Goal: Transaction & Acquisition: Book appointment/travel/reservation

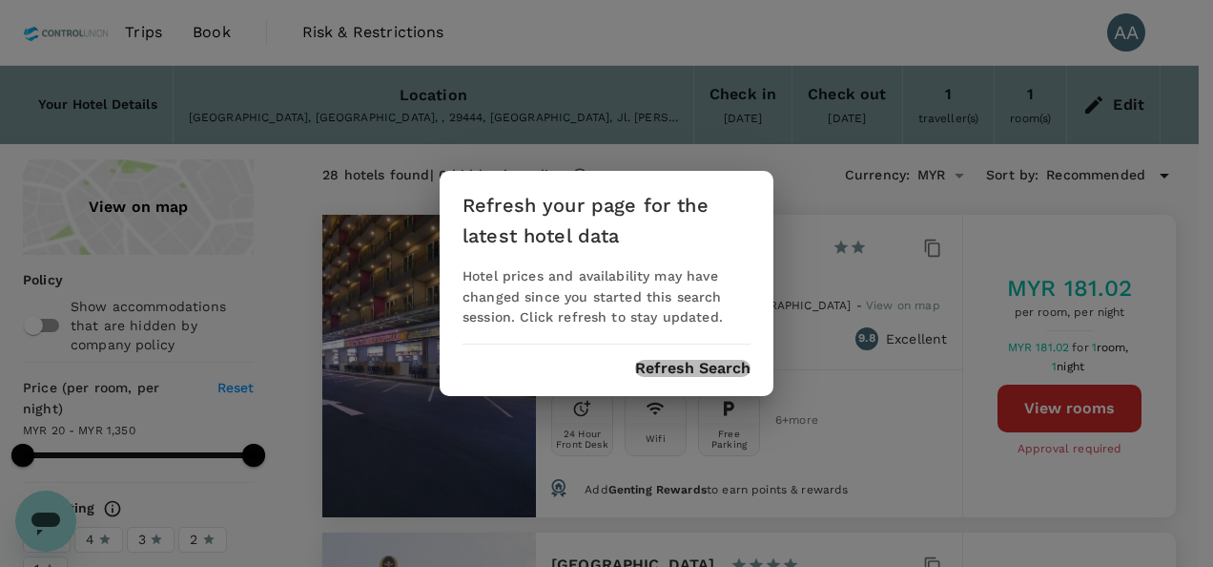
click at [727, 373] on button "Refresh Search" at bounding box center [692, 368] width 115 height 17
click at [702, 364] on button "Refresh Search" at bounding box center [692, 368] width 115 height 17
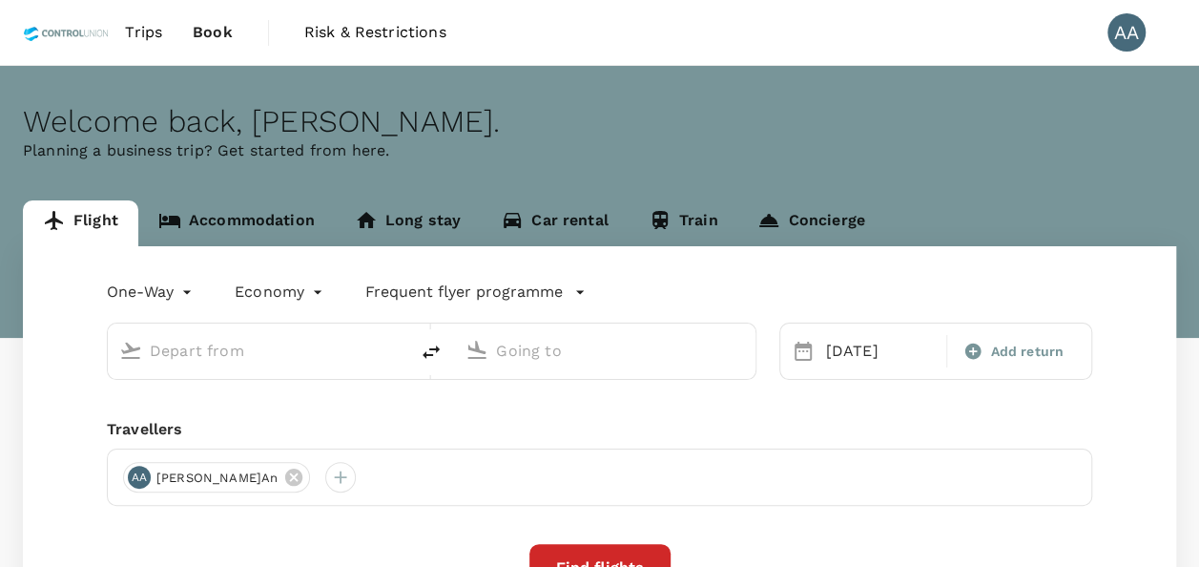
type input "Batam, Indonesia (any)"
type input "Kuala Lumpur, Malaysia (any)"
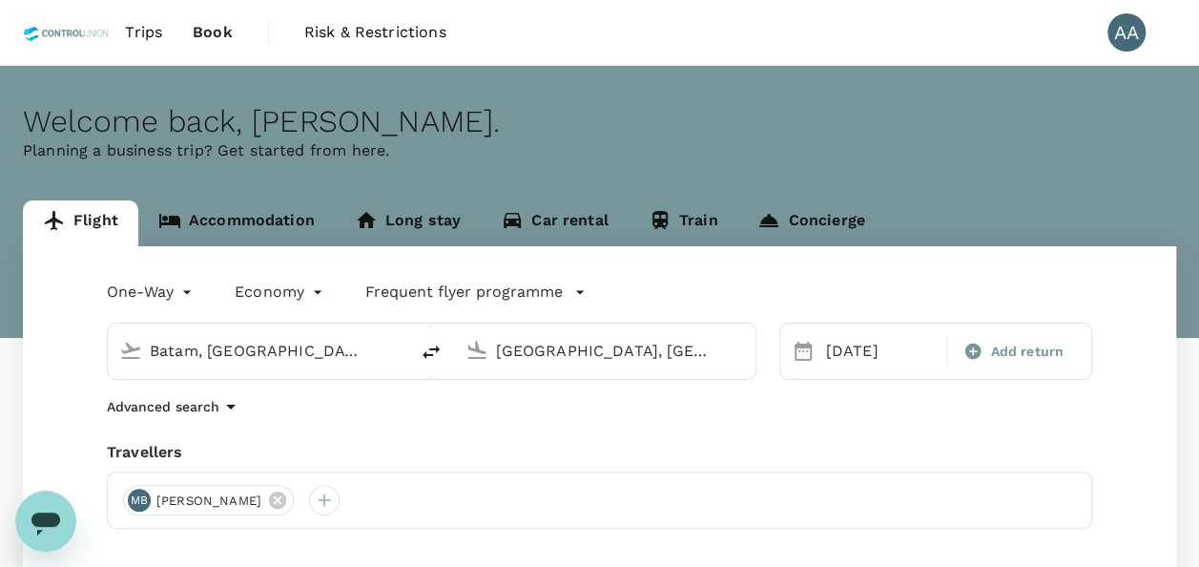
click at [260, 240] on link "Accommodation" at bounding box center [236, 223] width 197 height 46
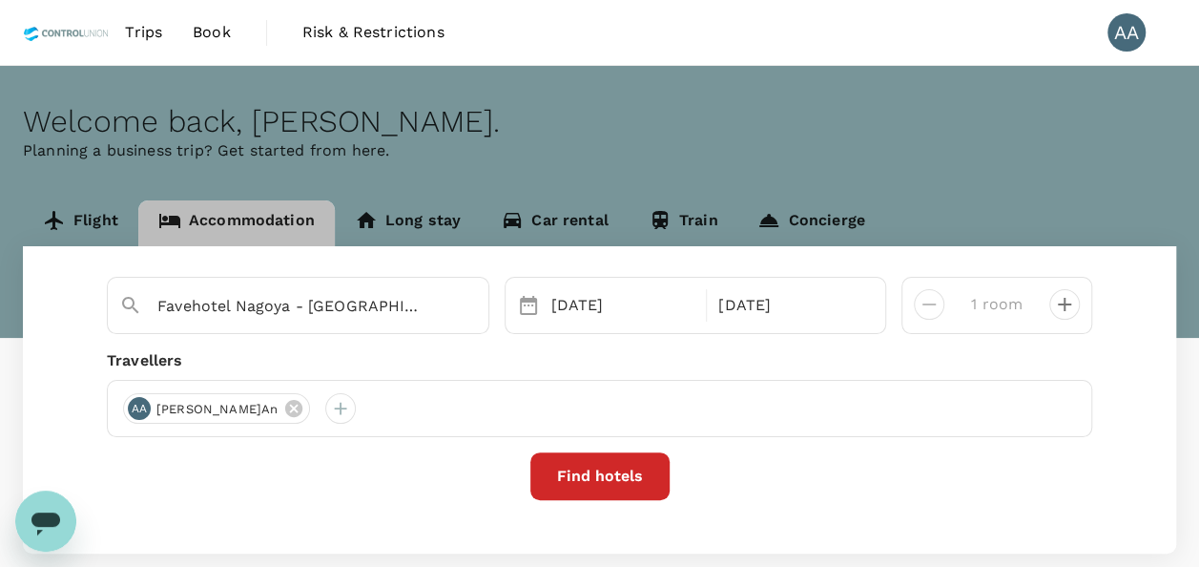
click at [260, 221] on link "Accommodation" at bounding box center [236, 223] width 197 height 46
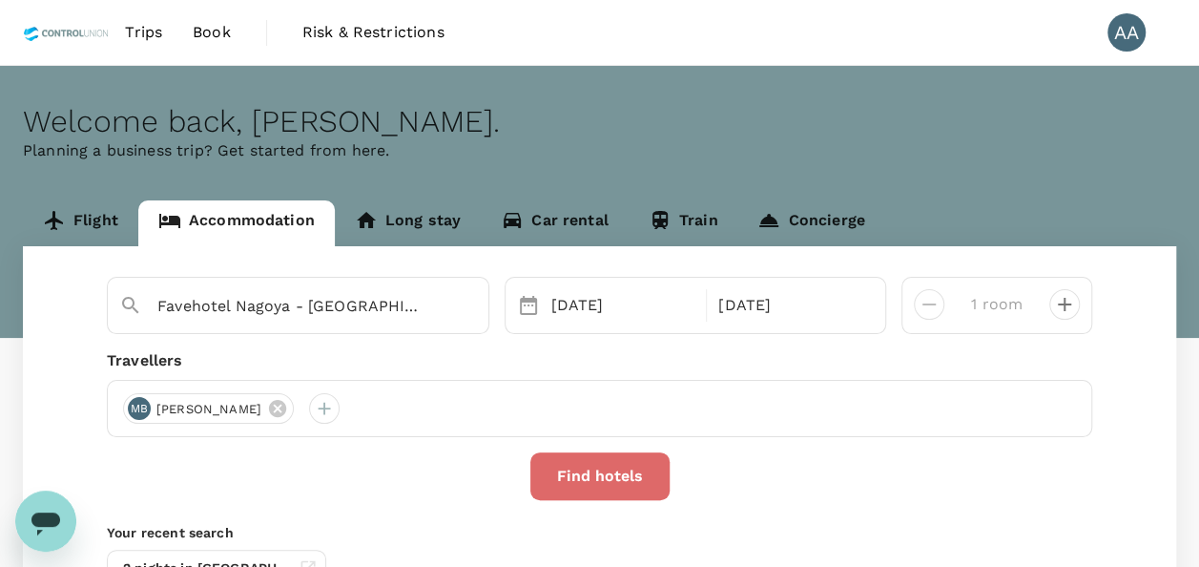
click at [585, 477] on button "Find hotels" at bounding box center [599, 476] width 139 height 48
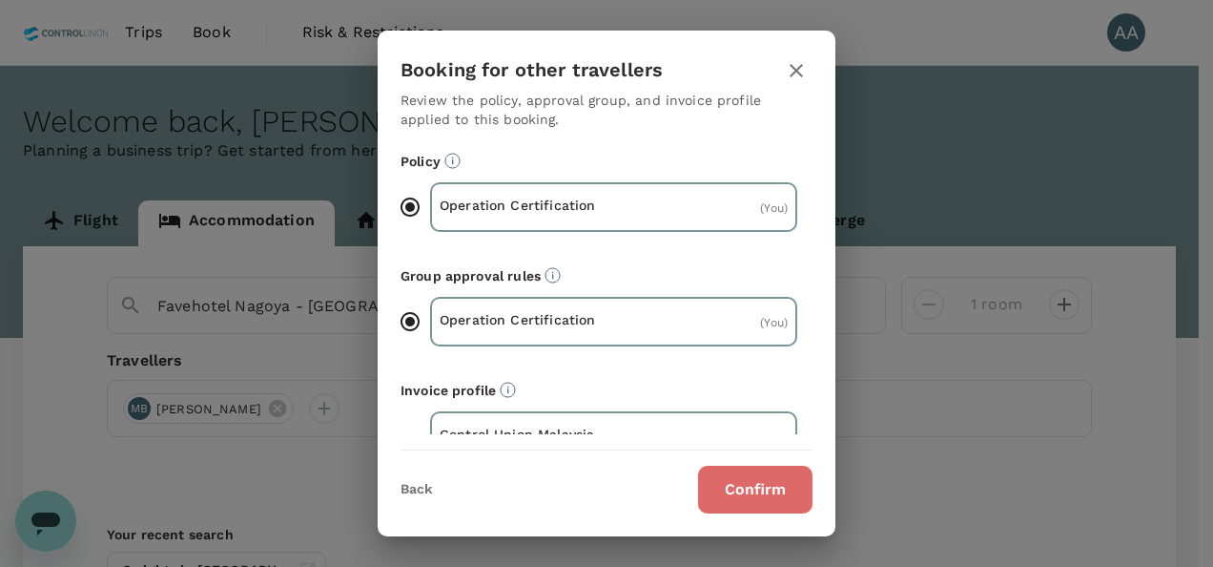
click at [759, 496] on button "Confirm" at bounding box center [755, 490] width 114 height 48
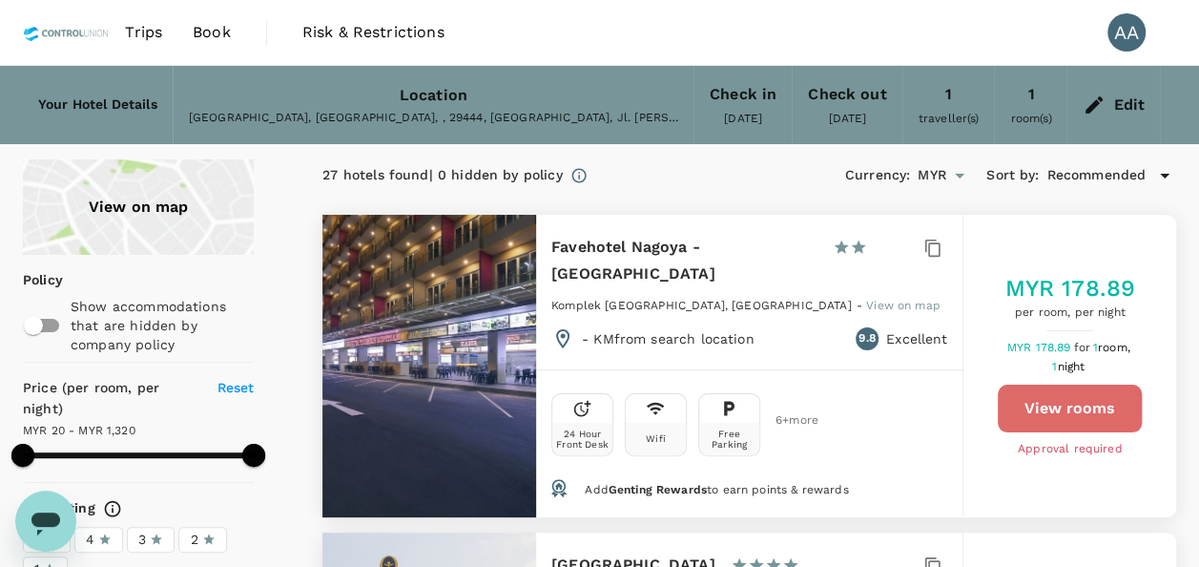
click at [1103, 384] on button "View rooms" at bounding box center [1070, 408] width 144 height 48
type input "1319.58"
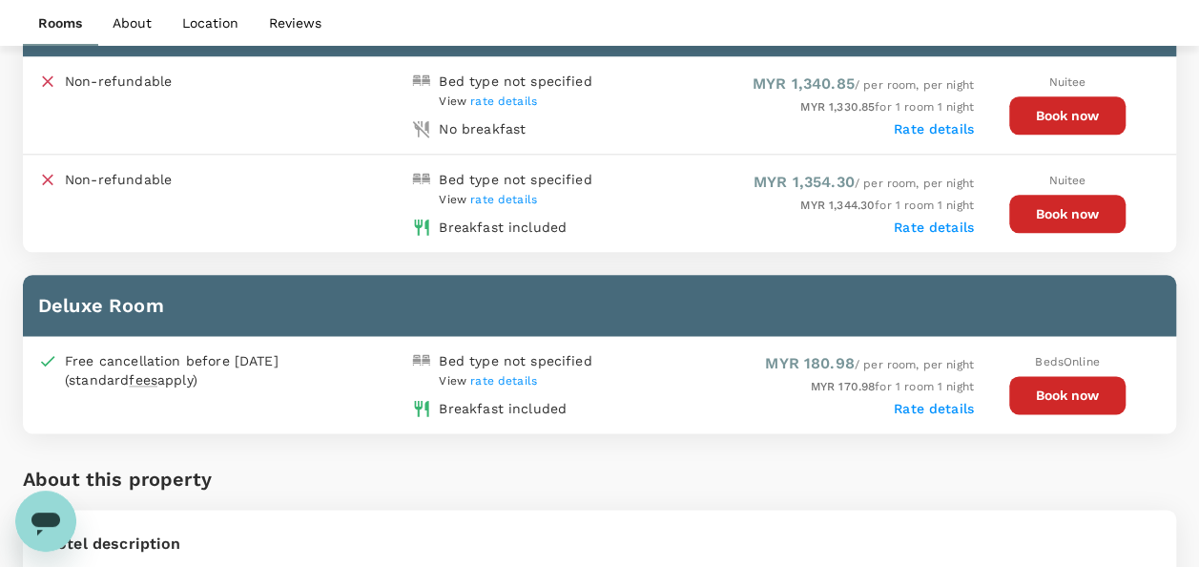
scroll to position [1042, 0]
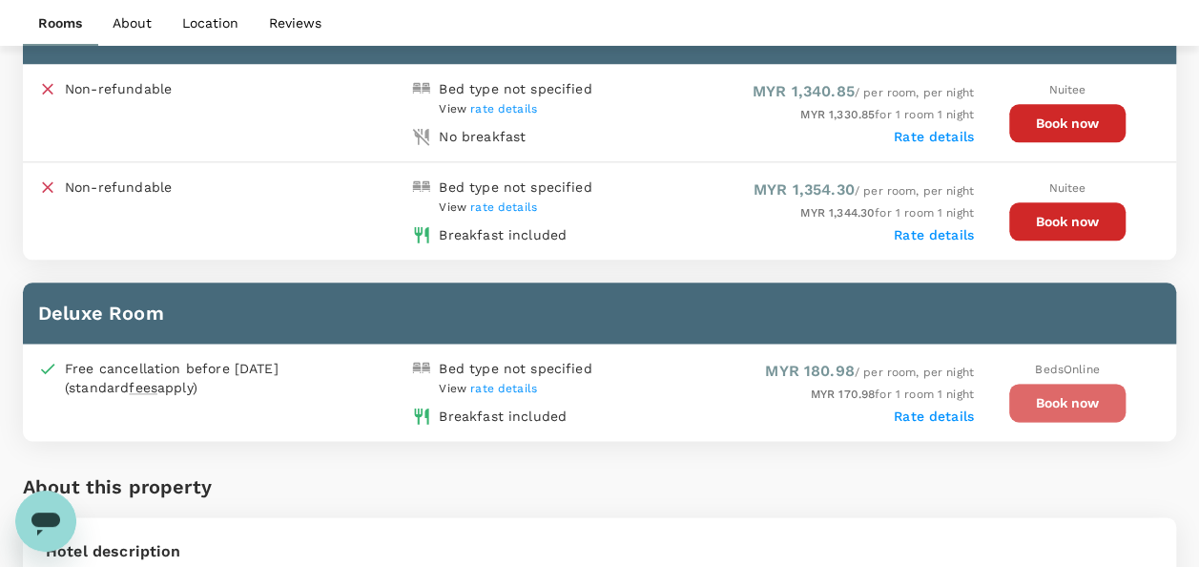
click at [1026, 399] on button "Book now" at bounding box center [1067, 403] width 116 height 38
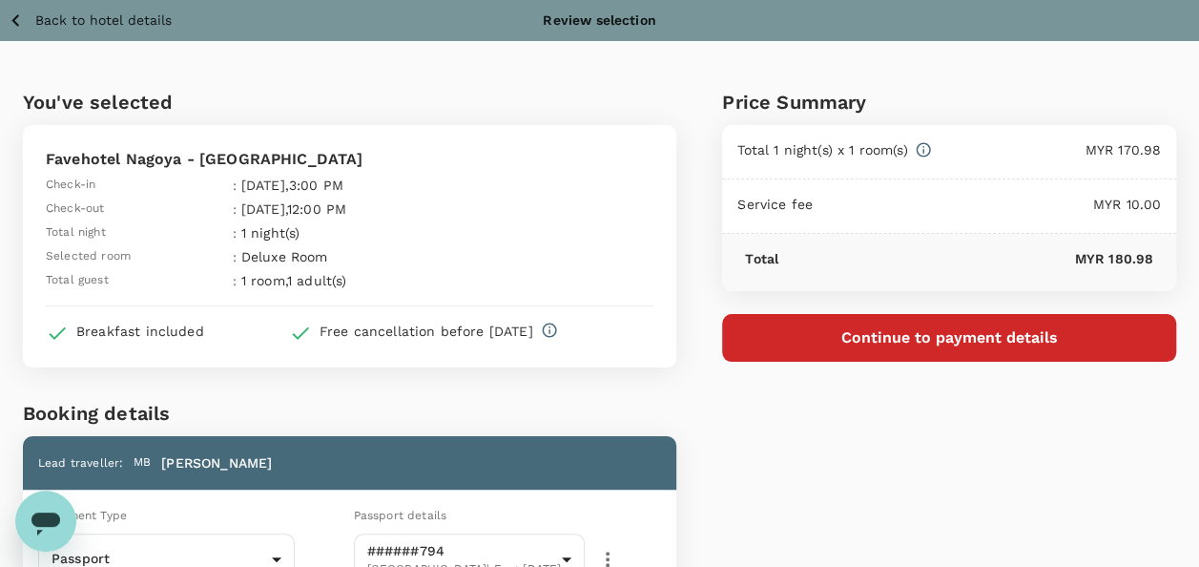
click at [1068, 342] on button "Continue to payment details" at bounding box center [949, 338] width 454 height 48
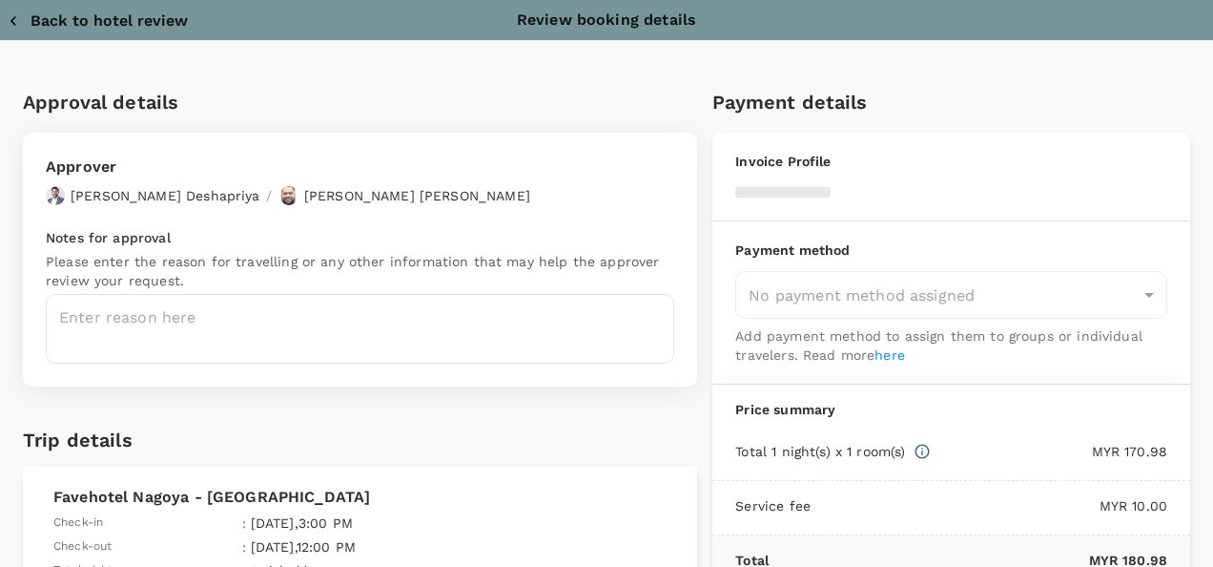
type input "9e254831-a140-43d4-90d9-f4bdc71b84d3"
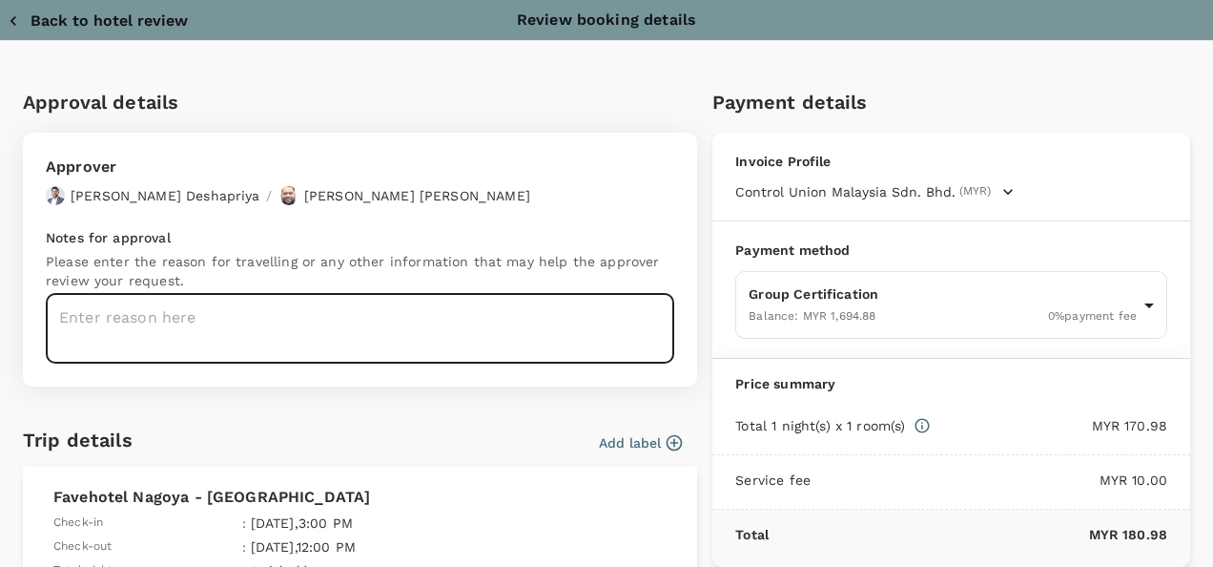
click at [298, 318] on textarea at bounding box center [360, 329] width 629 height 70
paste textarea "Auditor : Fitri Program : AS Site : KPN Plantations (Unilever SAP) Audit Date :…"
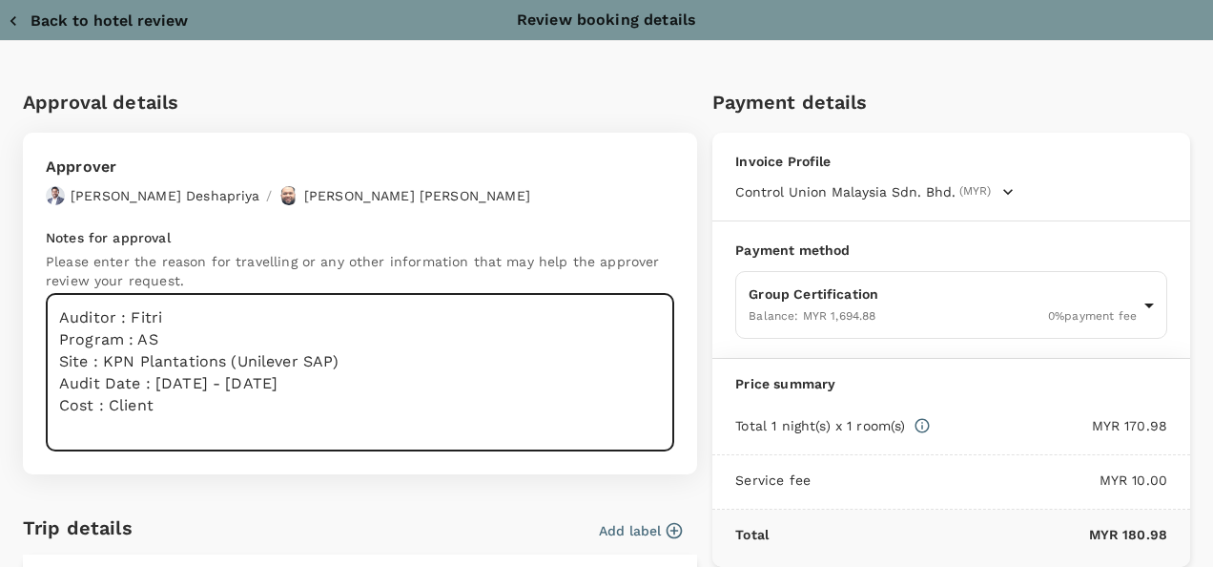
click at [204, 310] on textarea "Auditor : Fitri Program : AS Site : KPN Plantations (Unilever SAP) Audit Date :…" at bounding box center [360, 372] width 629 height 157
click at [166, 418] on textarea "Auditor : Izwan Program : AS Site : KPN Plantations (Unilever SAP) Audit Date :…" at bounding box center [360, 372] width 629 height 157
click at [172, 409] on textarea "Auditor : Izwan Program : AS Site : KPN Plantations (Unilever SAP) Audit Date :…" at bounding box center [360, 372] width 629 height 157
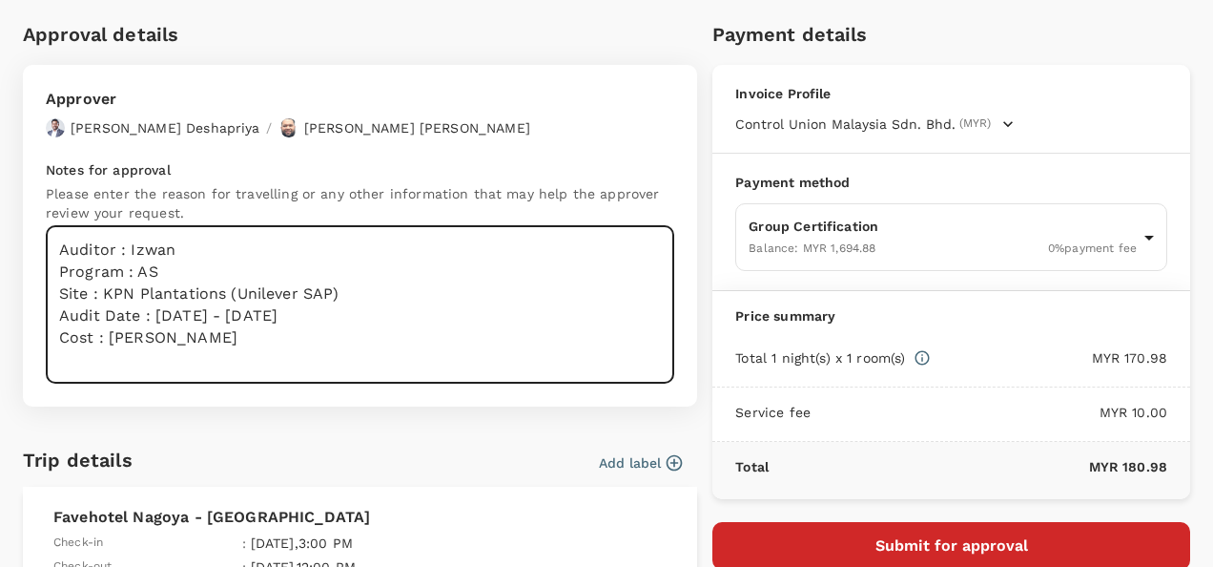
scroll to position [95, 0]
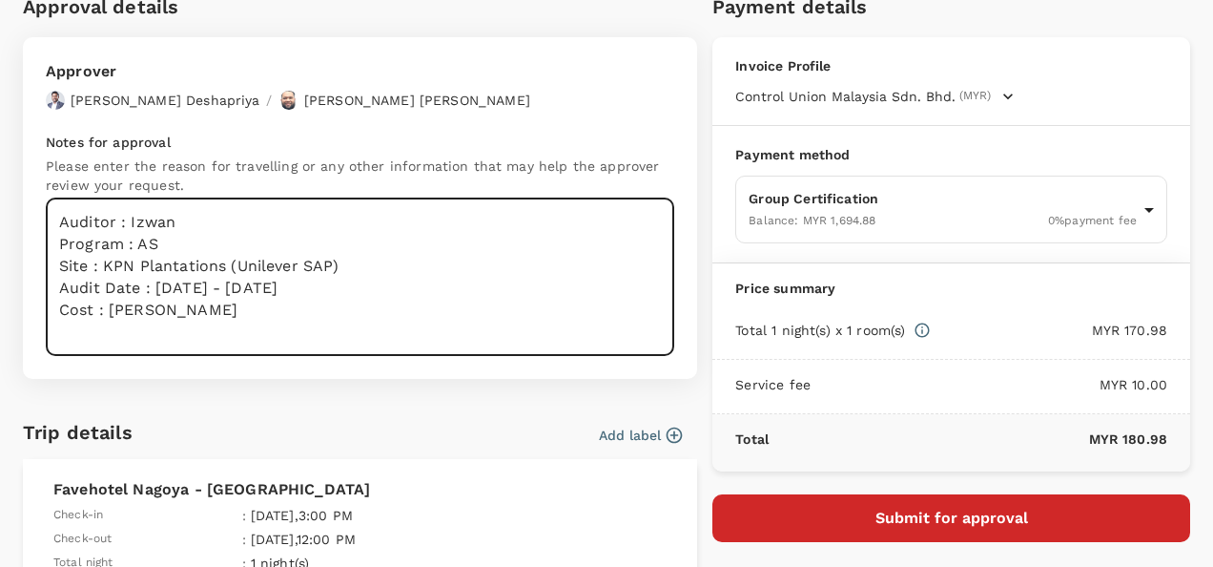
drag, startPoint x: 242, startPoint y: 313, endPoint x: 27, endPoint y: 214, distance: 237.3
click at [27, 214] on div "Approver Chathuranga Iroshan Deshapriya / Muhammad Hariz Bin Abdul Rahman Notes…" at bounding box center [360, 208] width 674 height 342
type textarea "Auditor : Izwan Program : AS Site : KPN Plantations (Unilever SAP) Audit Date :…"
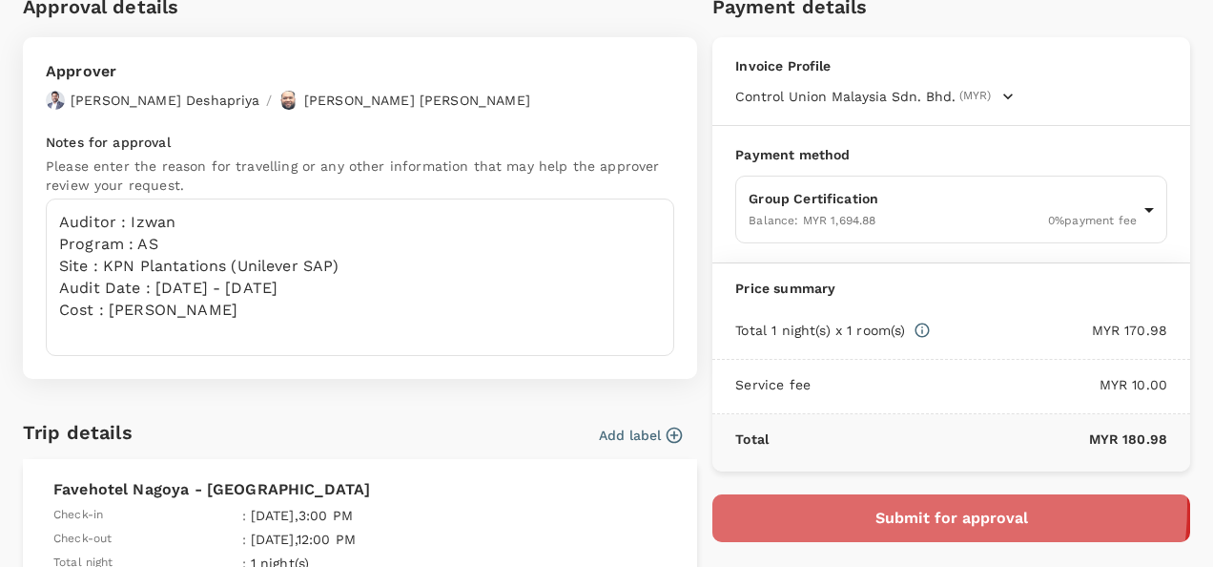
click at [889, 504] on button "Submit for approval" at bounding box center [952, 518] width 478 height 48
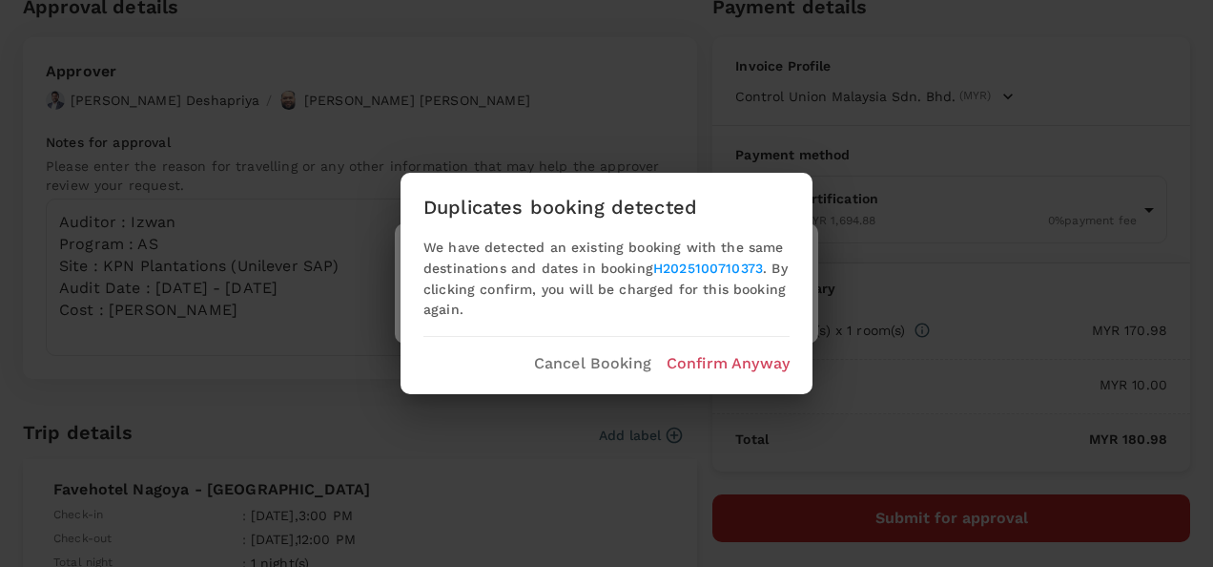
click at [746, 357] on p "Confirm Anyway" at bounding box center [728, 363] width 123 height 23
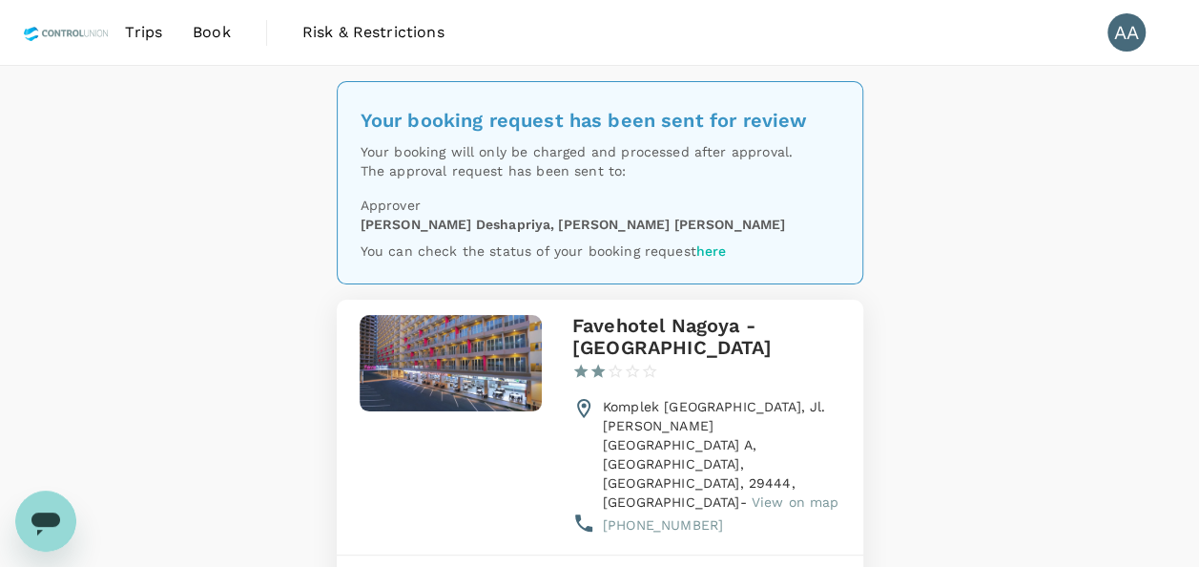
click at [208, 27] on span "Book" at bounding box center [212, 32] width 38 height 23
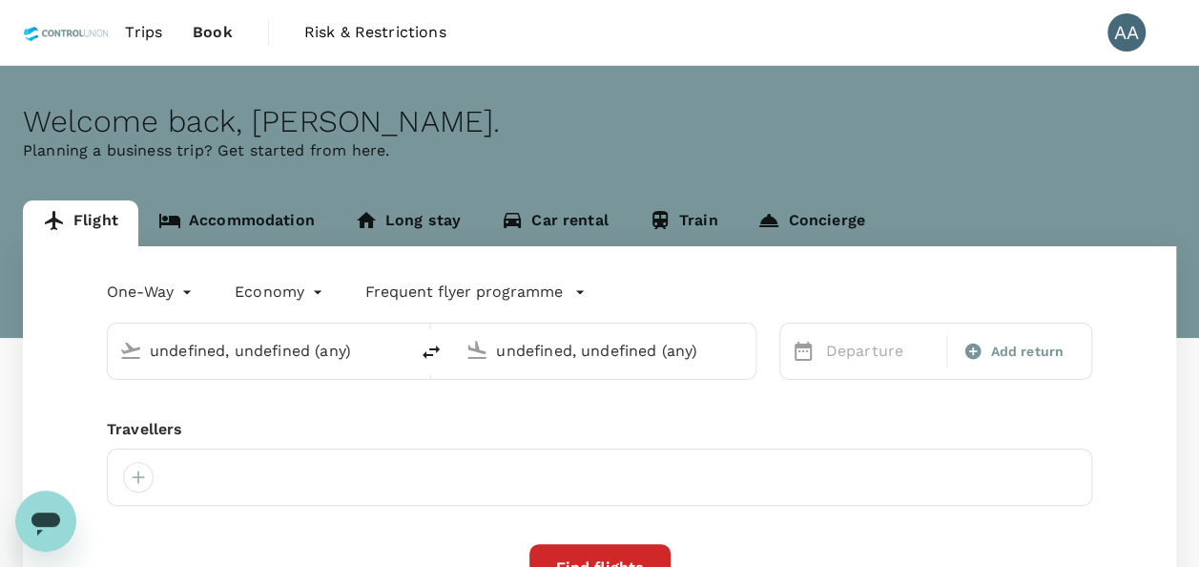
type input "Batam, [GEOGRAPHIC_DATA] (any)"
type input "[GEOGRAPHIC_DATA], [GEOGRAPHIC_DATA] (any)"
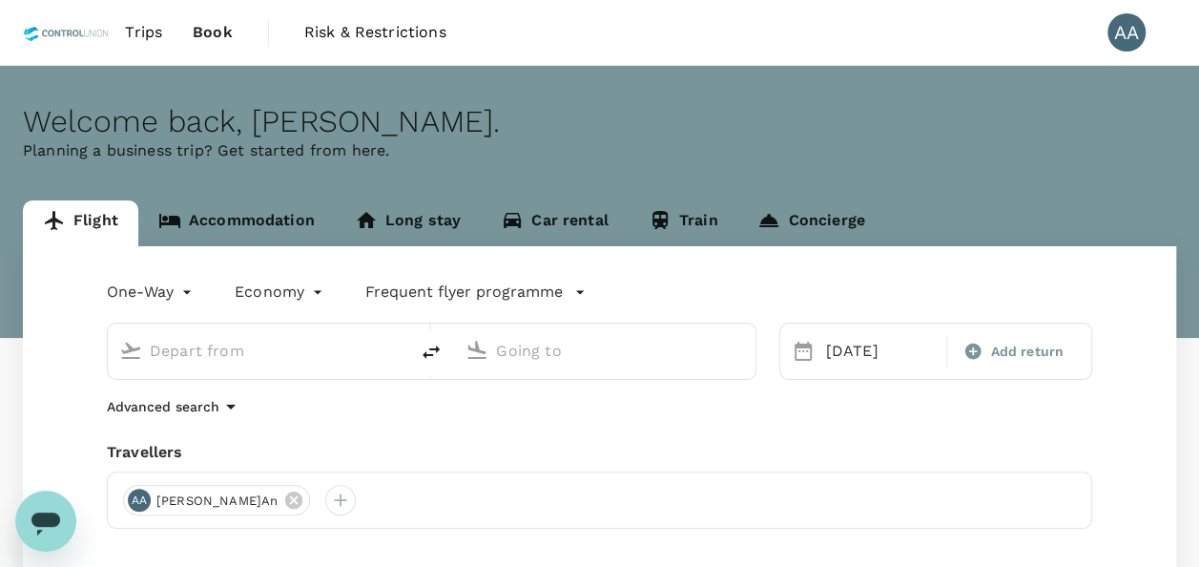
type input "Batam, [GEOGRAPHIC_DATA] (any)"
type input "[GEOGRAPHIC_DATA], [GEOGRAPHIC_DATA] (any)"
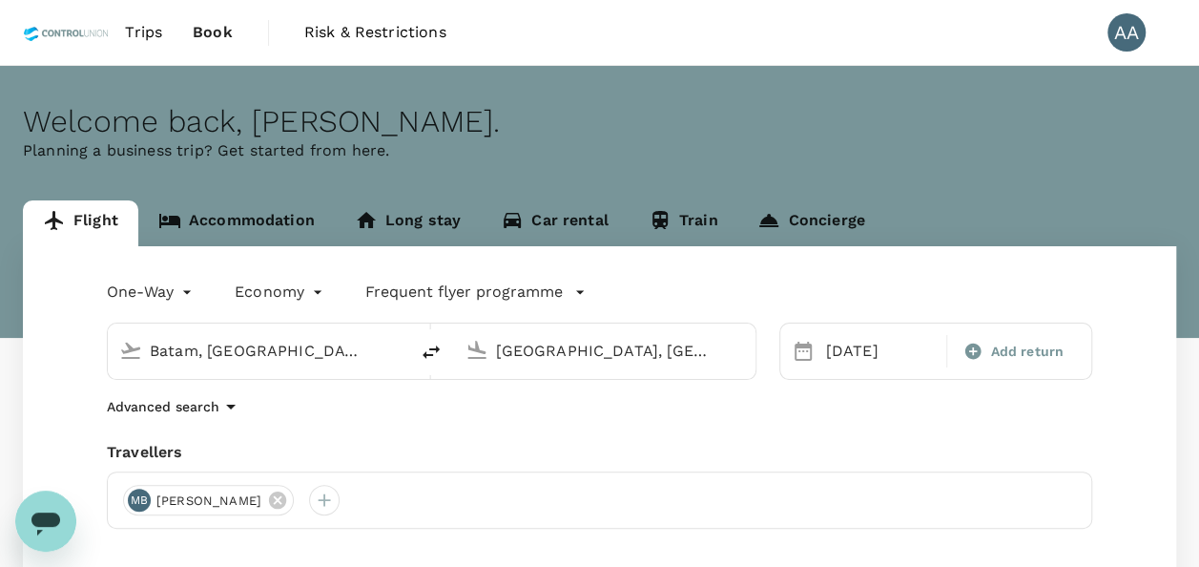
click at [277, 214] on link "Accommodation" at bounding box center [236, 223] width 197 height 46
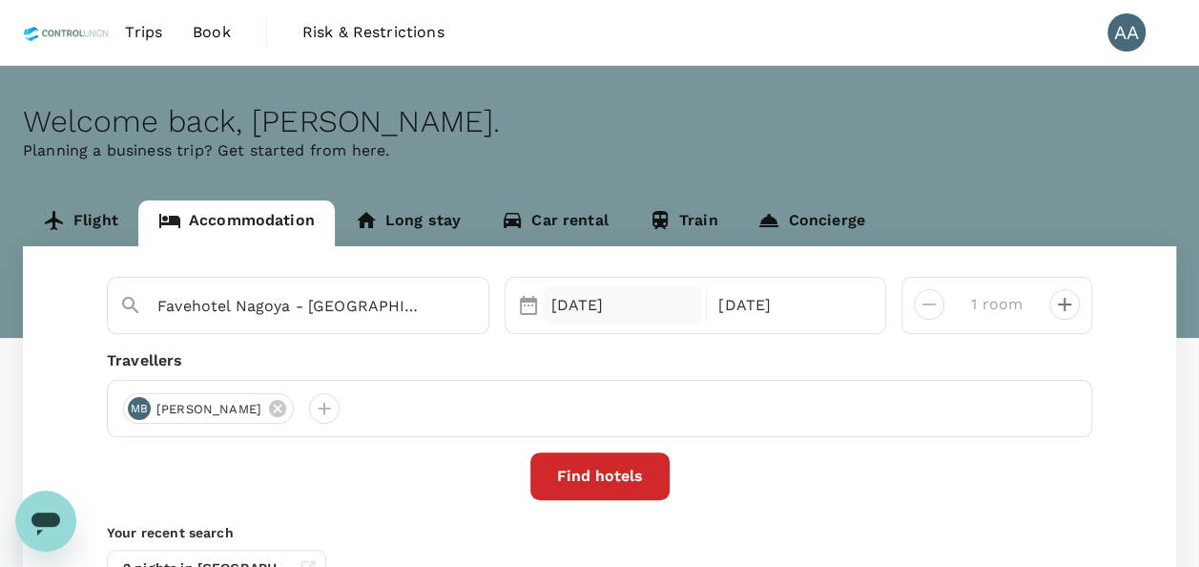
click at [607, 310] on div "16 Oct" at bounding box center [623, 305] width 159 height 38
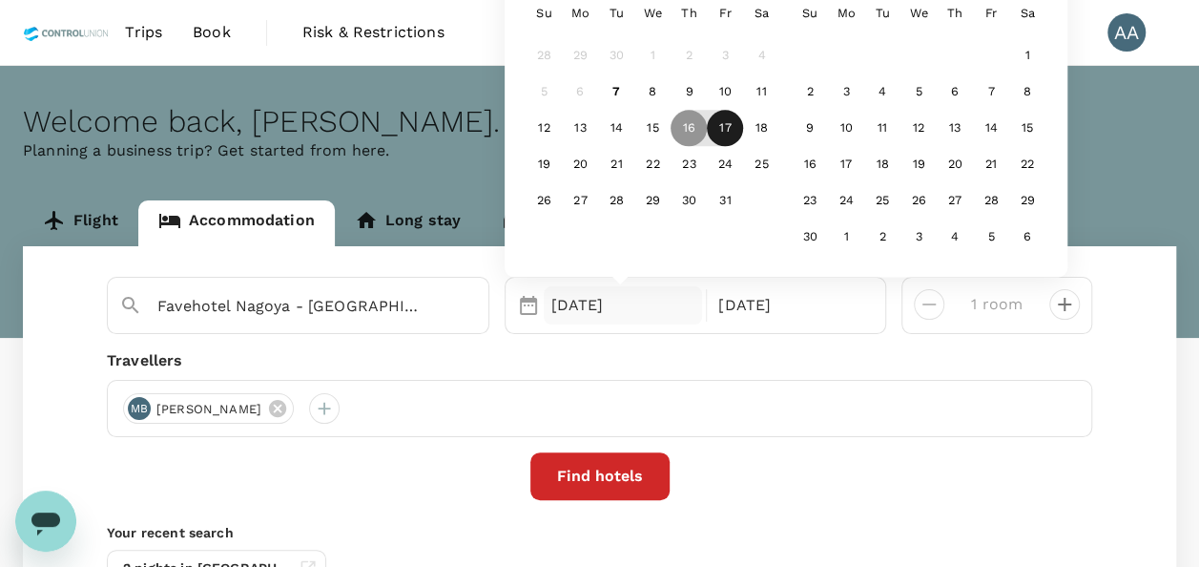
click at [721, 132] on div "17" at bounding box center [725, 129] width 36 height 36
click at [762, 124] on div "18" at bounding box center [761, 129] width 36 height 36
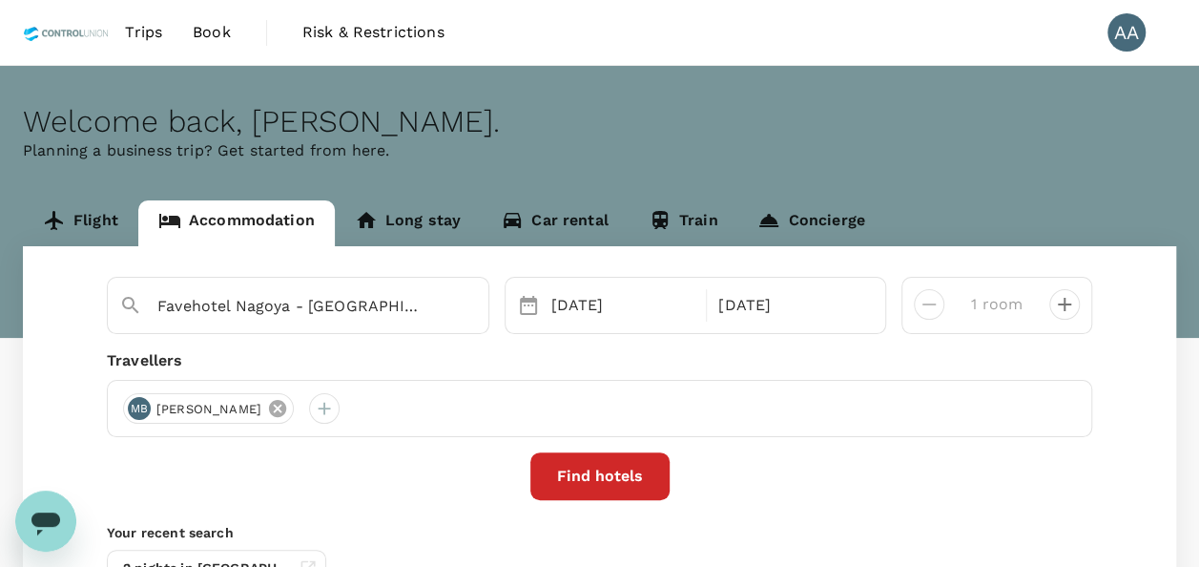
click at [288, 403] on icon at bounding box center [277, 408] width 21 height 21
click at [135, 406] on div at bounding box center [138, 408] width 31 height 31
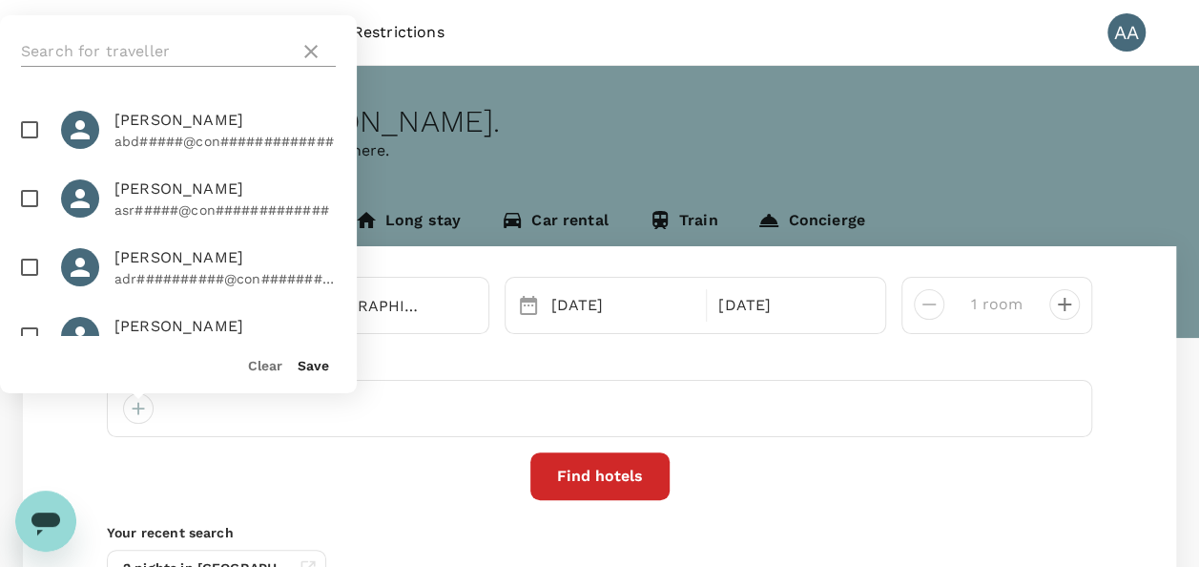
click at [147, 55] on input "text" at bounding box center [156, 51] width 271 height 31
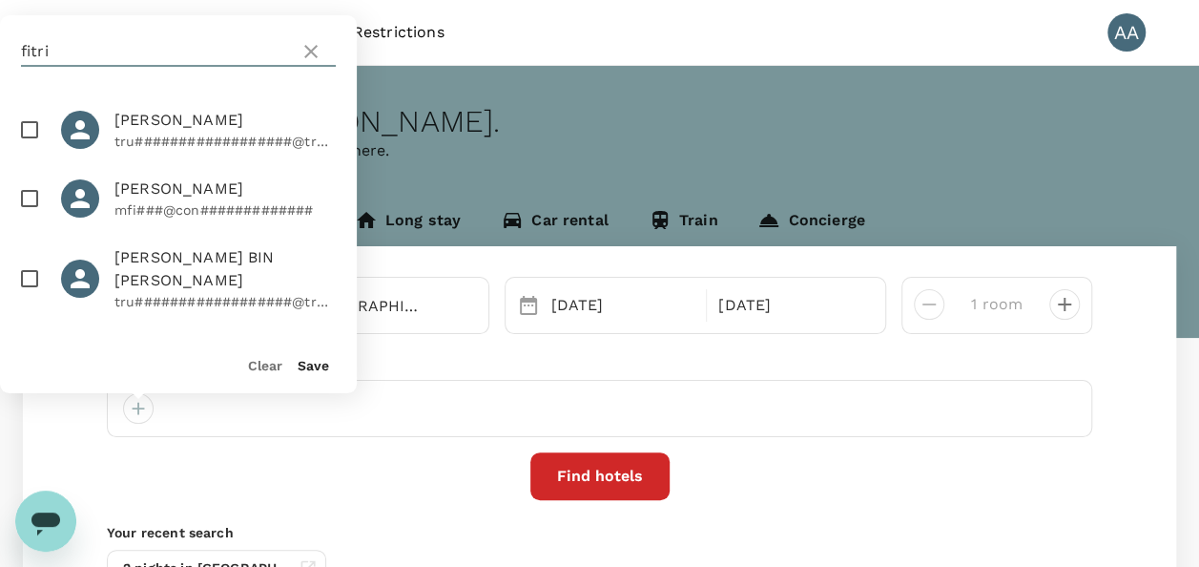
type input "fitri"
click at [21, 211] on input "checkbox" at bounding box center [30, 198] width 40 height 40
checkbox input "true"
click at [312, 356] on div "Save" at bounding box center [305, 357] width 47 height 38
click at [322, 363] on button "Save" at bounding box center [313, 365] width 31 height 15
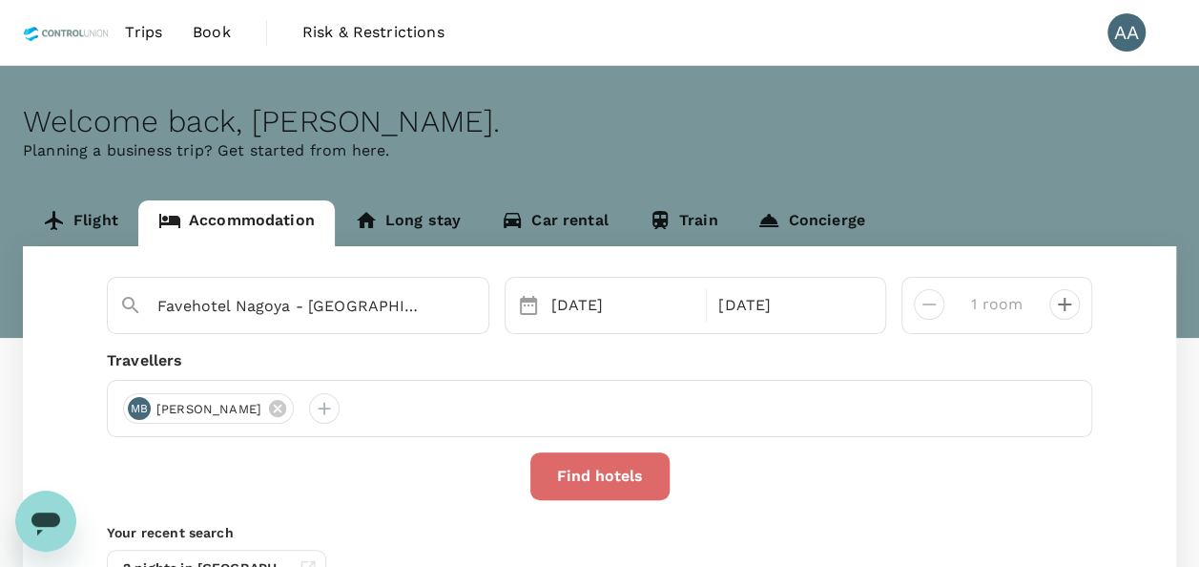
click at [613, 485] on button "Find hotels" at bounding box center [599, 476] width 139 height 48
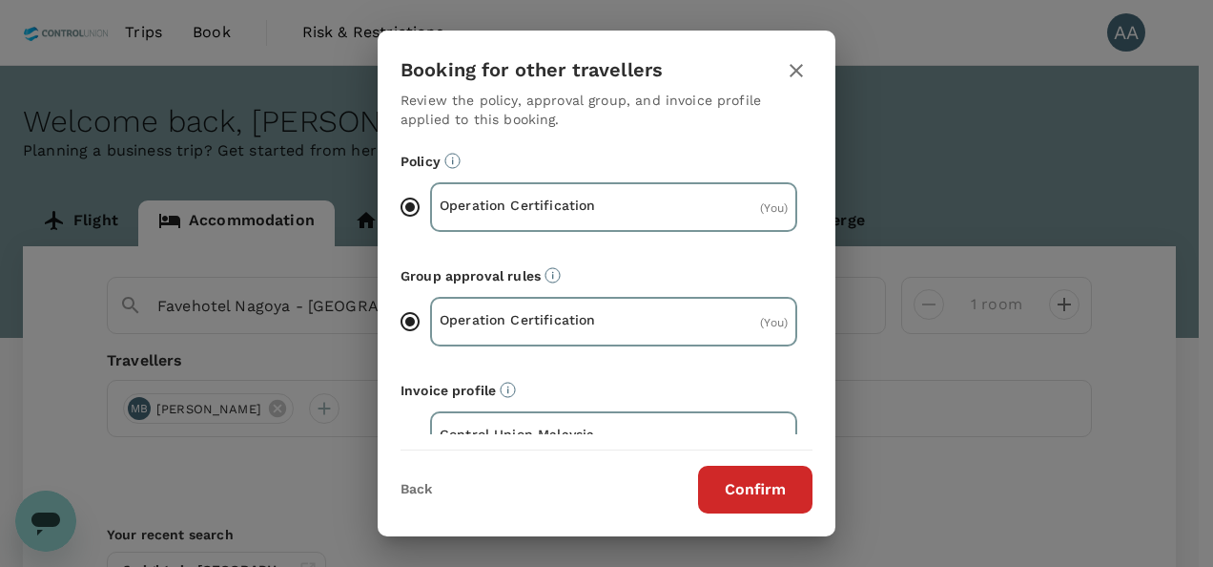
click at [742, 492] on button "Confirm" at bounding box center [755, 490] width 114 height 48
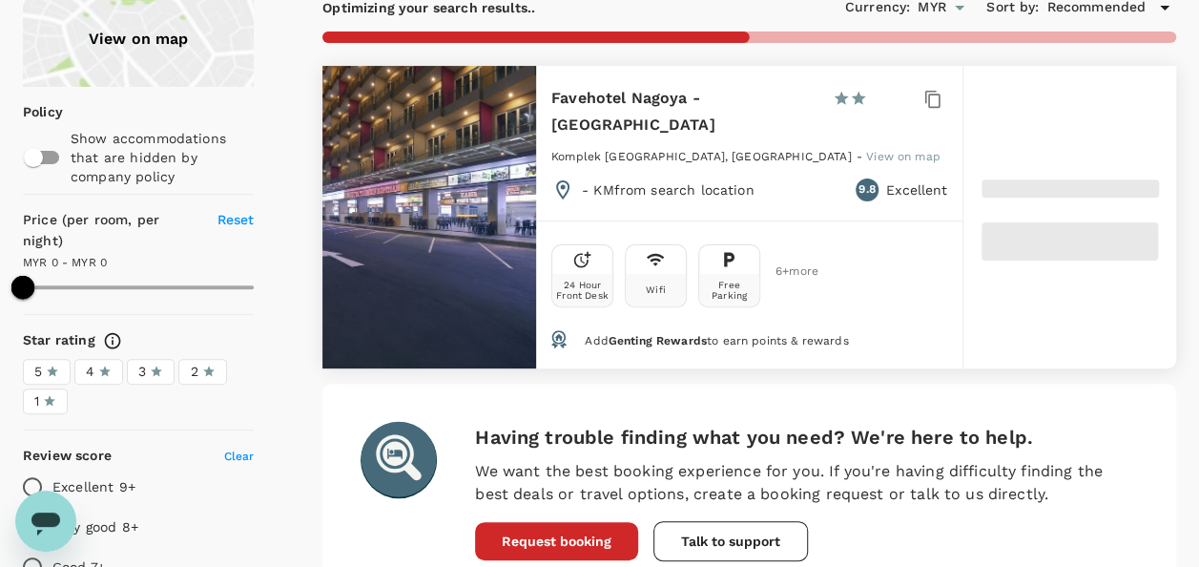
scroll to position [95, 0]
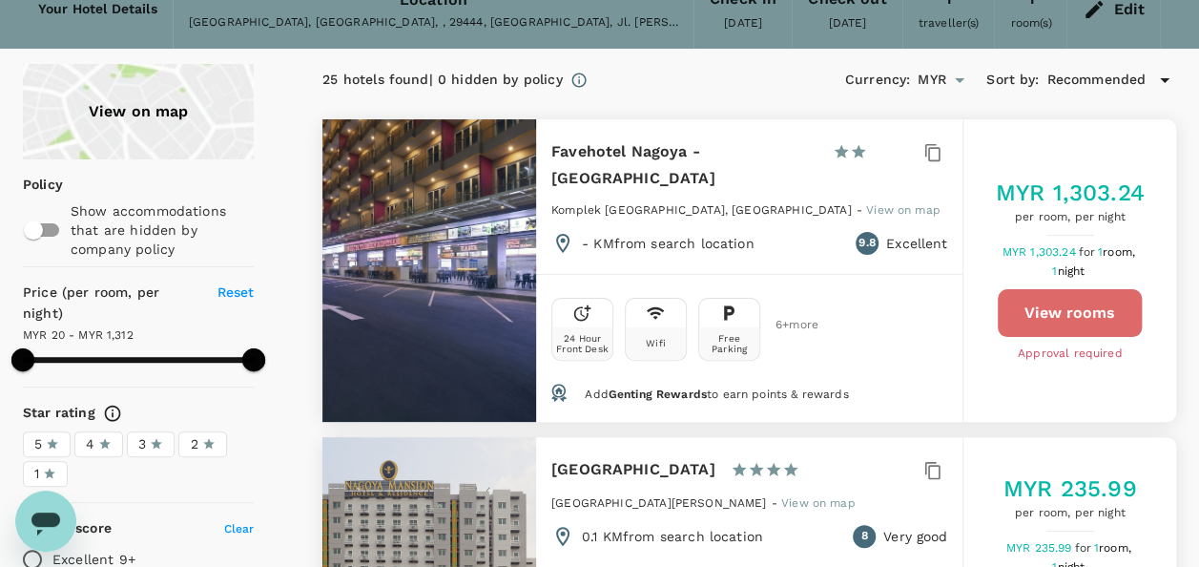
click at [1069, 289] on button "View rooms" at bounding box center [1070, 313] width 144 height 48
type input "1311.58"
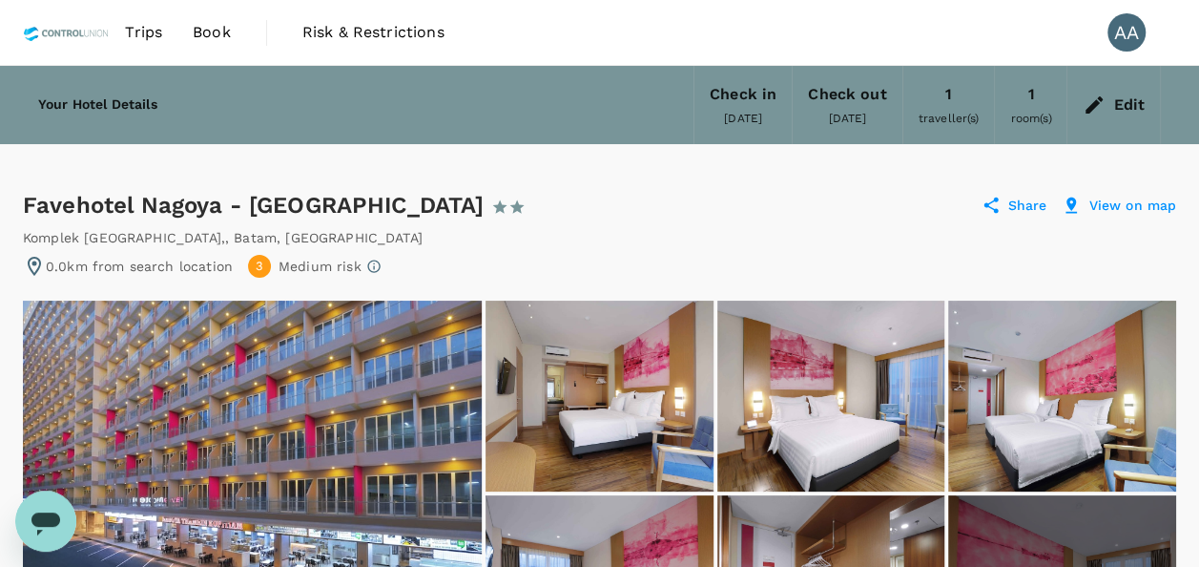
click at [212, 34] on span "Book" at bounding box center [212, 32] width 38 height 23
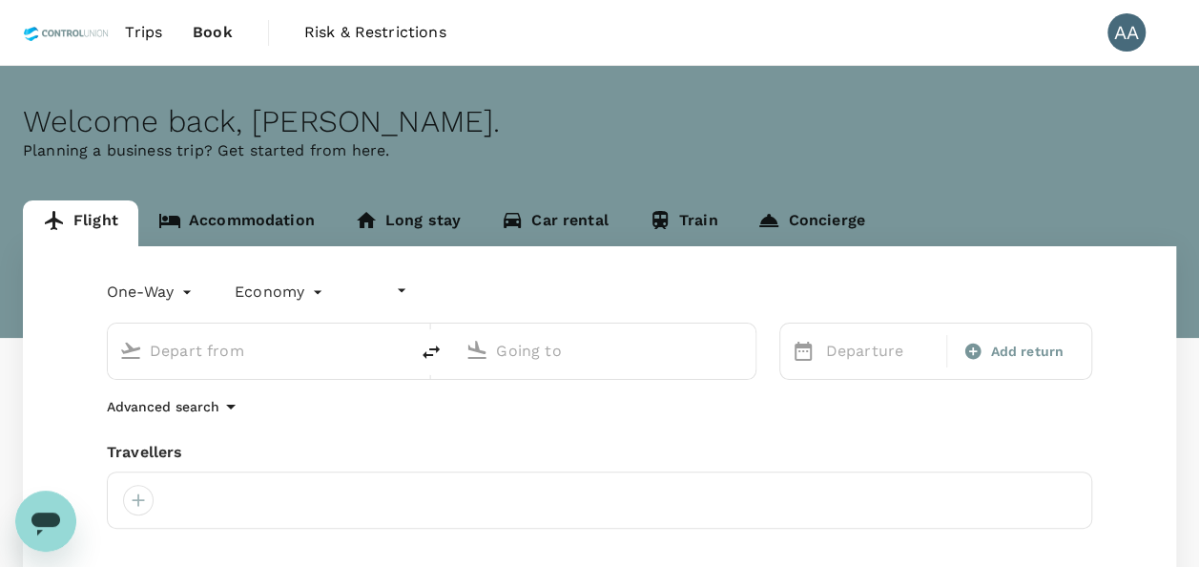
type input "undefined, undefined (any)"
type input "Batam, [GEOGRAPHIC_DATA] (any)"
type input "[GEOGRAPHIC_DATA], [GEOGRAPHIC_DATA] (any)"
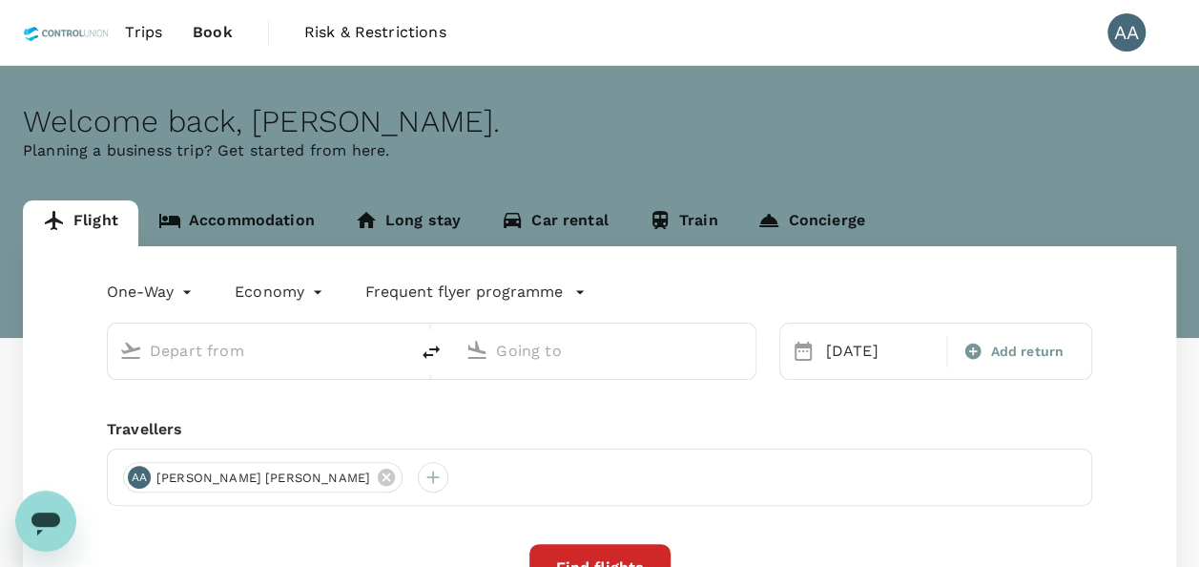
type input "Batam, [GEOGRAPHIC_DATA] (any)"
type input "[GEOGRAPHIC_DATA], [GEOGRAPHIC_DATA] (any)"
type input "Batam, [GEOGRAPHIC_DATA] (any)"
type input "[GEOGRAPHIC_DATA], [GEOGRAPHIC_DATA] (any)"
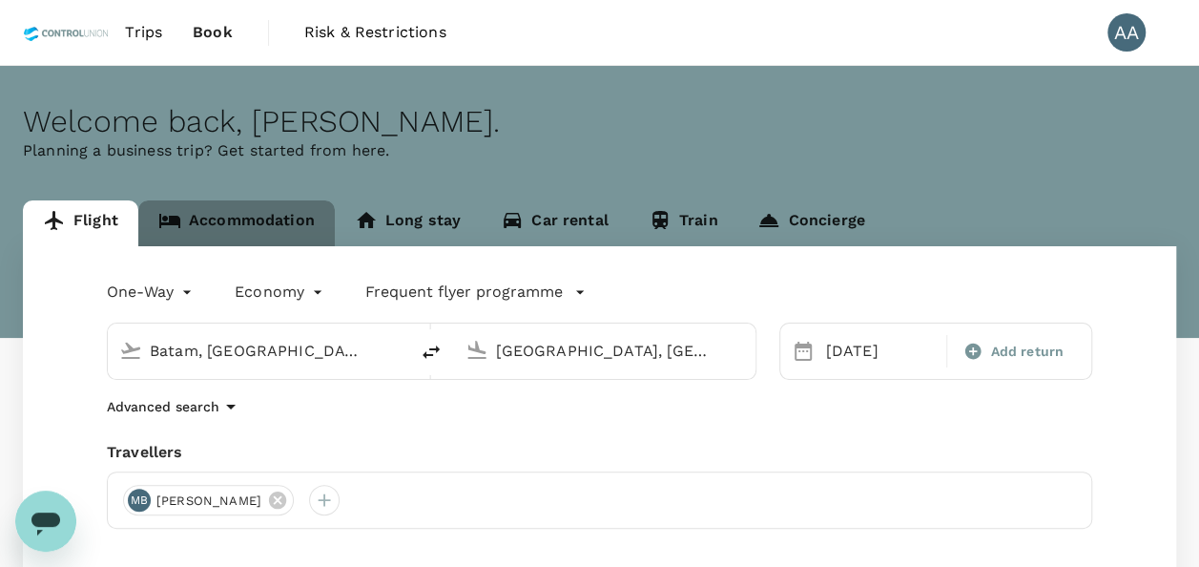
click at [284, 236] on link "Accommodation" at bounding box center [236, 223] width 197 height 46
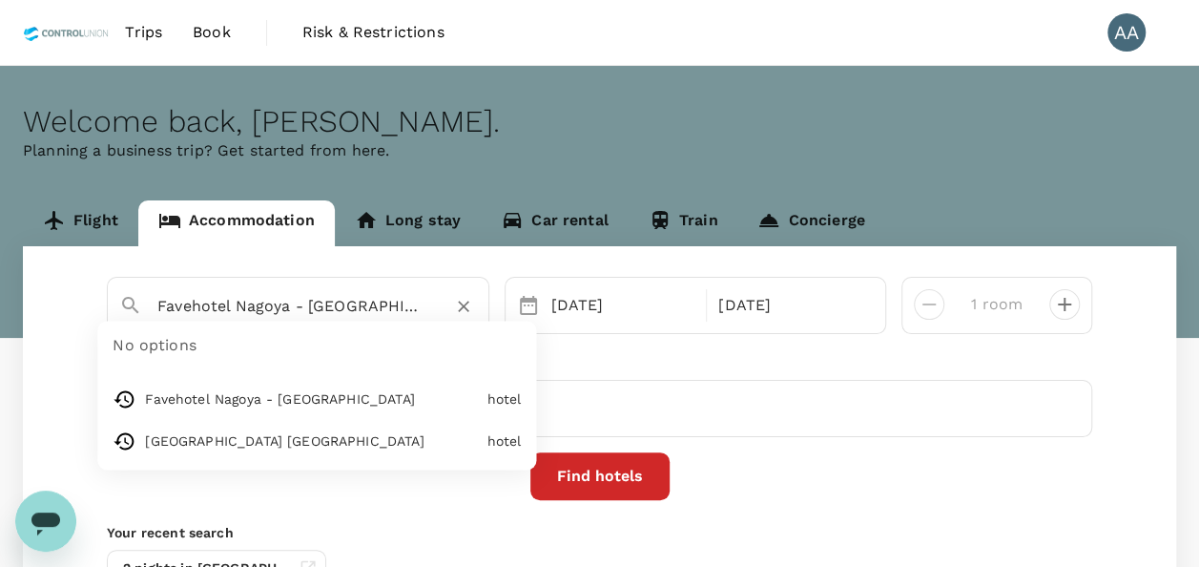
drag, startPoint x: 376, startPoint y: 301, endPoint x: -136, endPoint y: 240, distance: 515.9
click at [0, 240] on html "Trips Book Risk & Restrictions AA Welcome back , [PERSON_NAME] . Planning a bus…" at bounding box center [599, 378] width 1199 height 757
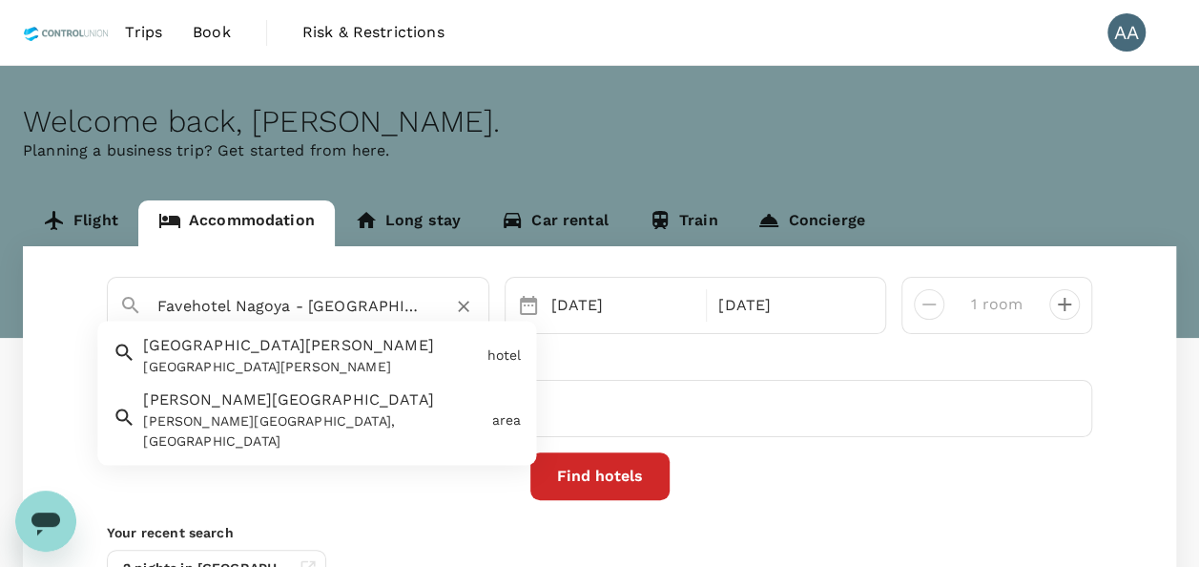
drag, startPoint x: 400, startPoint y: 300, endPoint x: -26, endPoint y: 267, distance: 426.7
click at [0, 267] on html "Trips Book Risk & Restrictions AA Welcome back , [PERSON_NAME] . Planning a bus…" at bounding box center [599, 378] width 1199 height 757
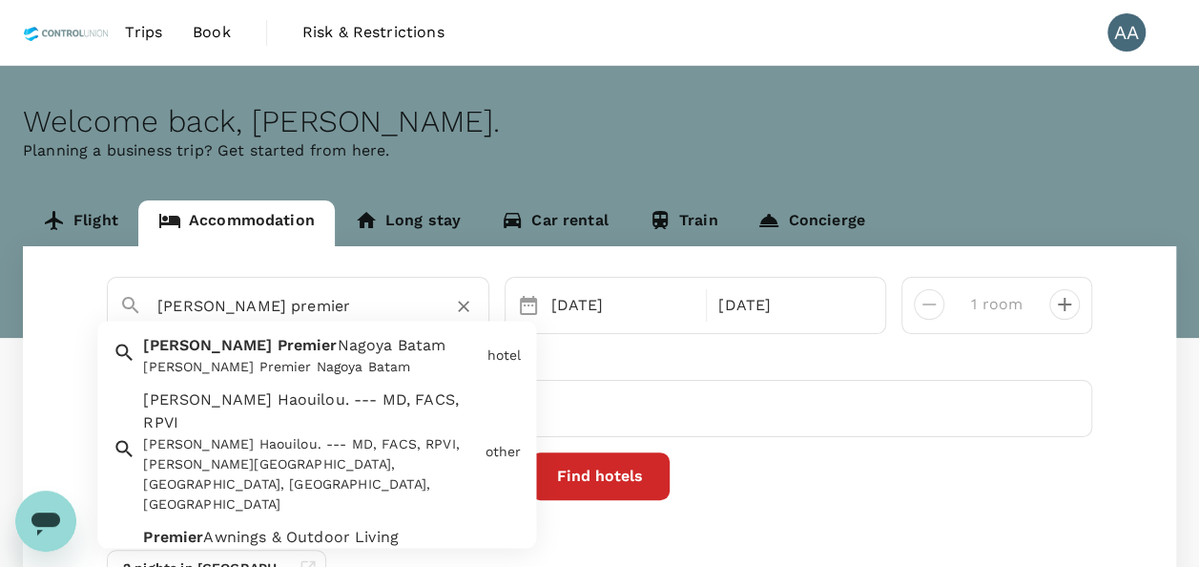
click at [393, 367] on div "[PERSON_NAME] Premier Nagoya Batam" at bounding box center [311, 368] width 336 height 20
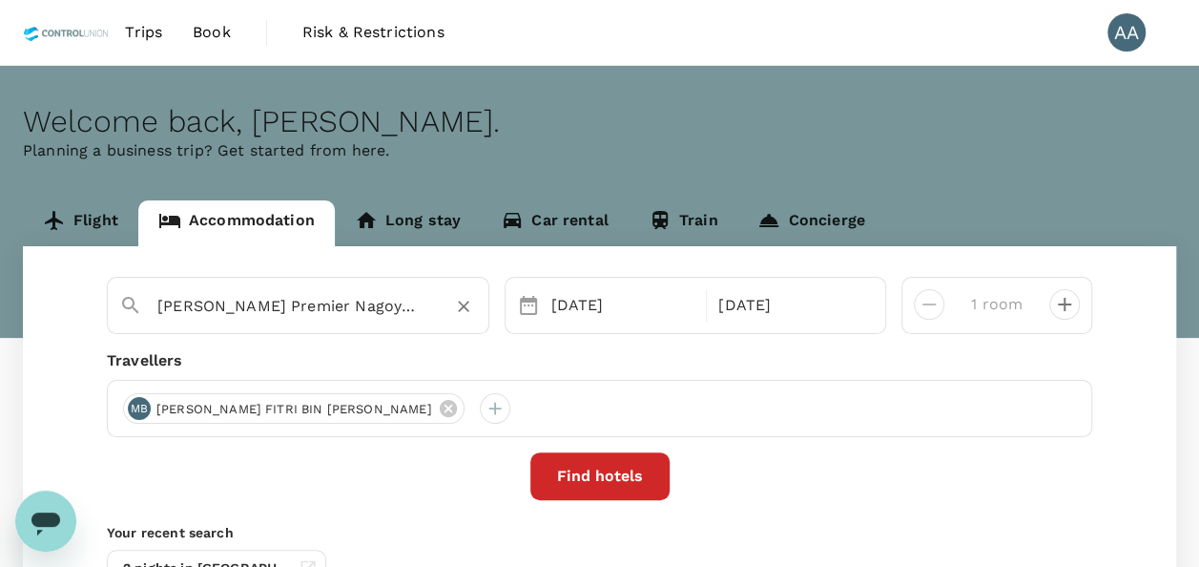
type input "[PERSON_NAME] Premier Nagoya Batam"
click at [620, 473] on button "Find hotels" at bounding box center [599, 476] width 139 height 48
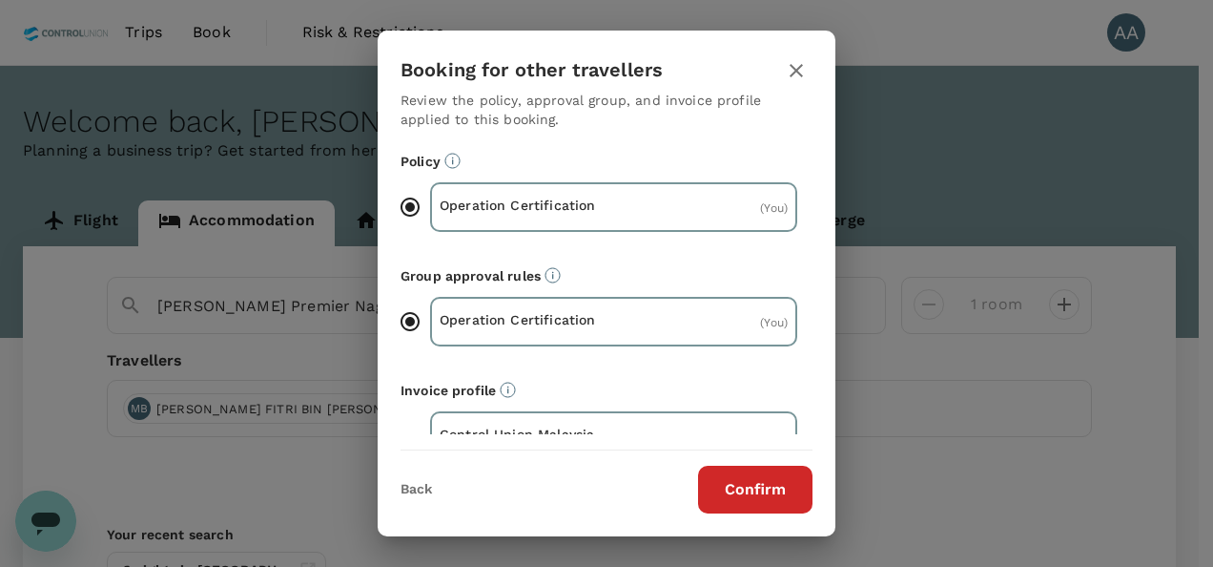
click at [788, 460] on div "Back Confirm" at bounding box center [607, 481] width 458 height 63
click at [758, 474] on button "Confirm" at bounding box center [755, 490] width 114 height 48
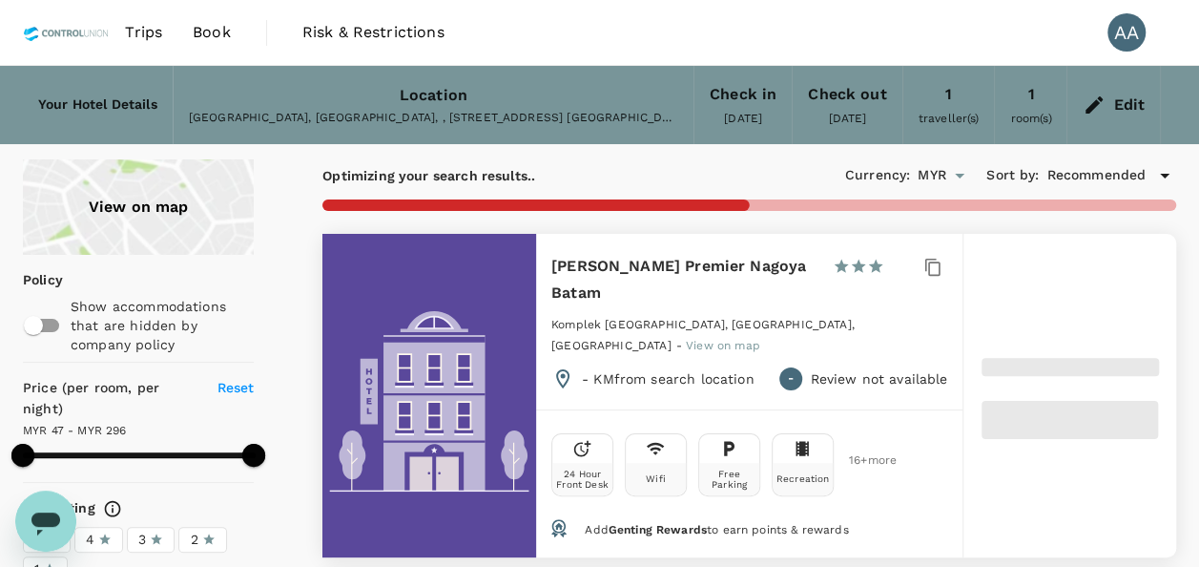
type input "295.46"
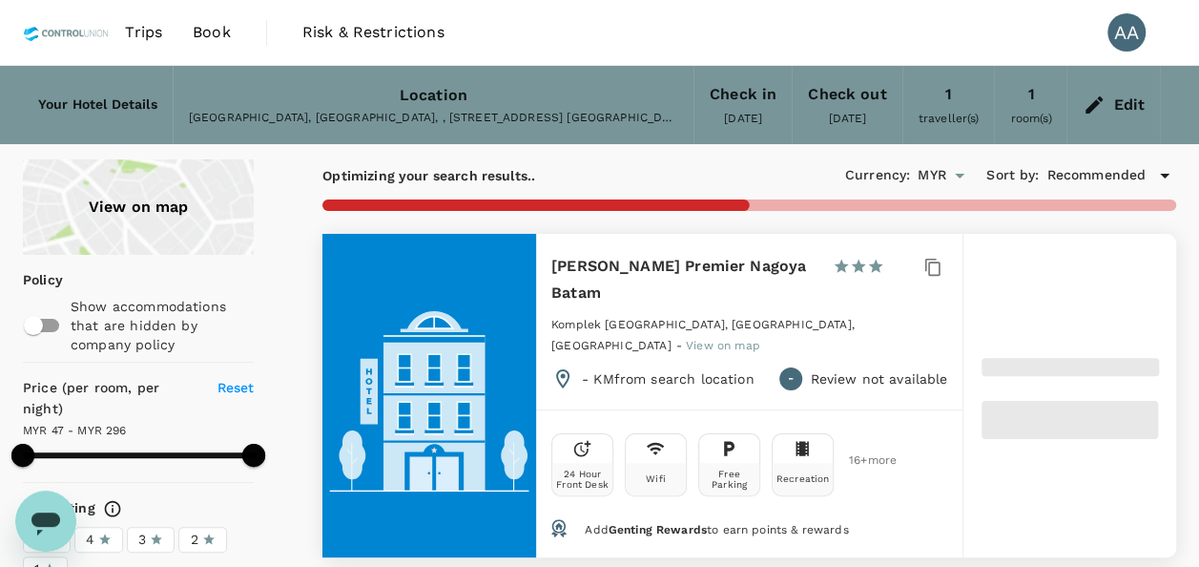
type input "47.34"
type input "296.34"
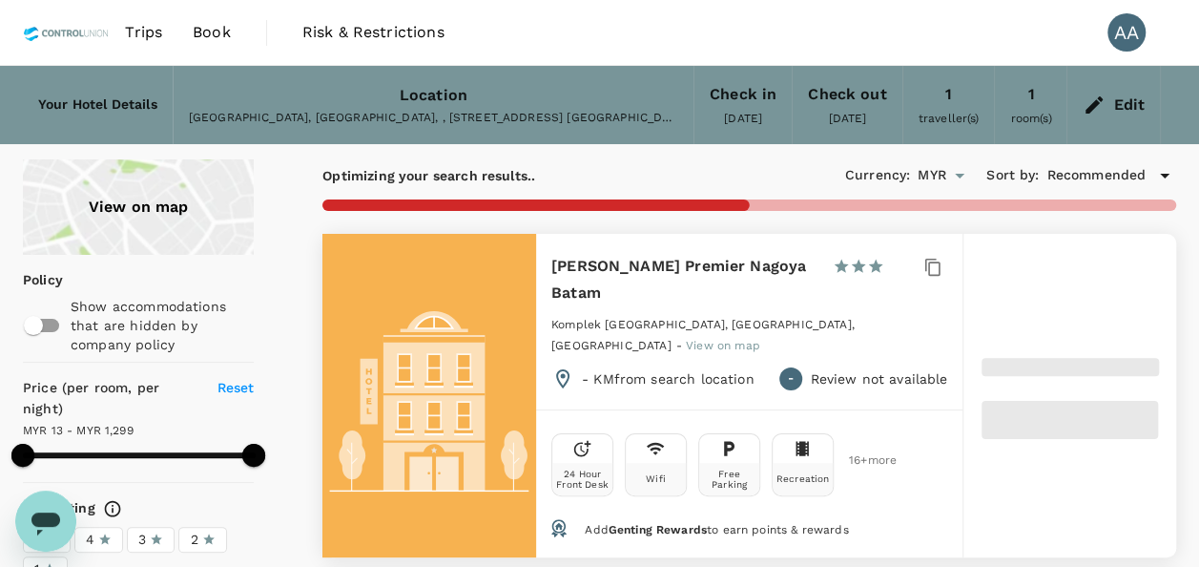
type input "13.34"
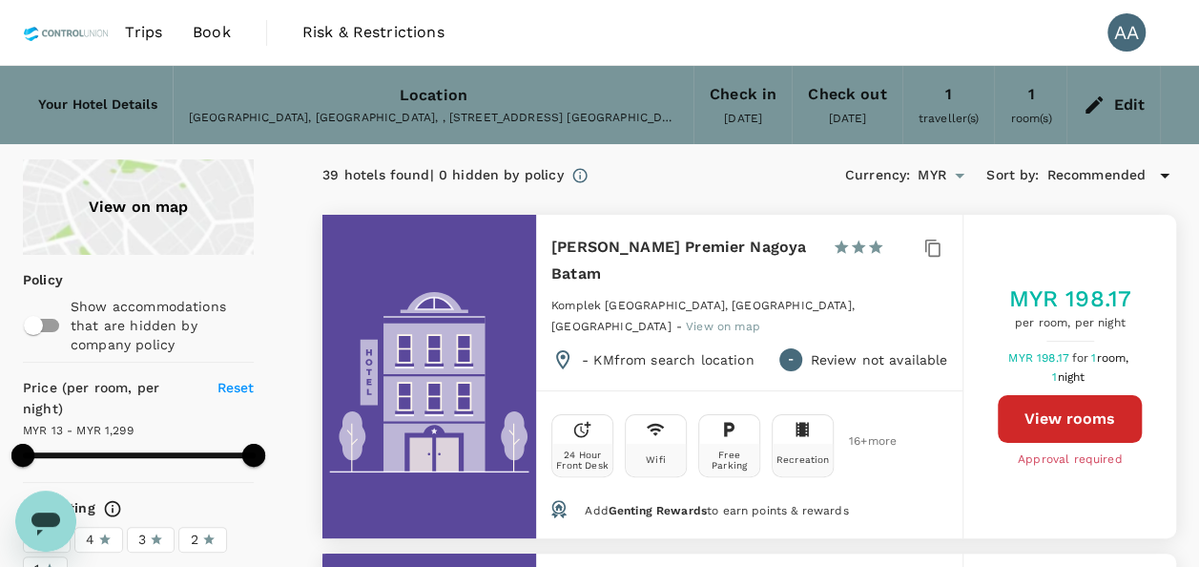
click at [1038, 233] on div "MYR 198.17 per room, per night MYR 198.17 for 1 room, 1 night View rooms Approv…" at bounding box center [1070, 376] width 214 height 323
click at [1134, 227] on div "MYR 198.17 per room, per night MYR 198.17 for 1 room, 1 night View rooms Approv…" at bounding box center [1070, 376] width 214 height 323
click at [1044, 395] on button "View rooms" at bounding box center [1070, 419] width 144 height 48
type input "1298.34"
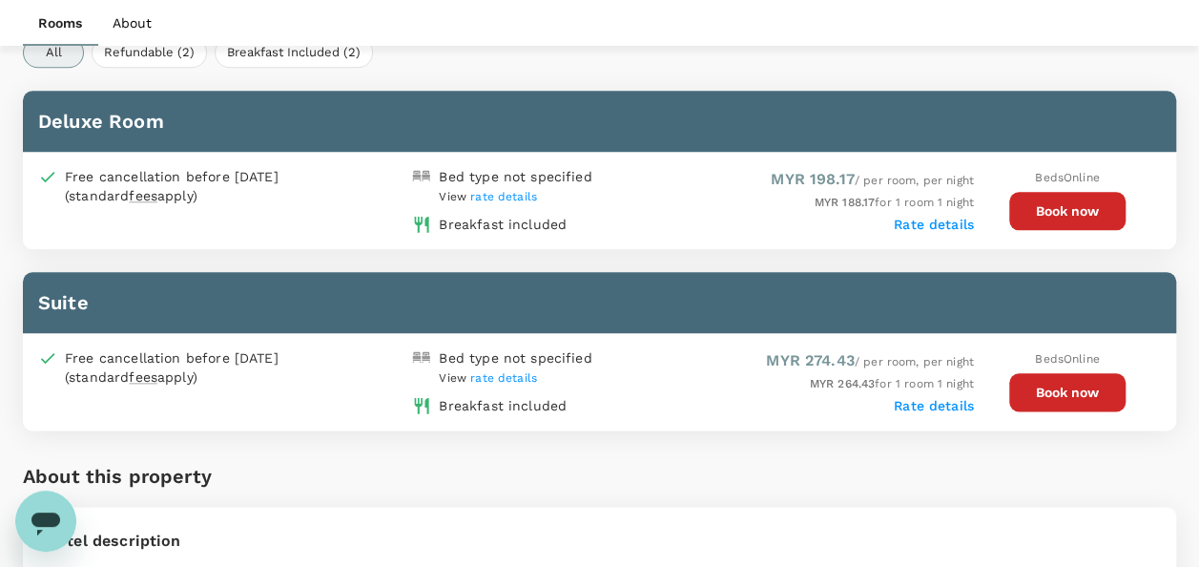
scroll to position [946, 0]
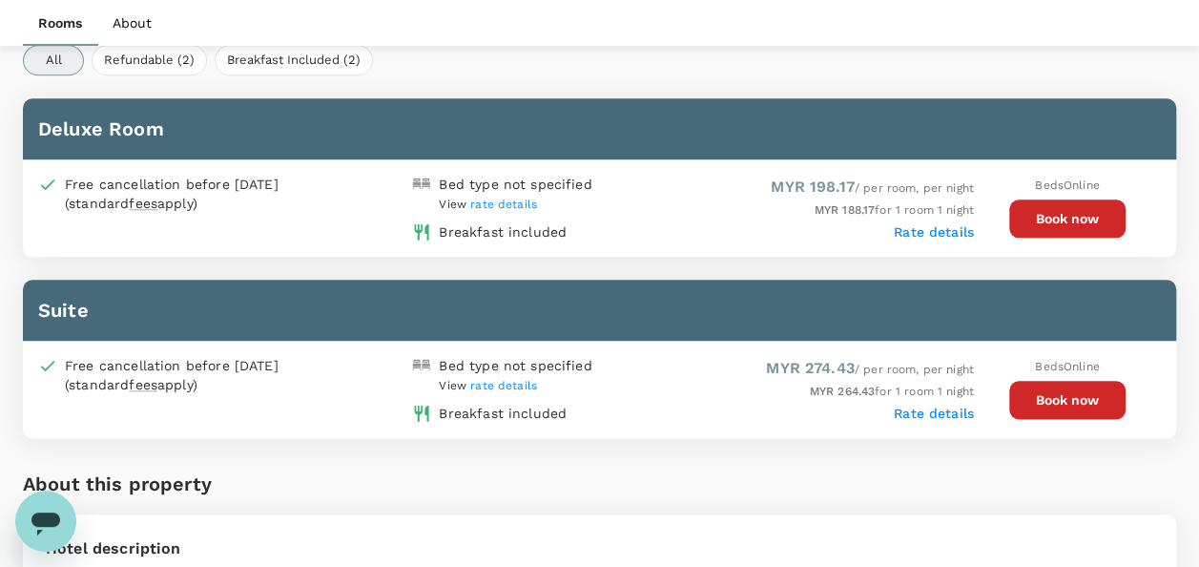
click at [1081, 219] on button "Book now" at bounding box center [1067, 218] width 116 height 38
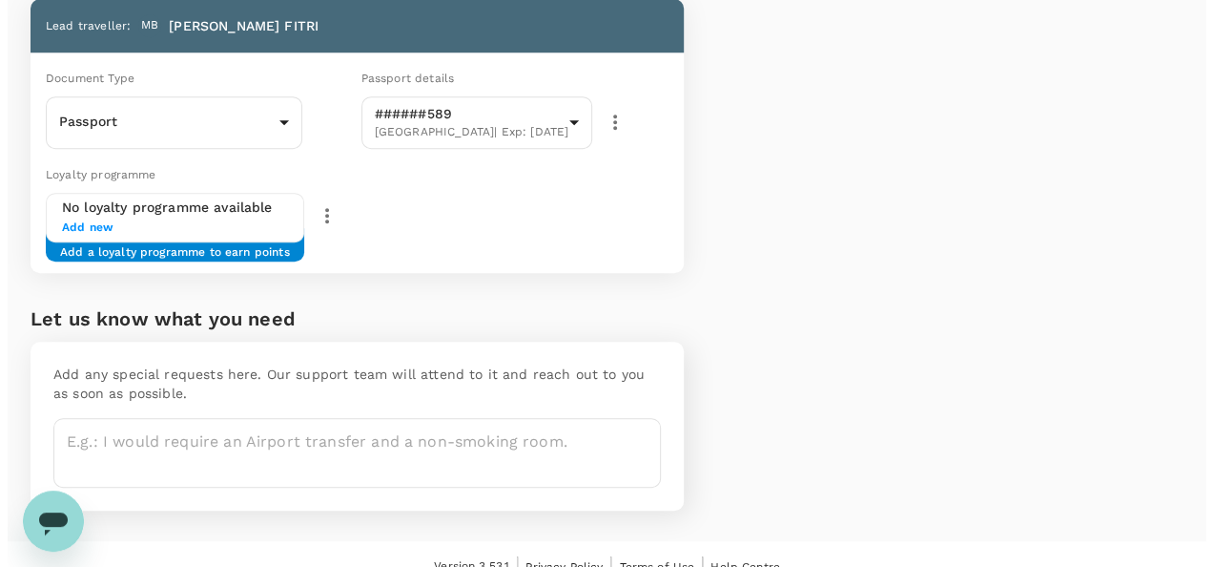
scroll to position [76, 0]
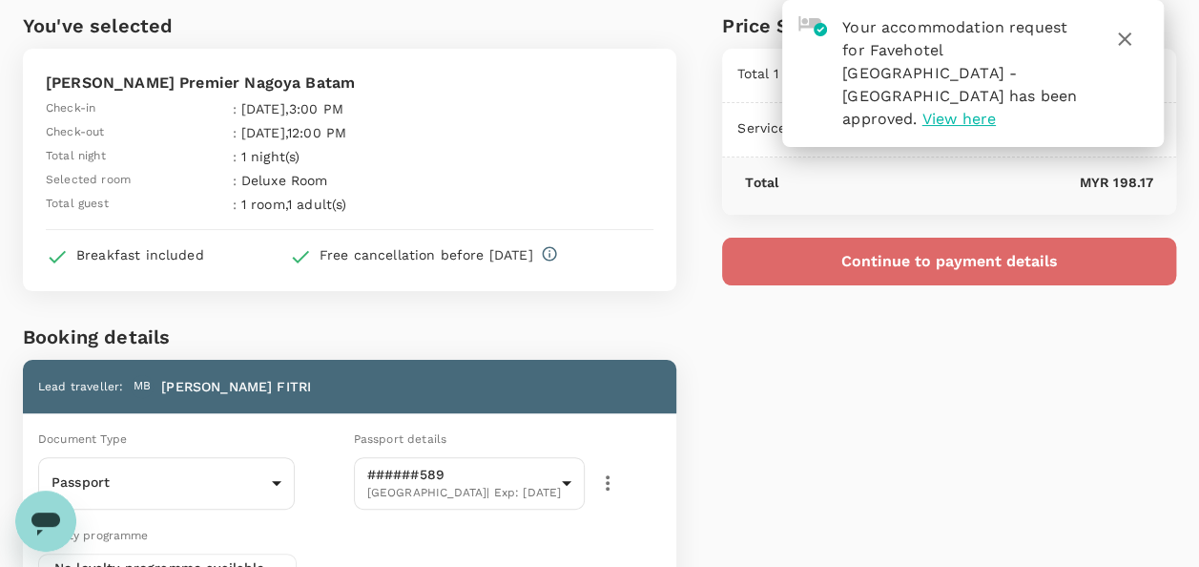
click at [826, 271] on button "Continue to payment details" at bounding box center [949, 262] width 454 height 48
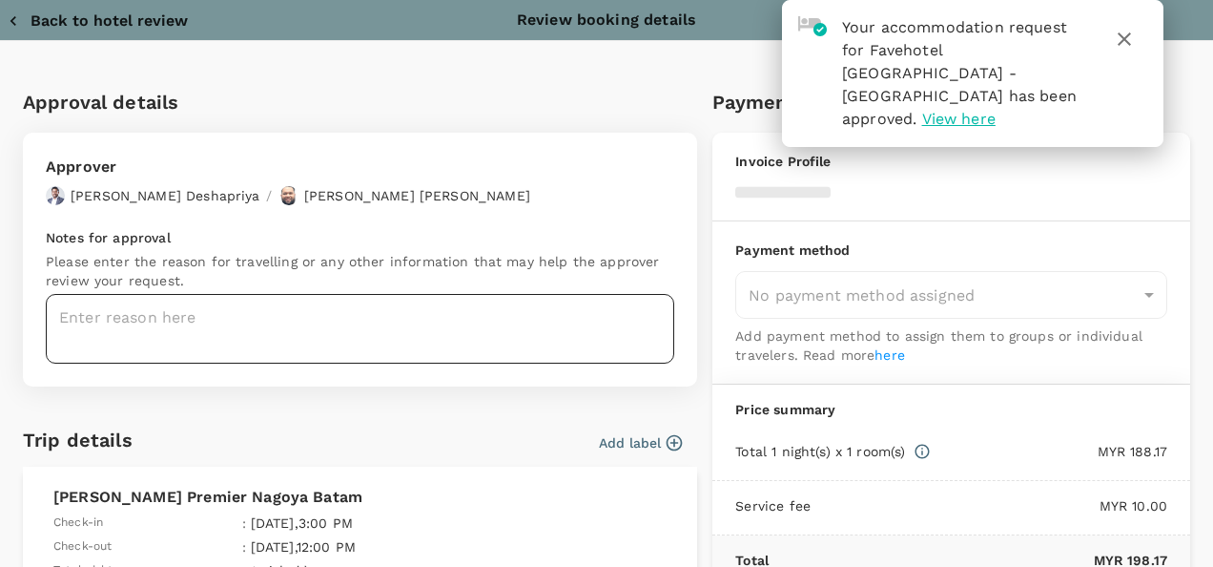
type input "9e254831-a140-43d4-90d9-f4bdc71b84d3"
click at [294, 328] on textarea at bounding box center [360, 329] width 629 height 70
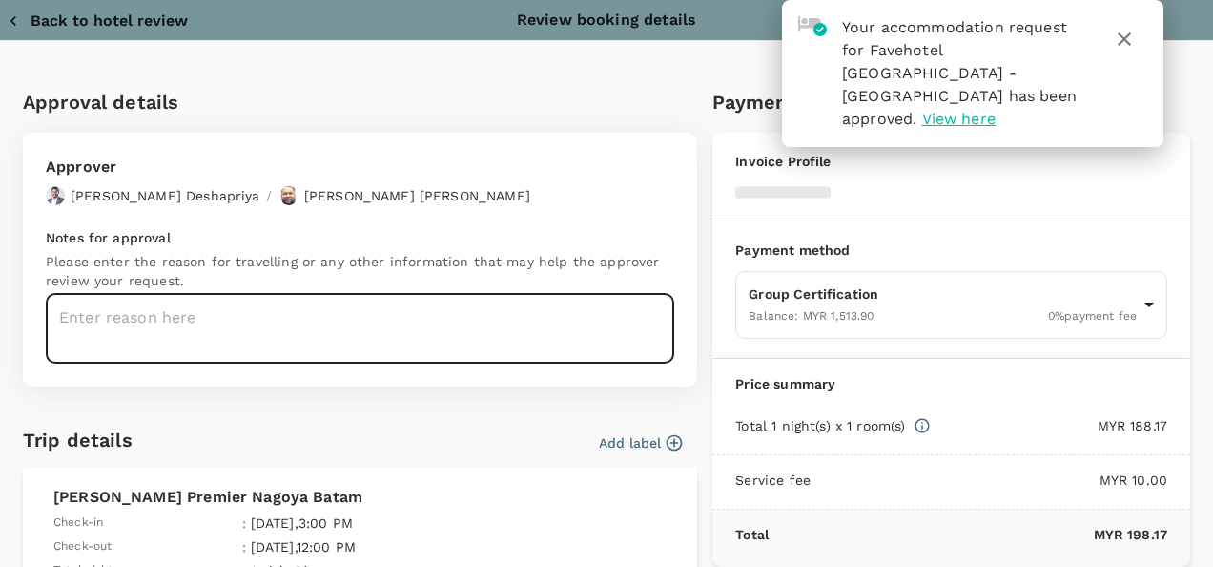
paste textarea "H2025100729391"
type textarea "H2025100729391"
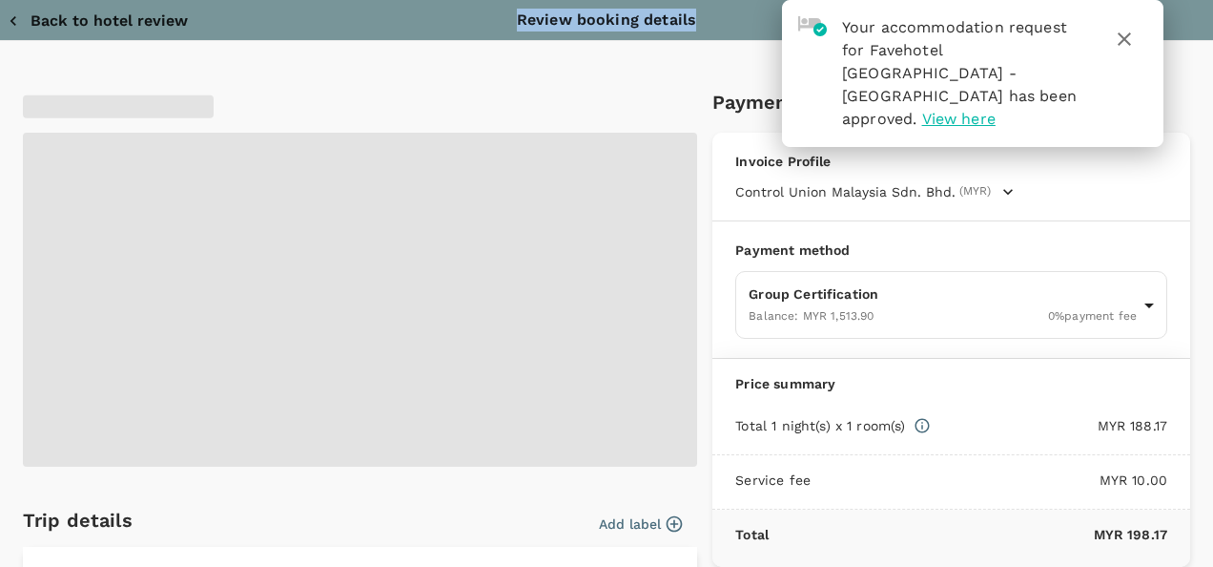
drag, startPoint x: -27, startPoint y: 304, endPoint x: -95, endPoint y: 301, distance: 68.7
click at [0, 301] on html "Your accommodation request for Favehotel Nagoya - Batam has been approved. View…" at bounding box center [606, 438] width 1213 height 1029
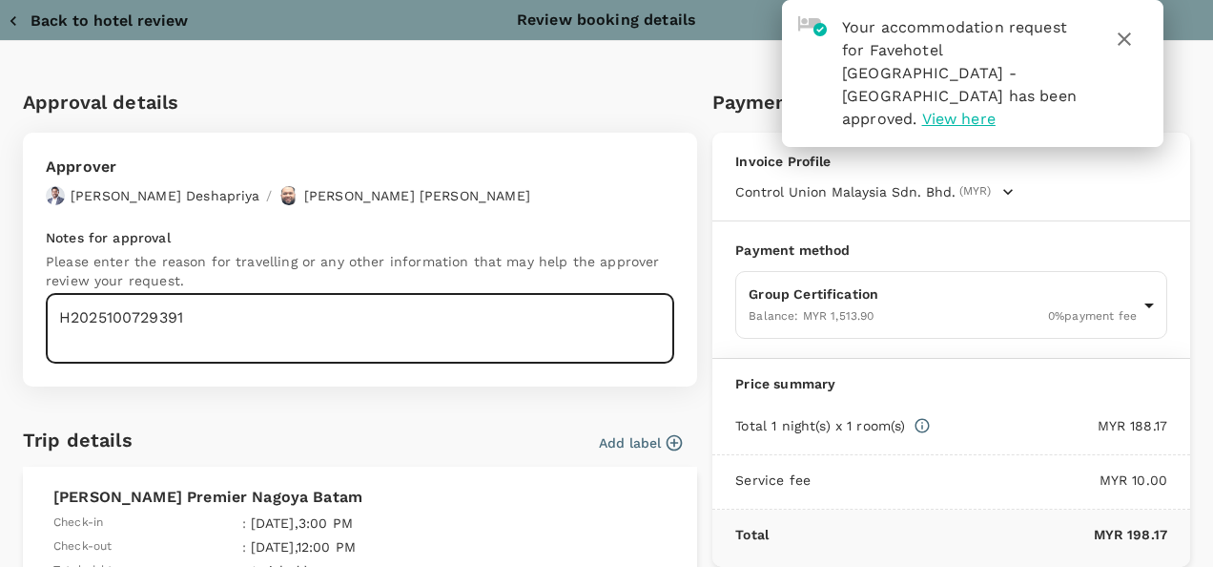
drag, startPoint x: 252, startPoint y: 325, endPoint x: 57, endPoint y: 335, distance: 194.8
click at [62, 338] on textarea "H2025100729391" at bounding box center [360, 329] width 629 height 70
paste textarea "Auditor : Fitri Program : AS Site : KPN Plantations (Unilever SAP) Audit Date :…"
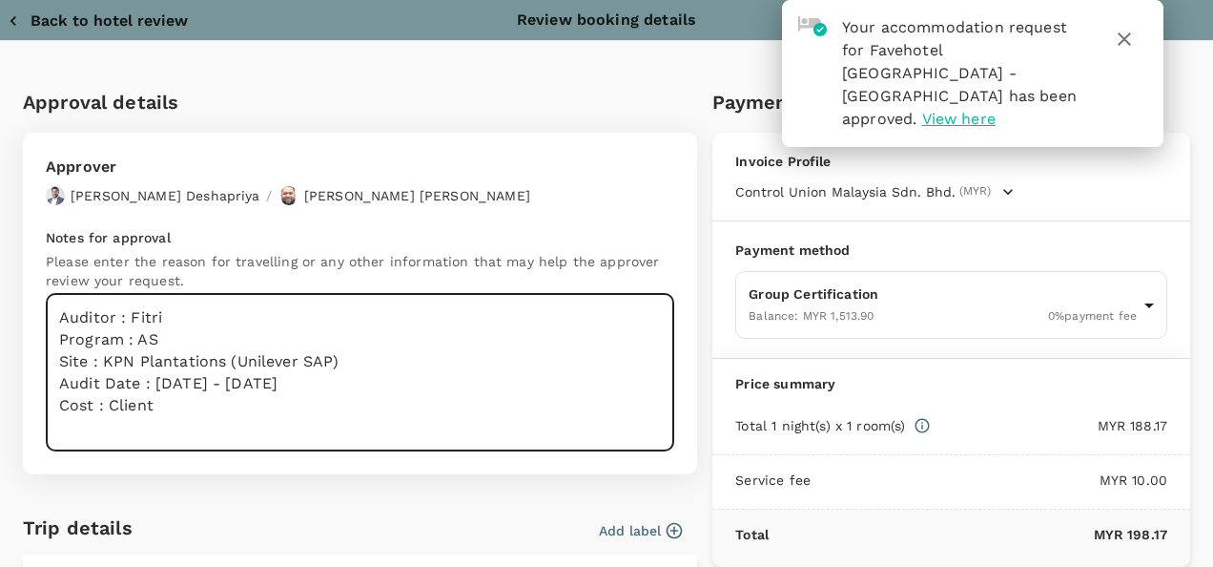
click at [163, 315] on textarea "Auditor : Fitri Program : AS Site : KPN Plantations (Unilever SAP) Audit Date :…" at bounding box center [360, 372] width 629 height 157
click at [176, 409] on textarea "Auditor : Fitri Program : AS Site : KPN Plantations (Unilever SAP) Audit Date :…" at bounding box center [360, 372] width 629 height 157
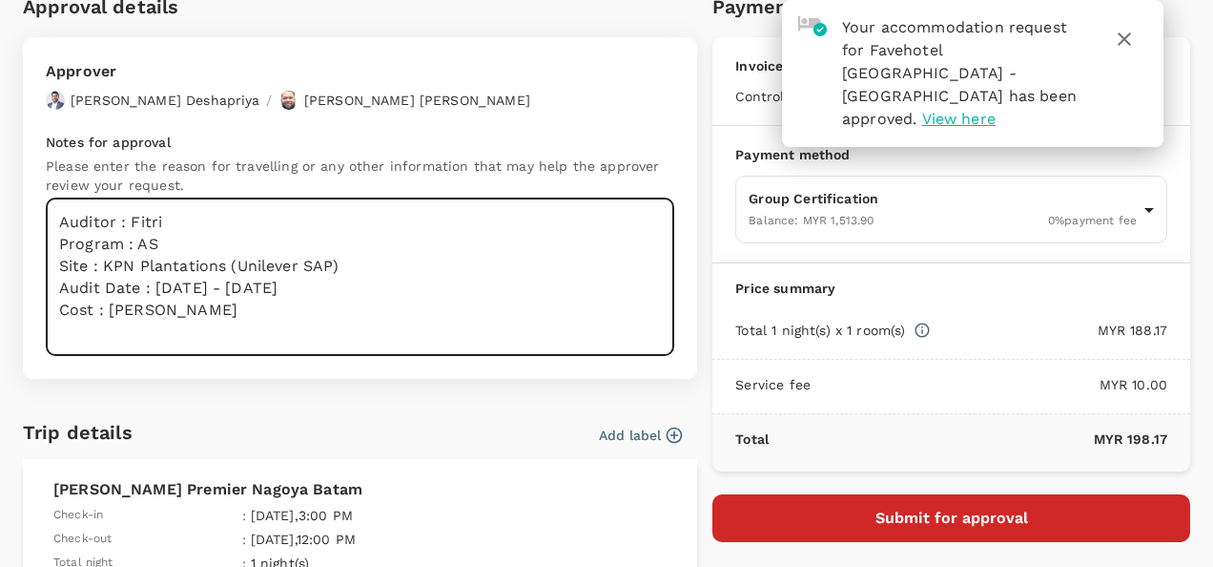
type textarea "Auditor : Fitri Program : AS Site : KPN Plantations (Unilever SAP) Audit Date :…"
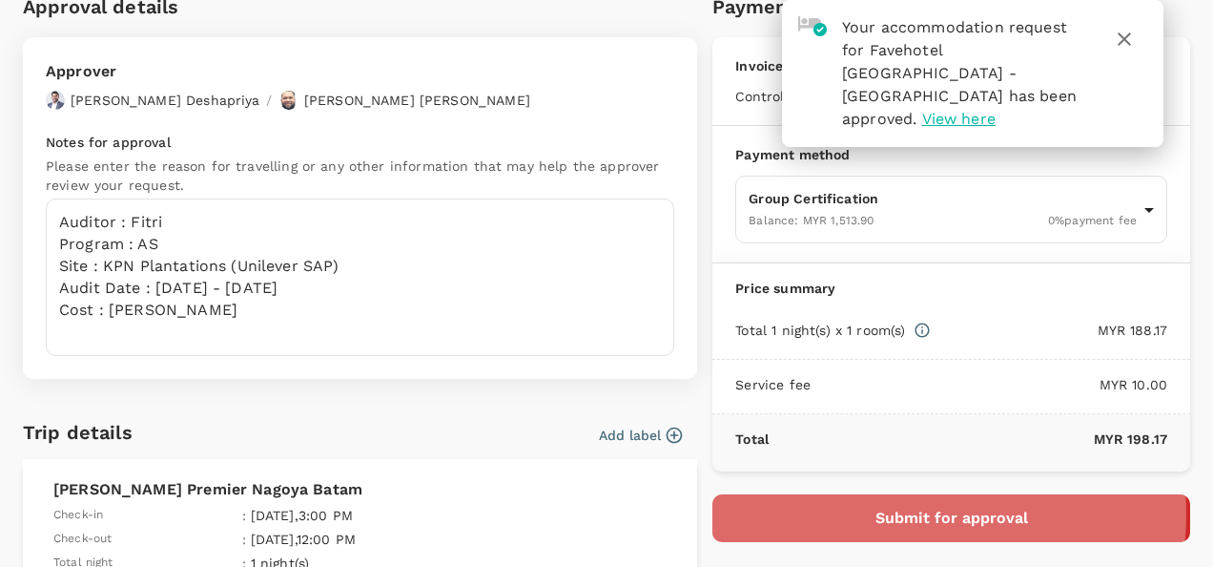
click at [915, 511] on button "Submit for approval" at bounding box center [952, 518] width 478 height 48
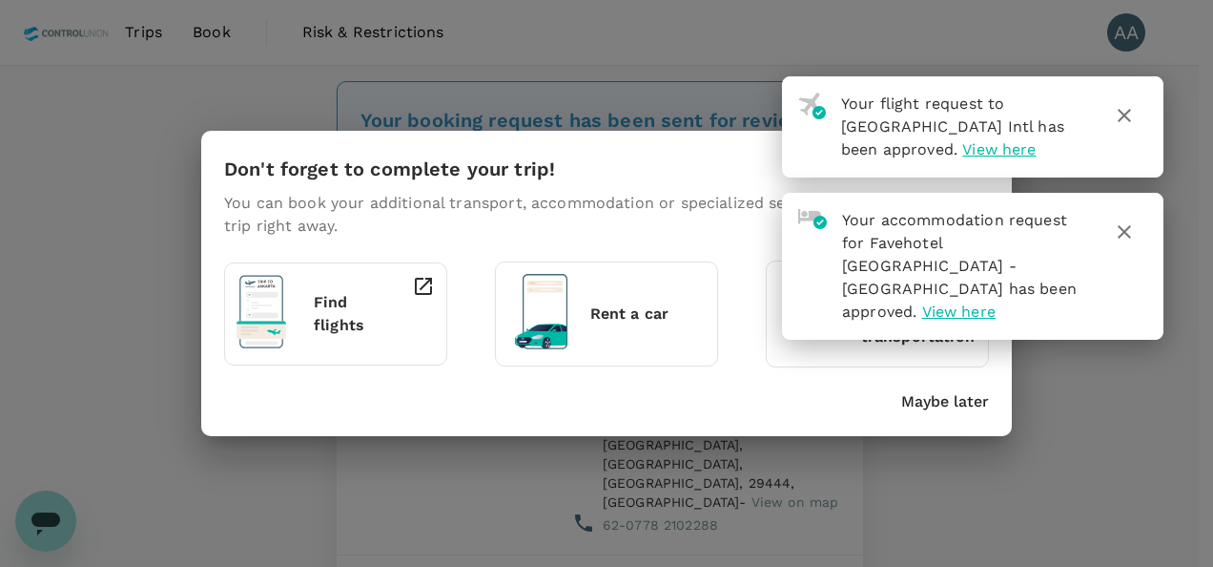
click at [927, 414] on div "Don't forget to complete your trip! You can book your additional transport, acc…" at bounding box center [606, 283] width 811 height 305
click at [930, 404] on p "Maybe later" at bounding box center [946, 401] width 88 height 23
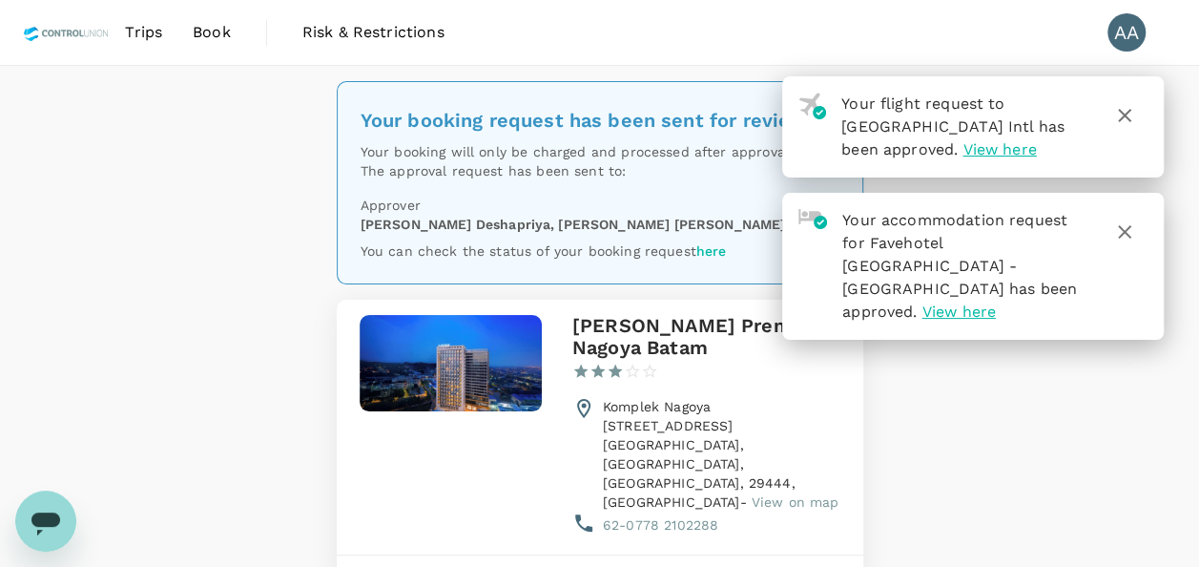
click at [1116, 121] on icon "button" at bounding box center [1124, 115] width 23 height 23
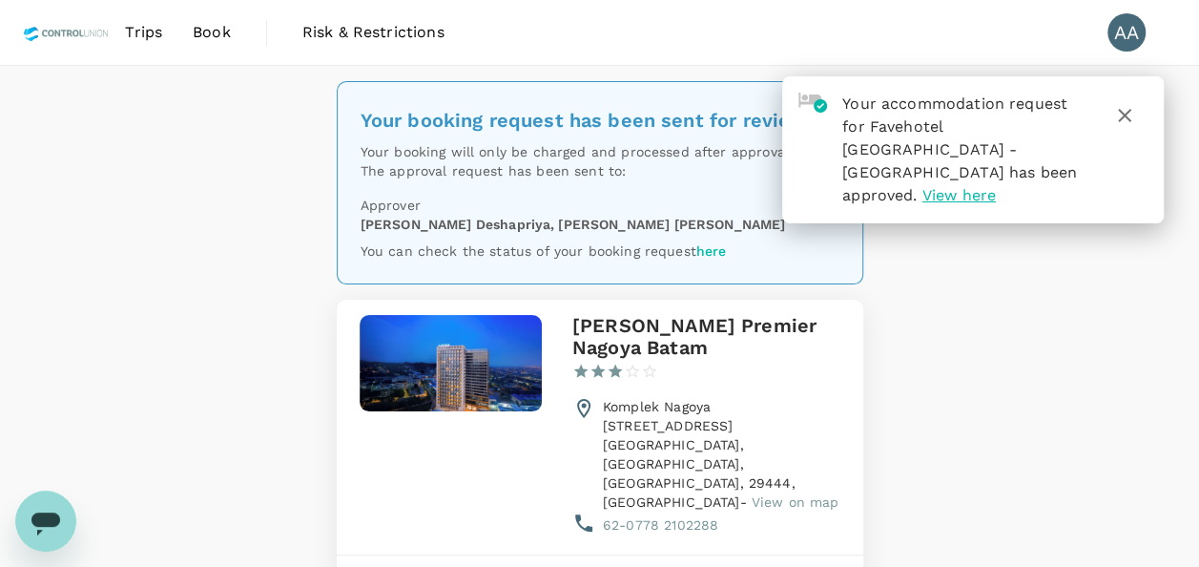
click at [1124, 113] on icon "button" at bounding box center [1124, 115] width 13 height 13
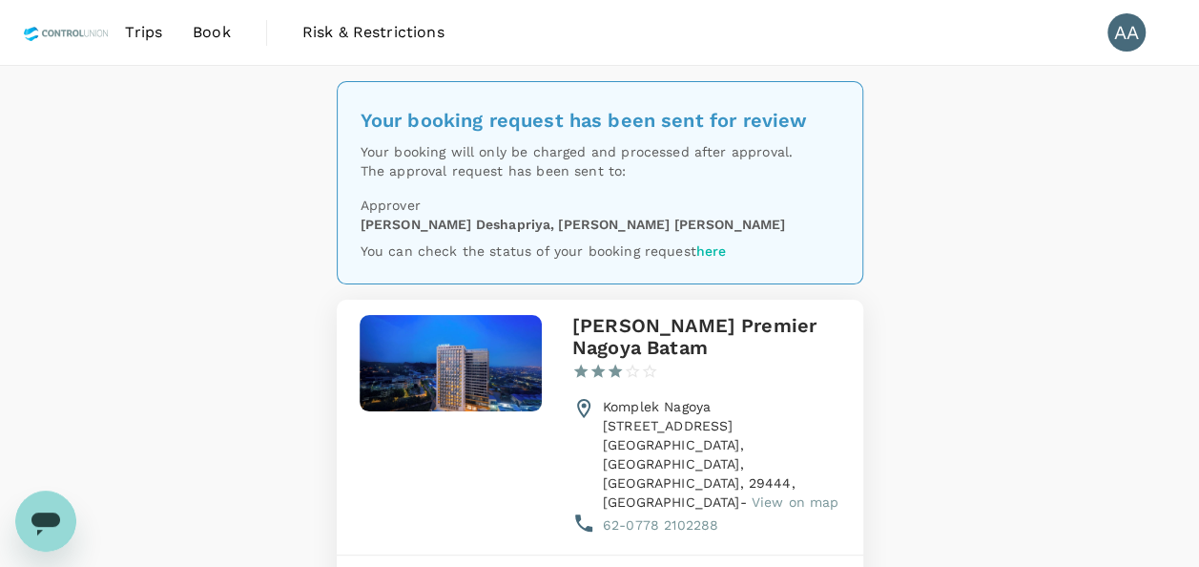
click at [149, 29] on span "Trips" at bounding box center [143, 32] width 37 height 23
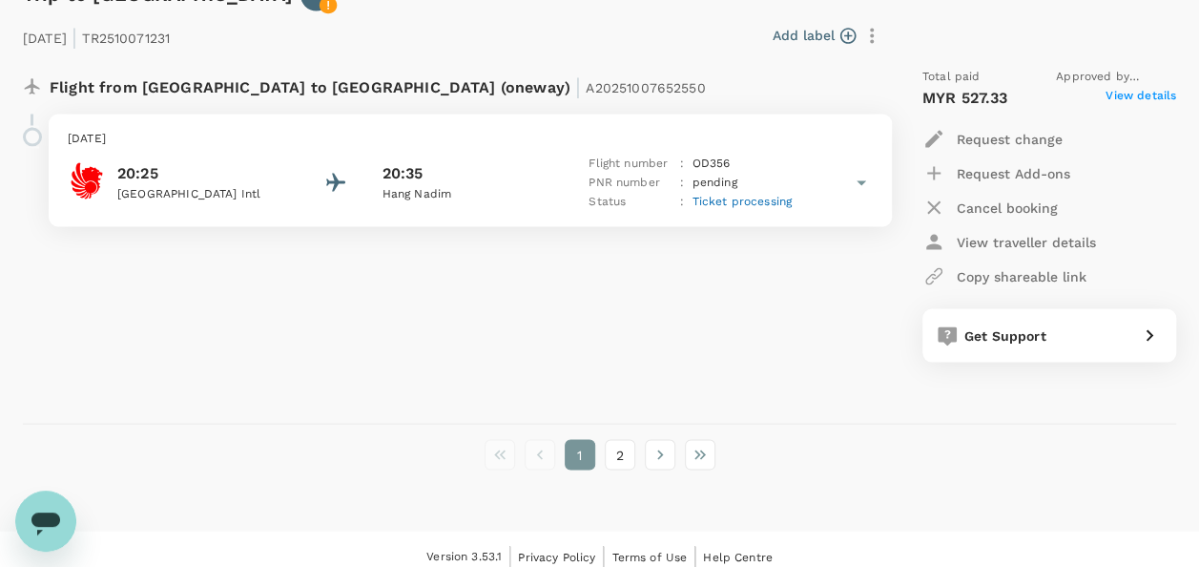
scroll to position [5265, 0]
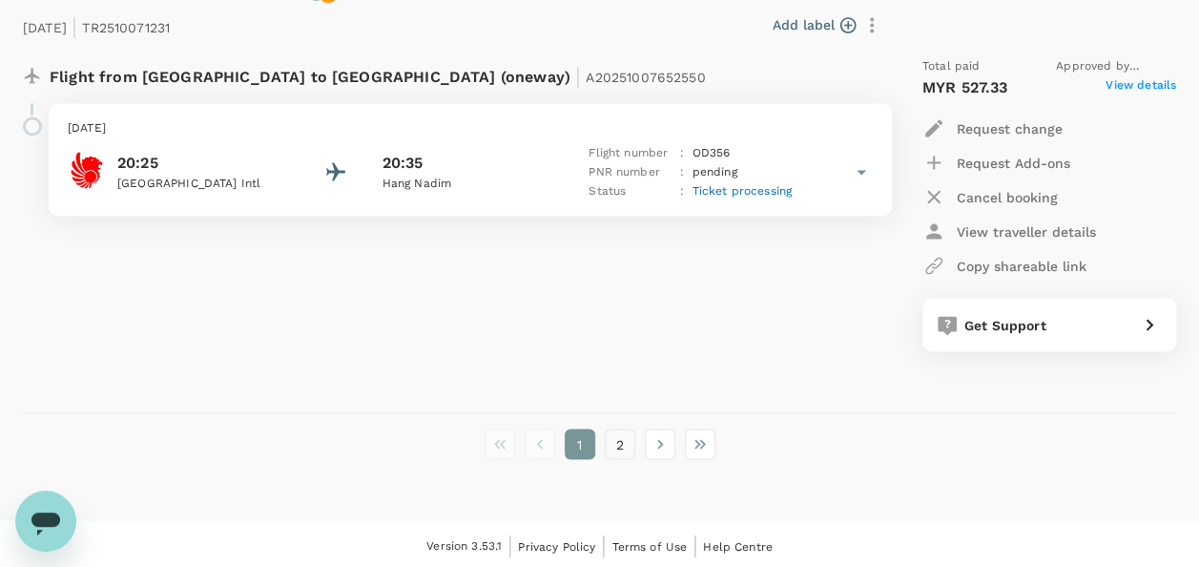
click at [629, 445] on button "2" at bounding box center [620, 443] width 31 height 31
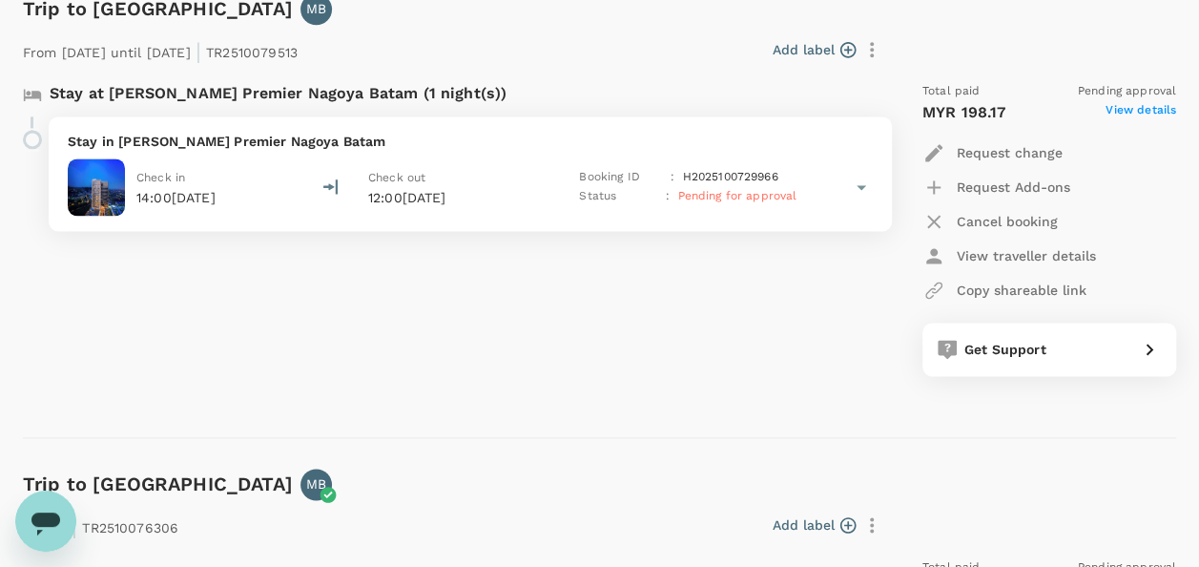
scroll to position [1145, 0]
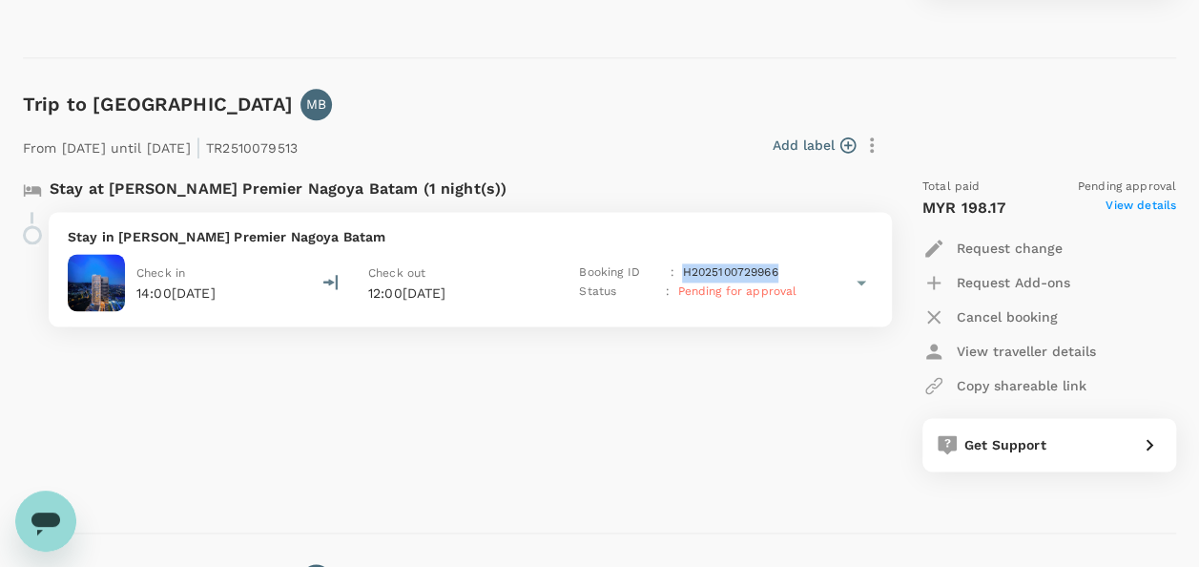
drag, startPoint x: 683, startPoint y: 269, endPoint x: 782, endPoint y: 269, distance: 99.2
click at [782, 269] on div "Booking ID : H2025100729966" at bounding box center [688, 272] width 218 height 19
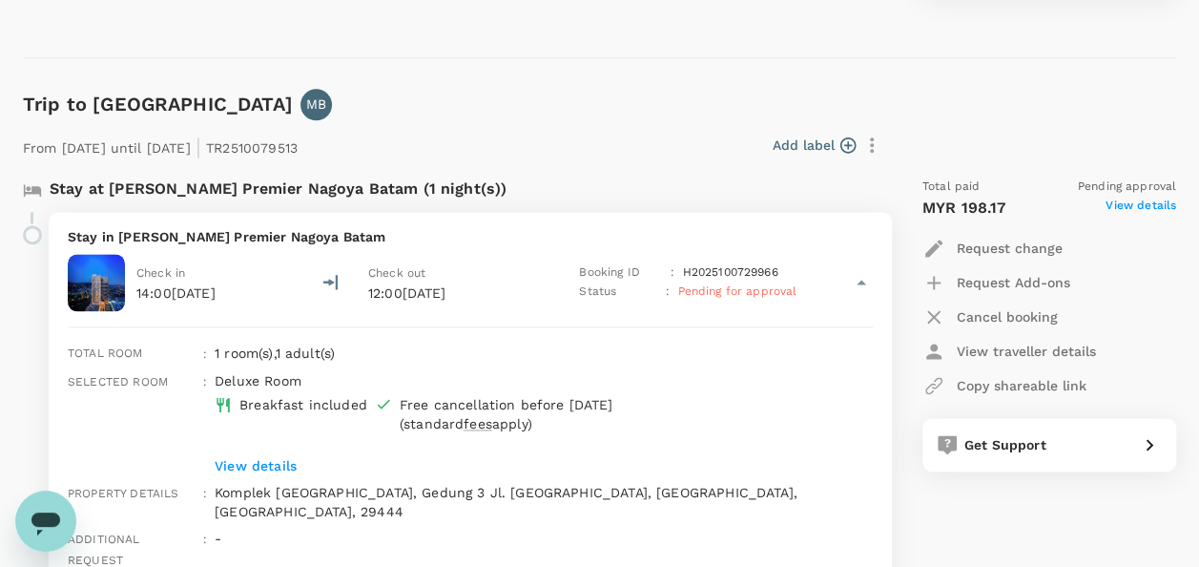
click at [326, 164] on div "Stay at Harper Premier Nagoya Batam (1 night(s))" at bounding box center [446, 187] width 877 height 50
drag, startPoint x: 273, startPoint y: 146, endPoint x: 376, endPoint y: 146, distance: 103.0
click at [376, 146] on div "From 17 Oct 2025 until 18 Oct 2025 | TR2510079513 Add label" at bounding box center [451, 141] width 873 height 42
copy div "TR2510079513 Add label"
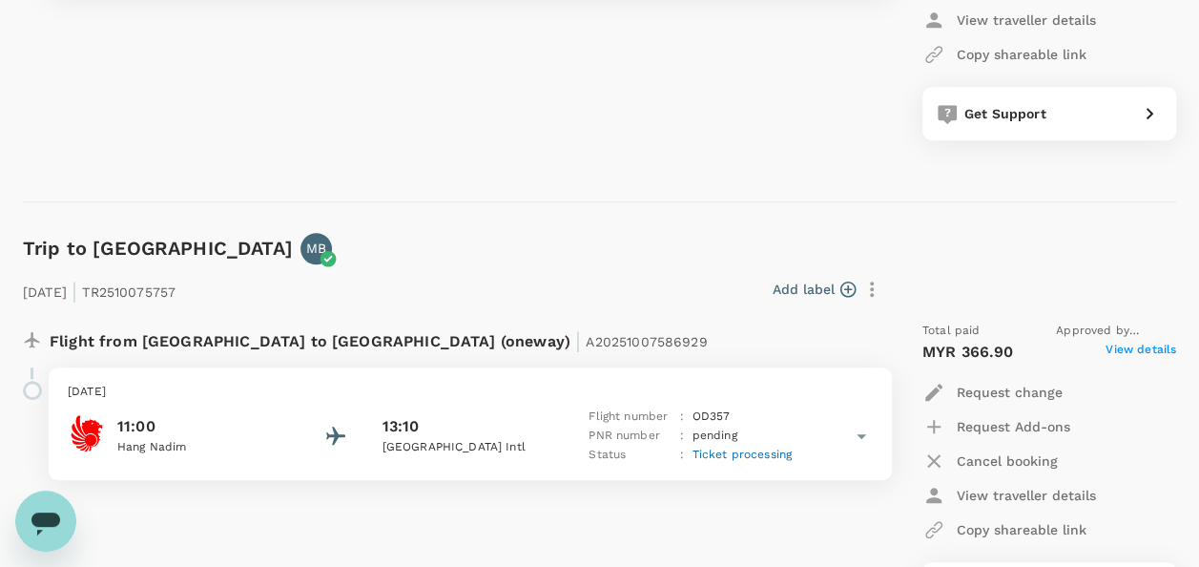
scroll to position [191, 0]
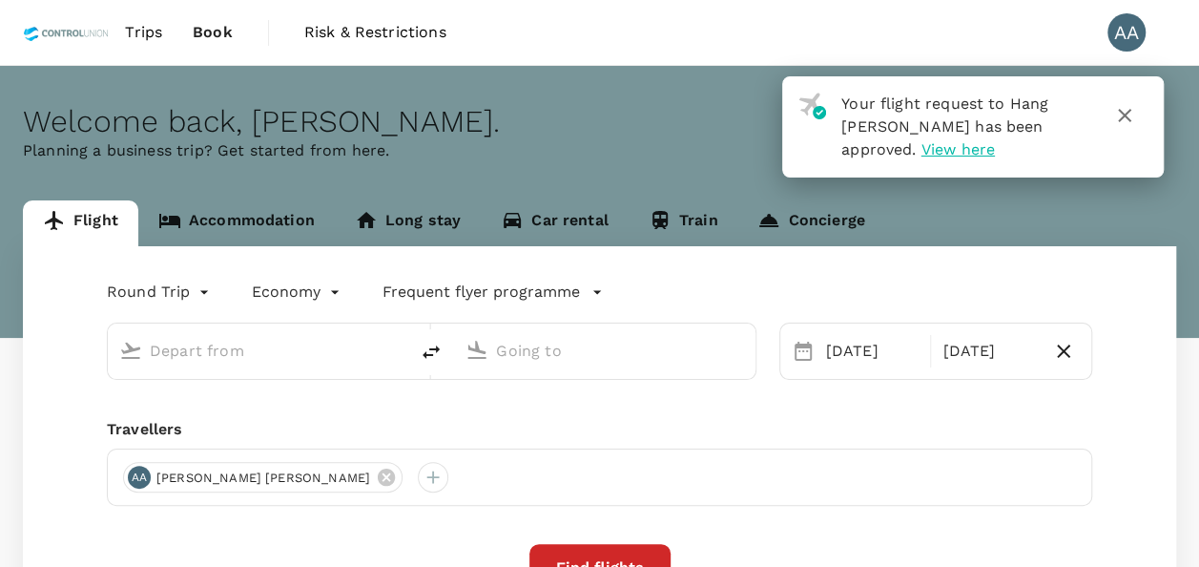
type input "oneway"
type input "Batam, [GEOGRAPHIC_DATA] (any)"
type input "[GEOGRAPHIC_DATA], [GEOGRAPHIC_DATA] (any)"
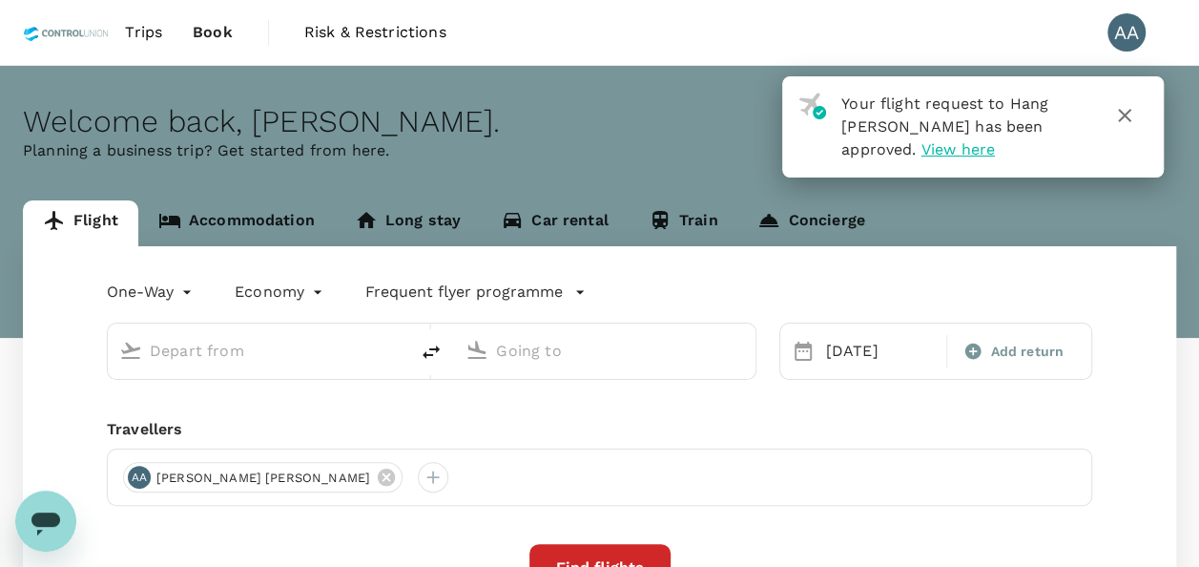
type input "Batam, [GEOGRAPHIC_DATA] (any)"
type input "[GEOGRAPHIC_DATA], [GEOGRAPHIC_DATA] (any)"
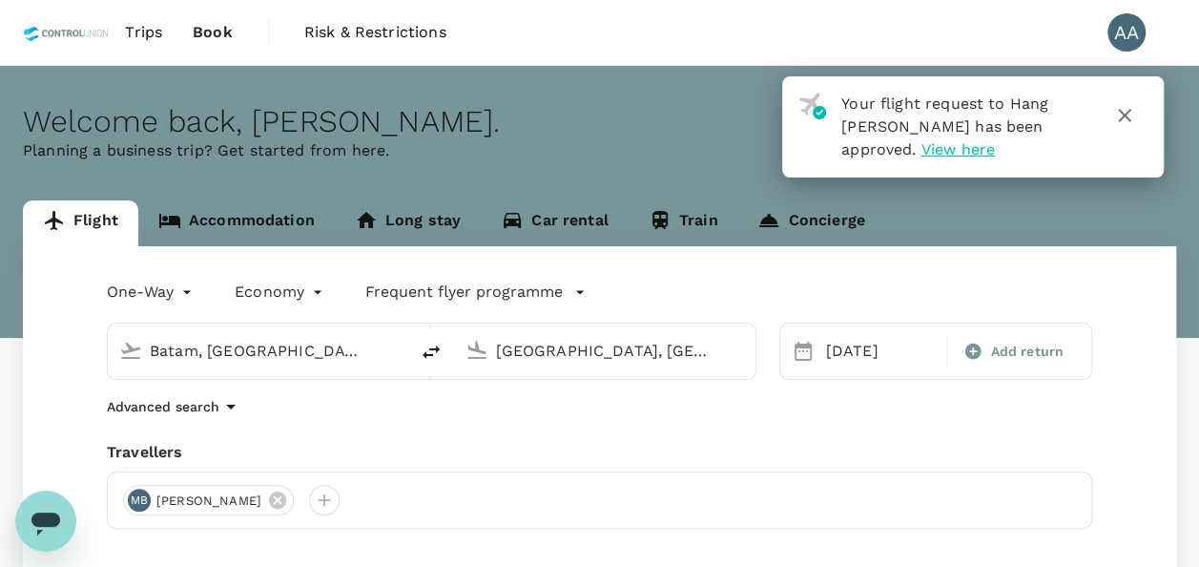
click at [324, 35] on span "Risk & Restrictions" at bounding box center [375, 32] width 142 height 23
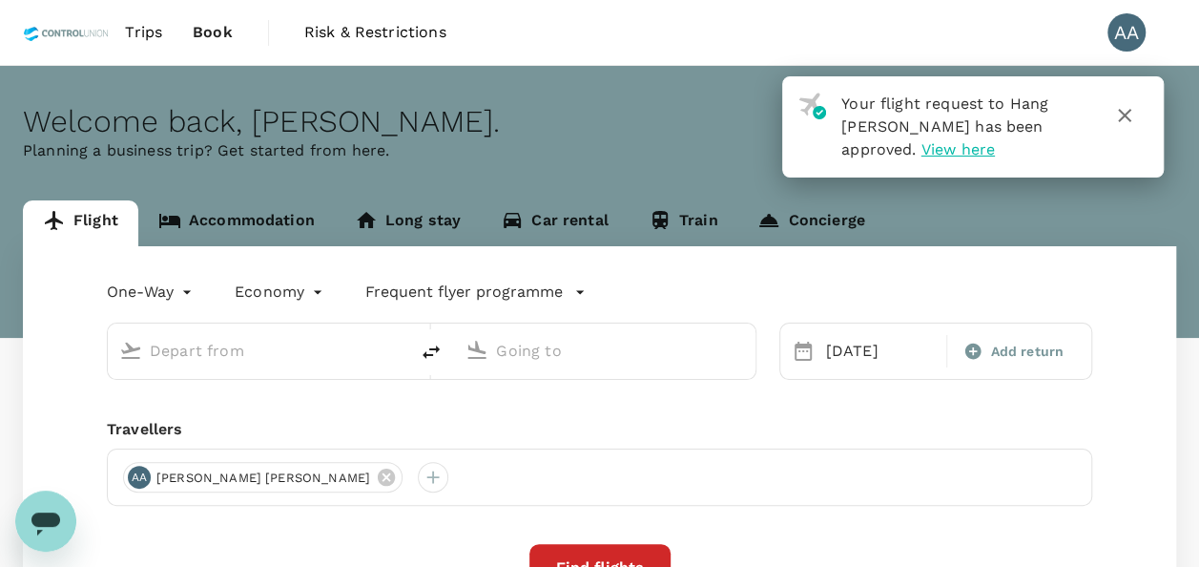
type input "Batam, [GEOGRAPHIC_DATA] (any)"
type input "[GEOGRAPHIC_DATA], [GEOGRAPHIC_DATA] (any)"
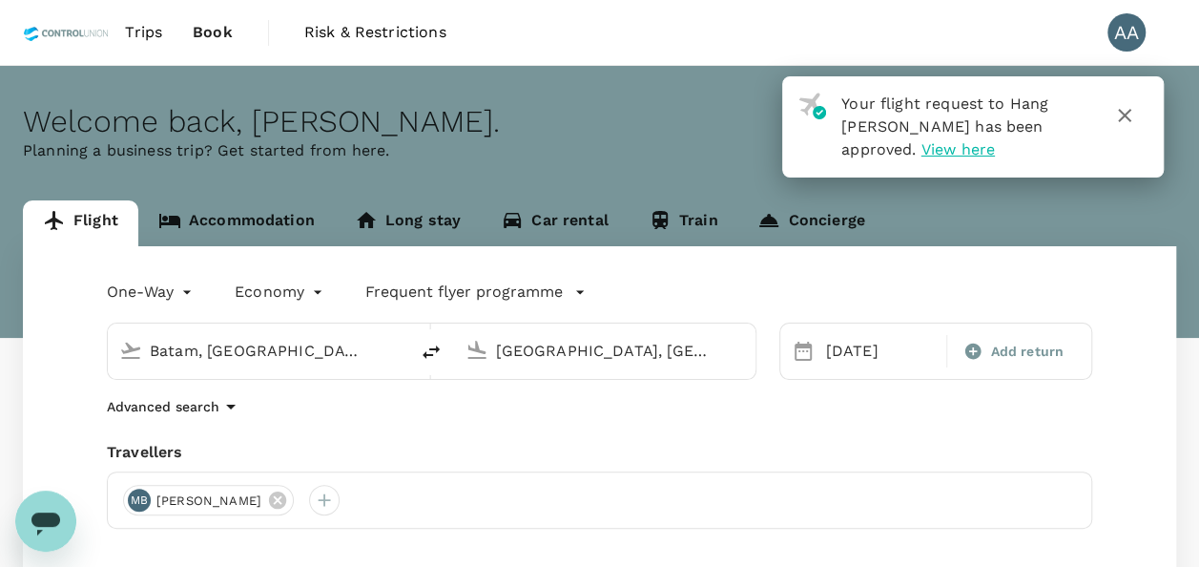
click at [150, 40] on span "Trips" at bounding box center [143, 32] width 37 height 23
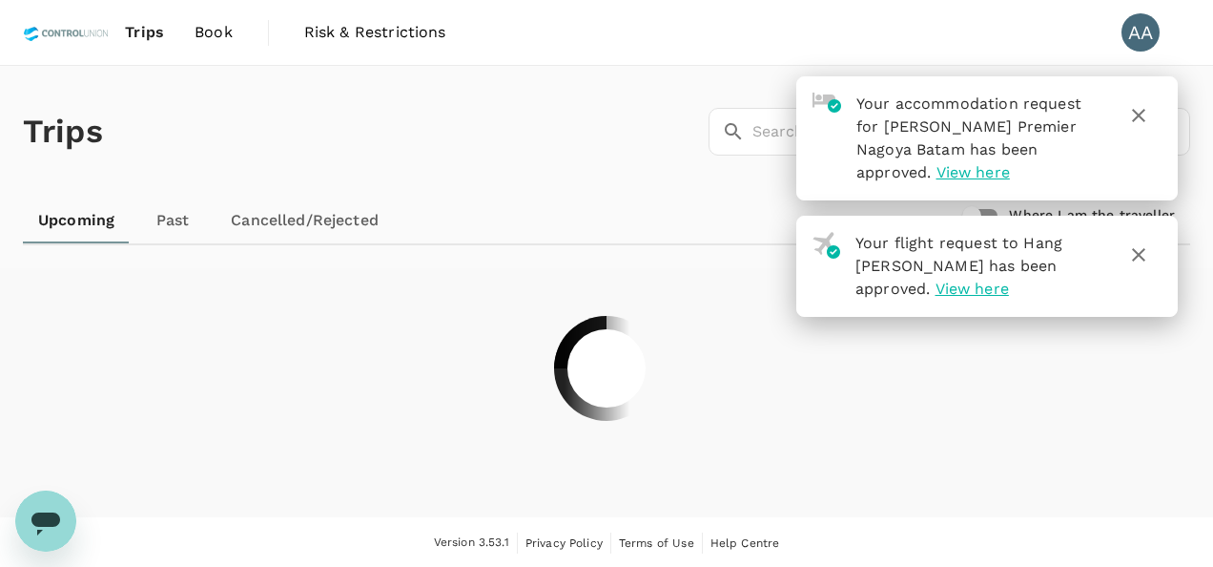
click at [1145, 258] on icon "button" at bounding box center [1139, 254] width 23 height 23
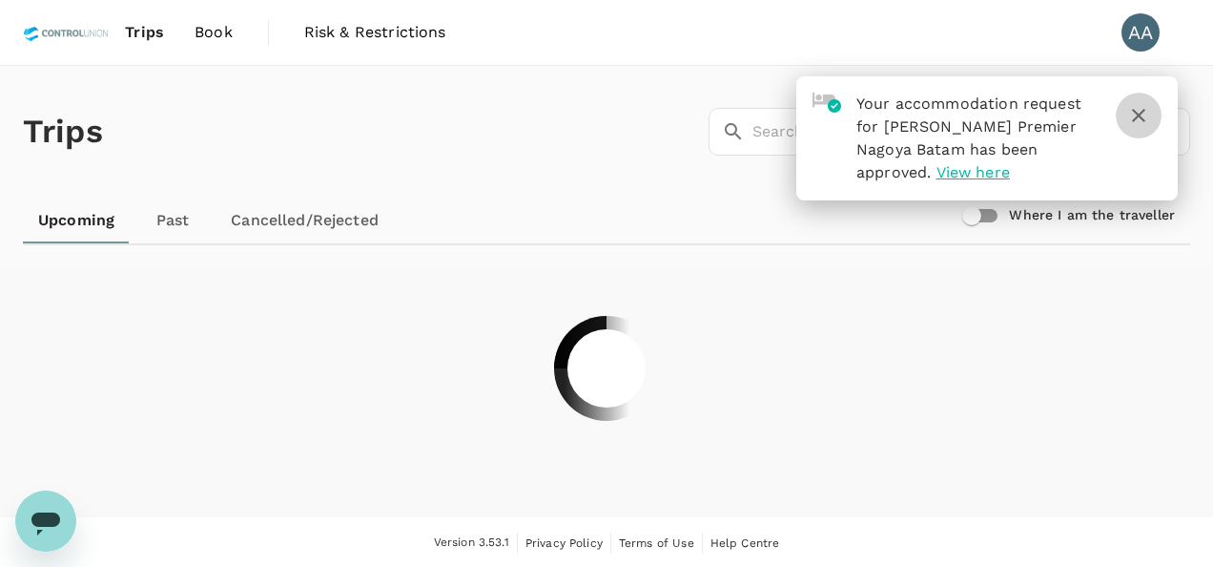
click at [1141, 119] on icon "button" at bounding box center [1139, 115] width 23 height 23
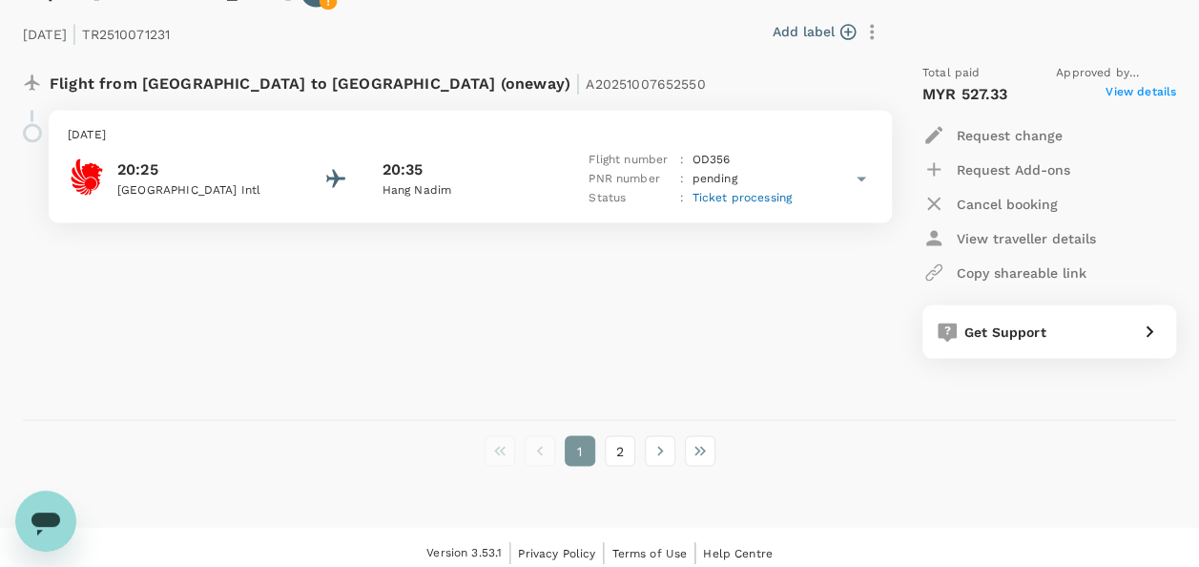
scroll to position [5265, 0]
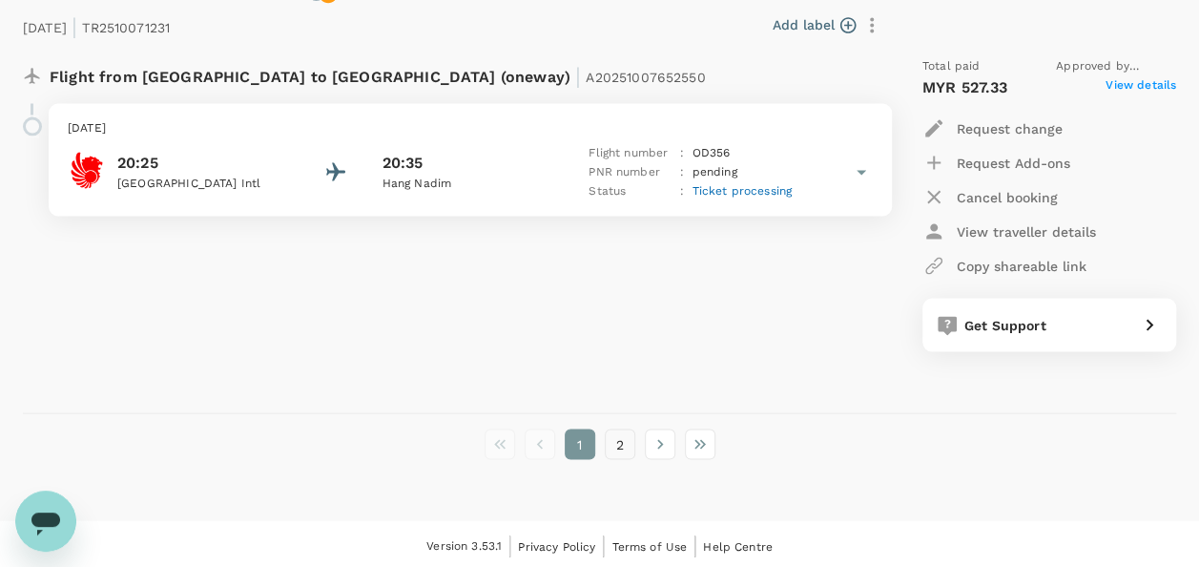
click at [609, 433] on button "2" at bounding box center [620, 443] width 31 height 31
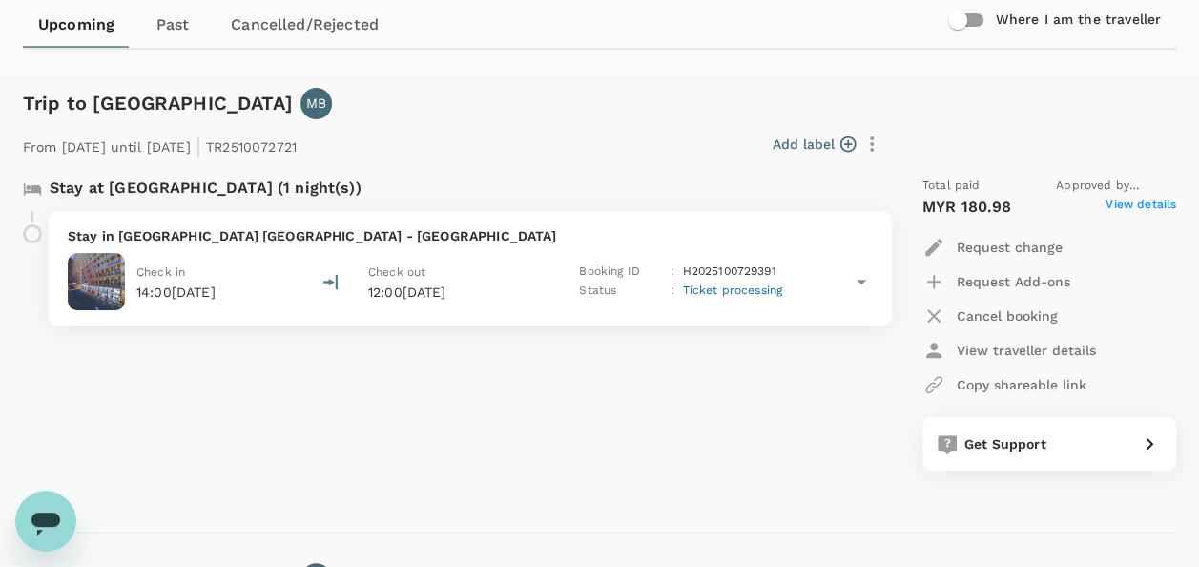
scroll to position [191, 0]
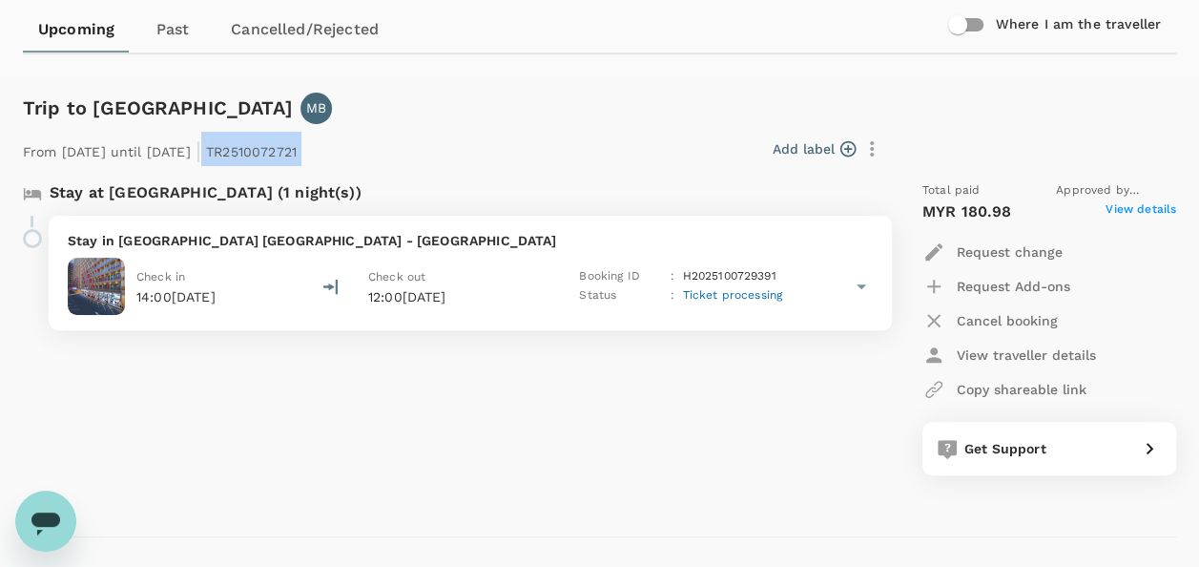
drag, startPoint x: 268, startPoint y: 150, endPoint x: 443, endPoint y: 147, distance: 174.6
click at [443, 147] on div "From 16 Oct 2025 until 17 Oct 2025 | TR2510072721 Add label" at bounding box center [451, 145] width 873 height 42
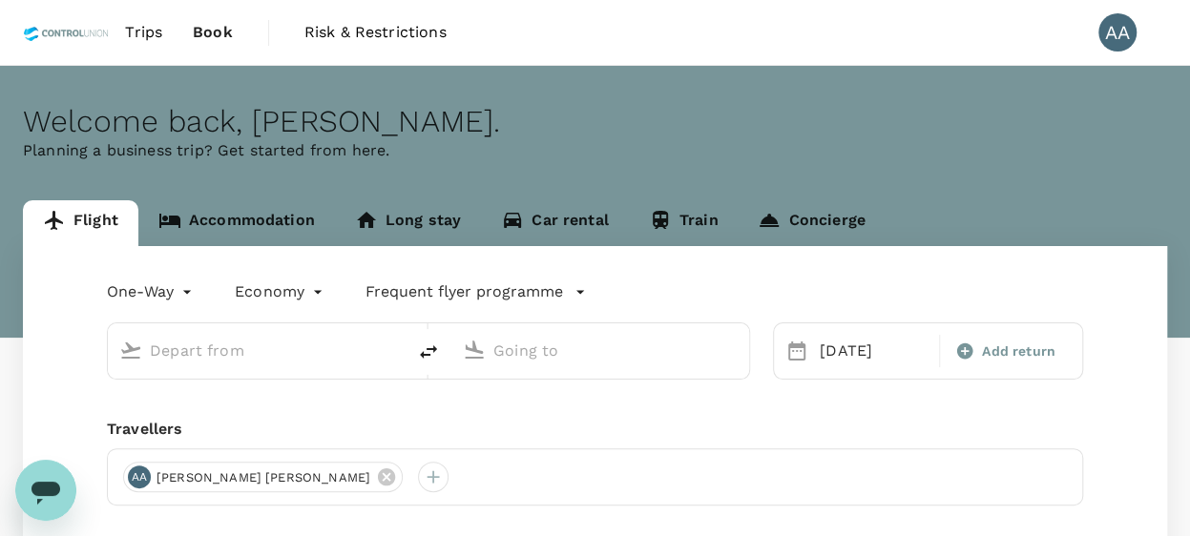
type input "Batam, [GEOGRAPHIC_DATA] (any)"
type input "[GEOGRAPHIC_DATA], [GEOGRAPHIC_DATA] (any)"
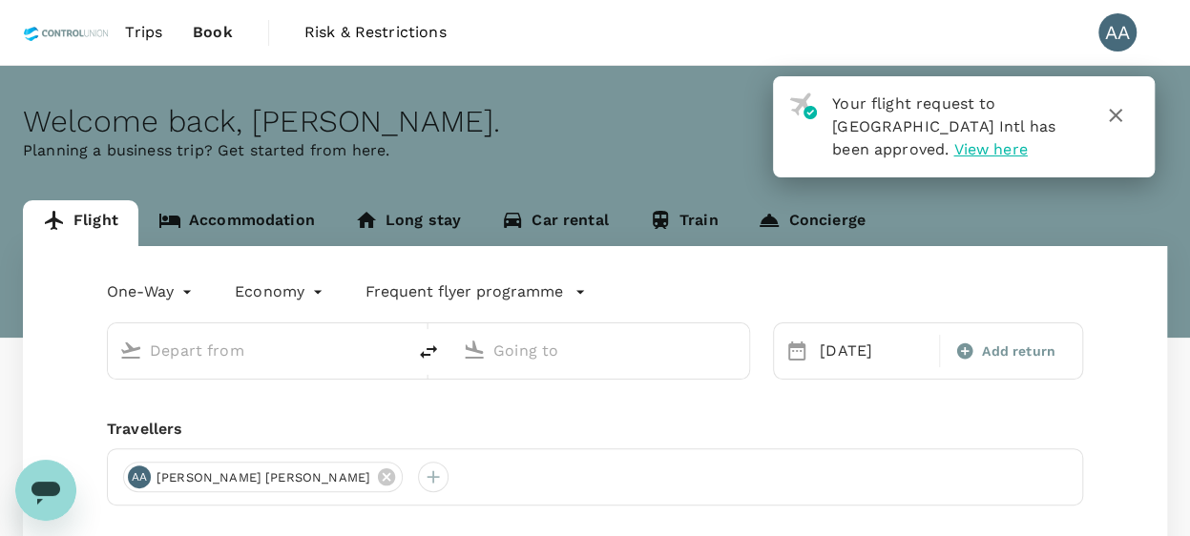
type input "Batam, [GEOGRAPHIC_DATA] (any)"
type input "[GEOGRAPHIC_DATA], [GEOGRAPHIC_DATA] (any)"
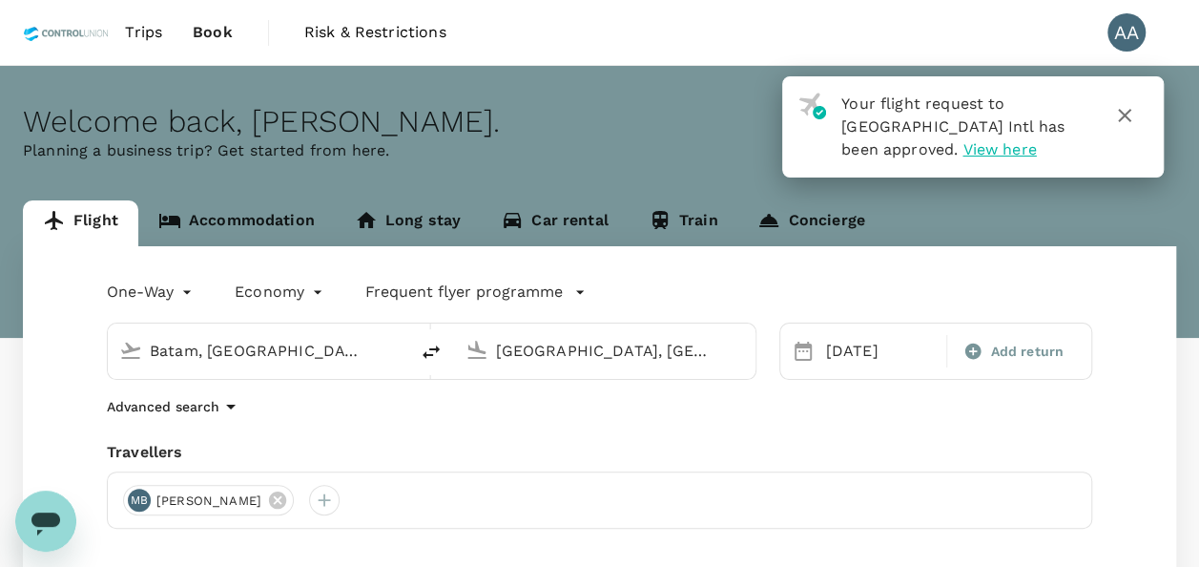
click at [53, 530] on icon "Open messaging window" at bounding box center [46, 521] width 34 height 34
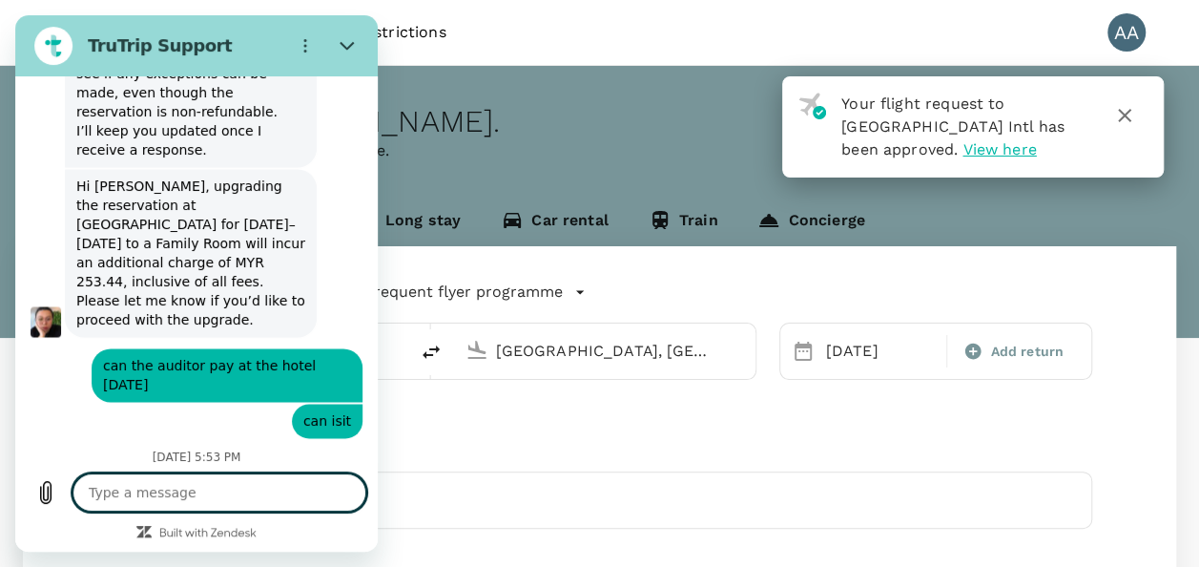
type textarea "x"
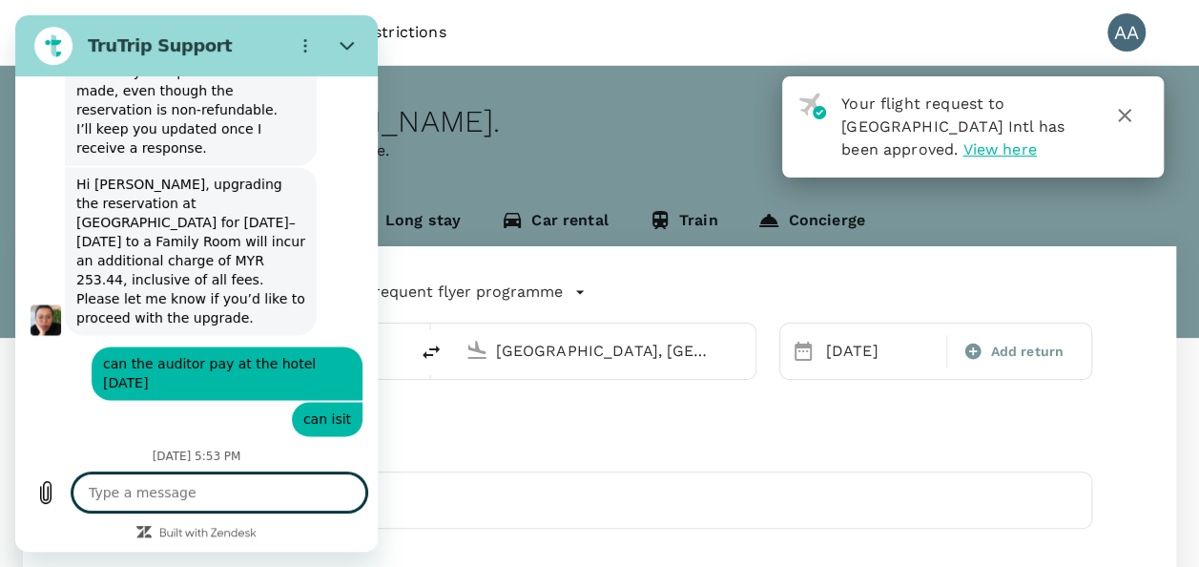
click at [129, 493] on textarea at bounding box center [220, 492] width 294 height 38
click at [179, 488] on textarea at bounding box center [220, 492] width 294 height 38
type textarea "h"
type textarea "x"
type textarea "hi"
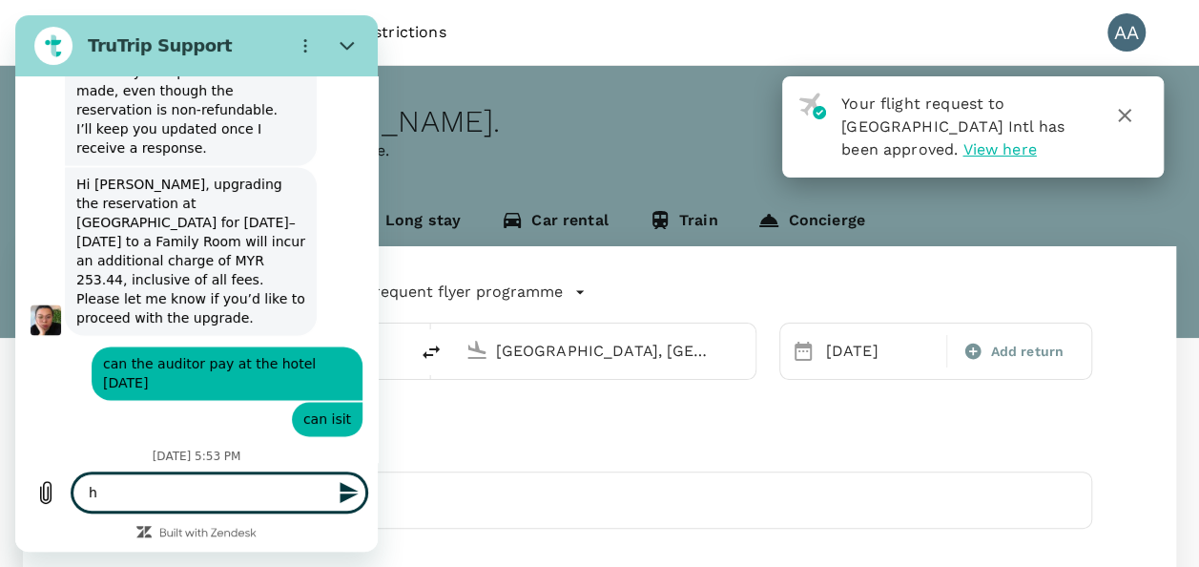
type textarea "x"
type textarea "hi"
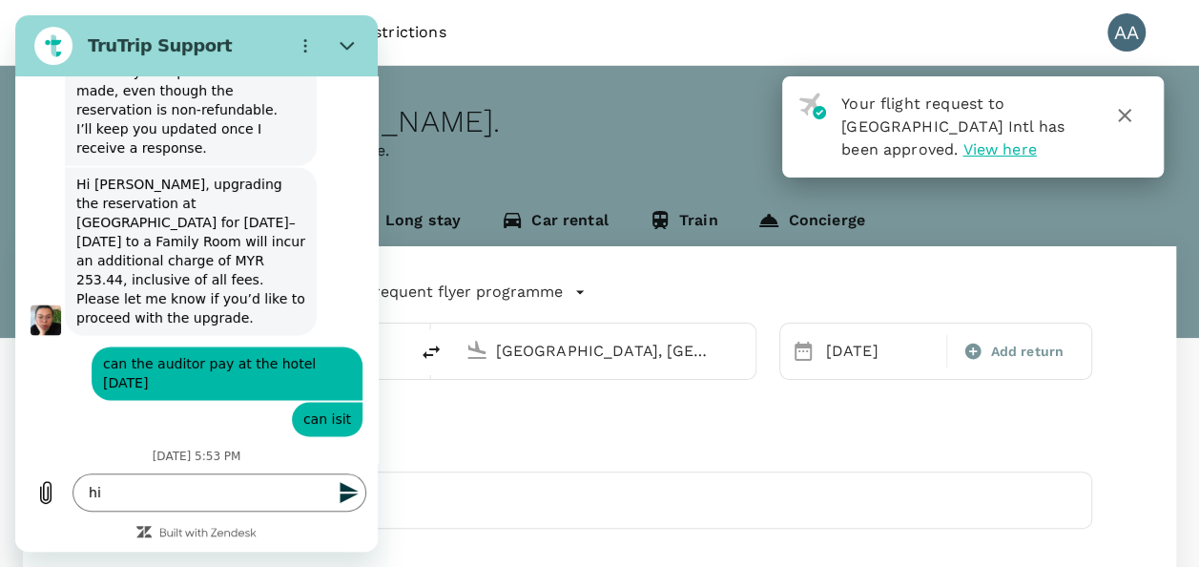
click at [341, 492] on icon "Send message" at bounding box center [349, 492] width 23 height 23
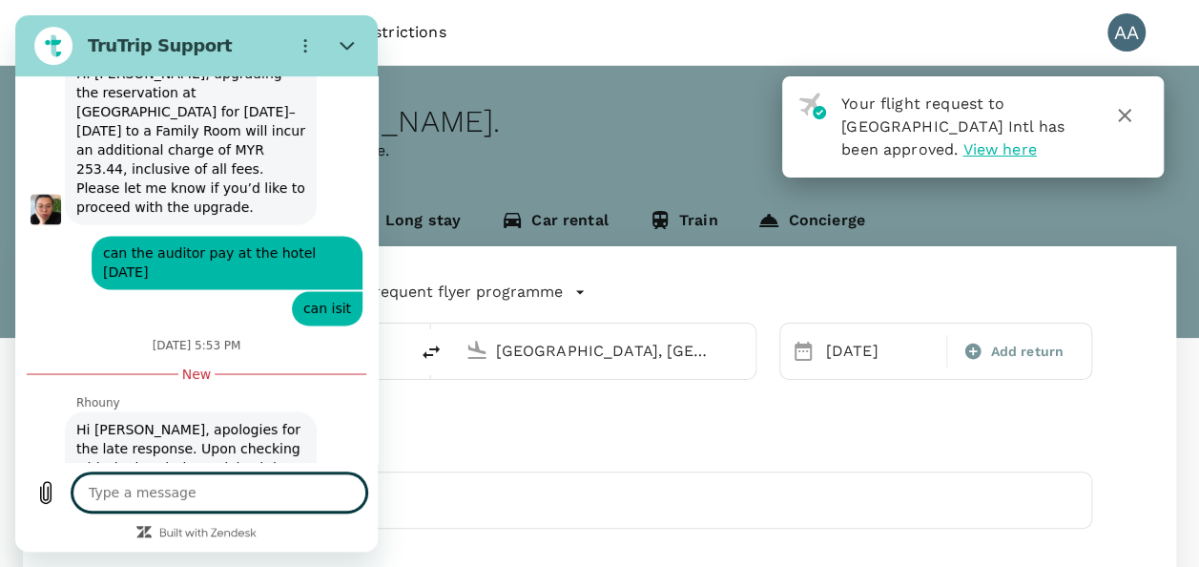
scroll to position [8717, 0]
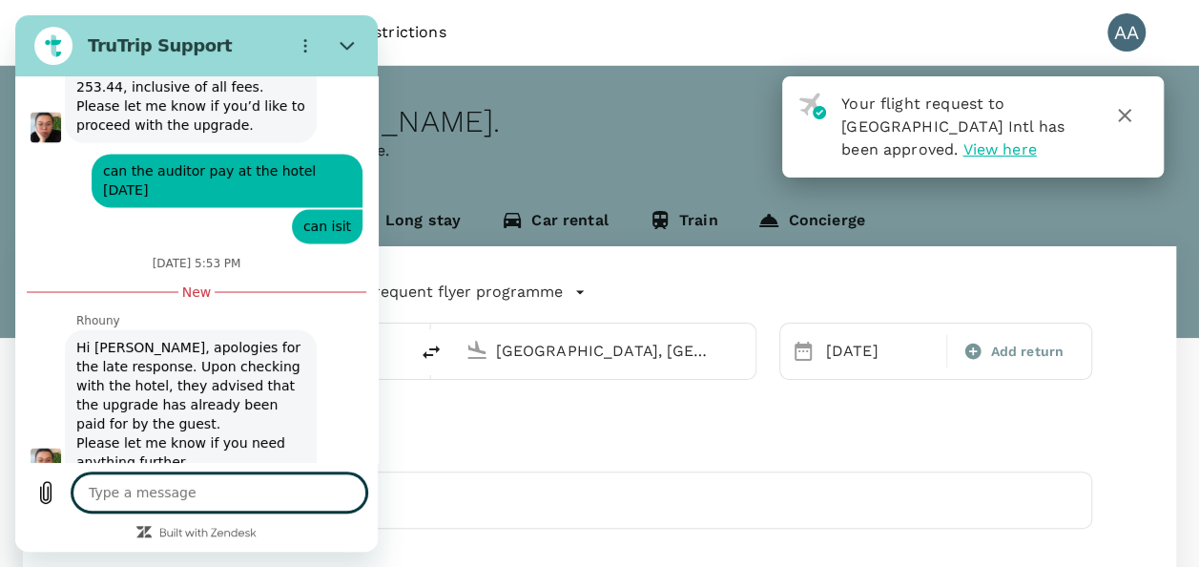
type textarea "x"
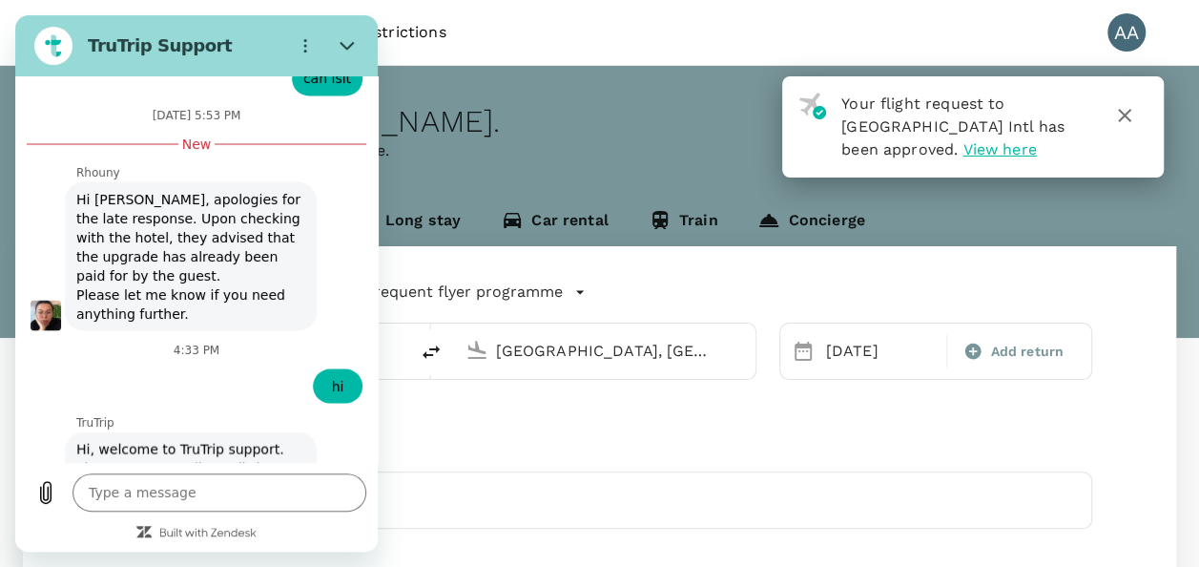
scroll to position [8947, 0]
type input "[PERSON_NAME] A/[PERSON_NAME]"
type textarea "x"
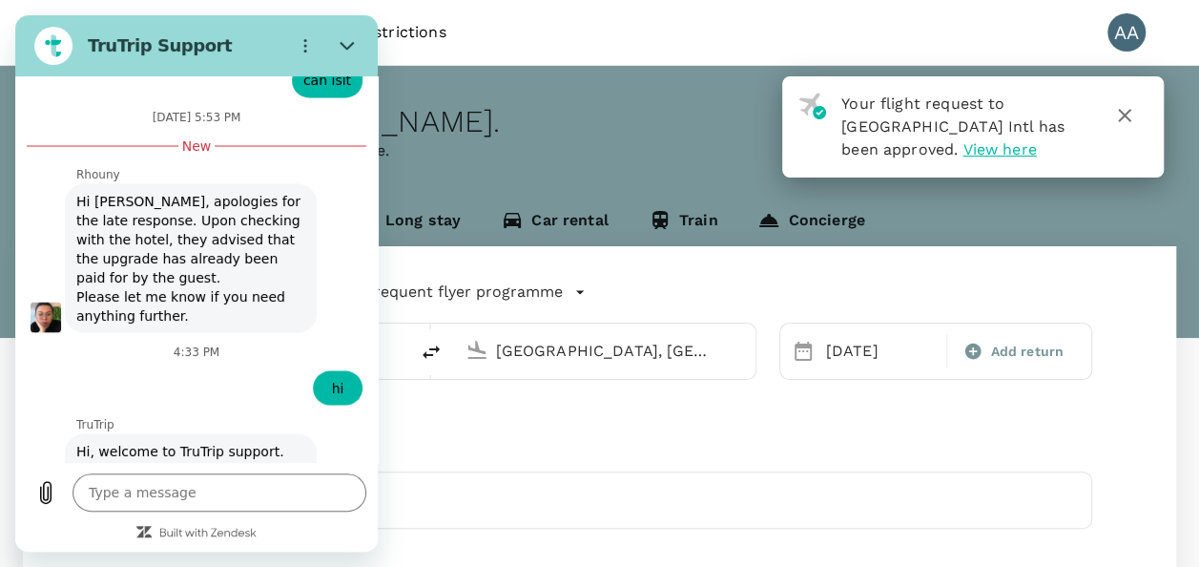
scroll to position [9028, 0]
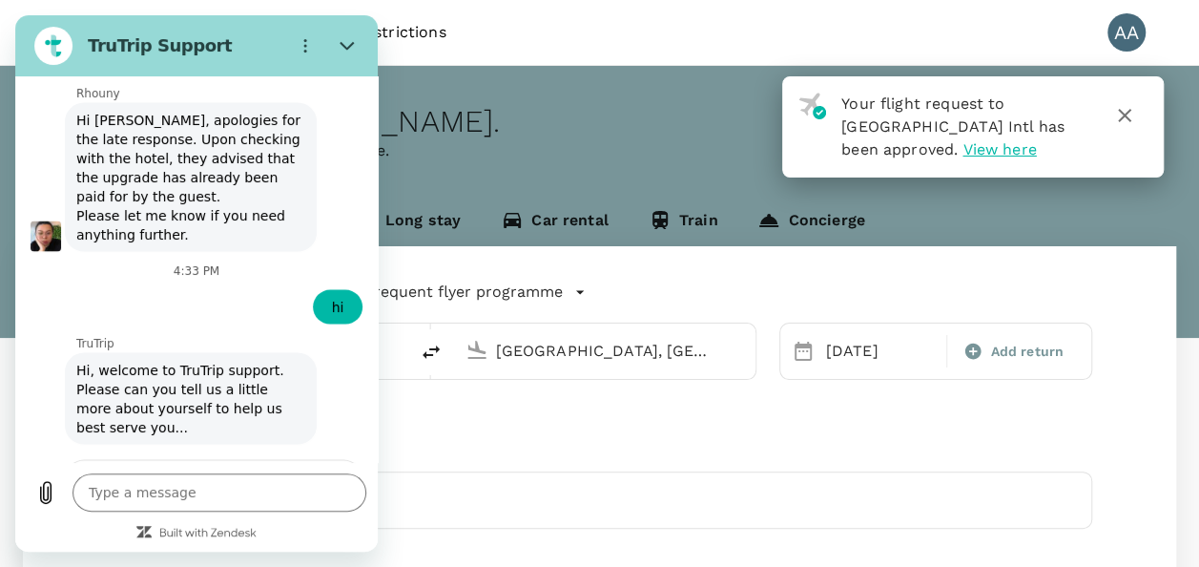
type input "[EMAIL_ADDRESS][DOMAIN_NAME]"
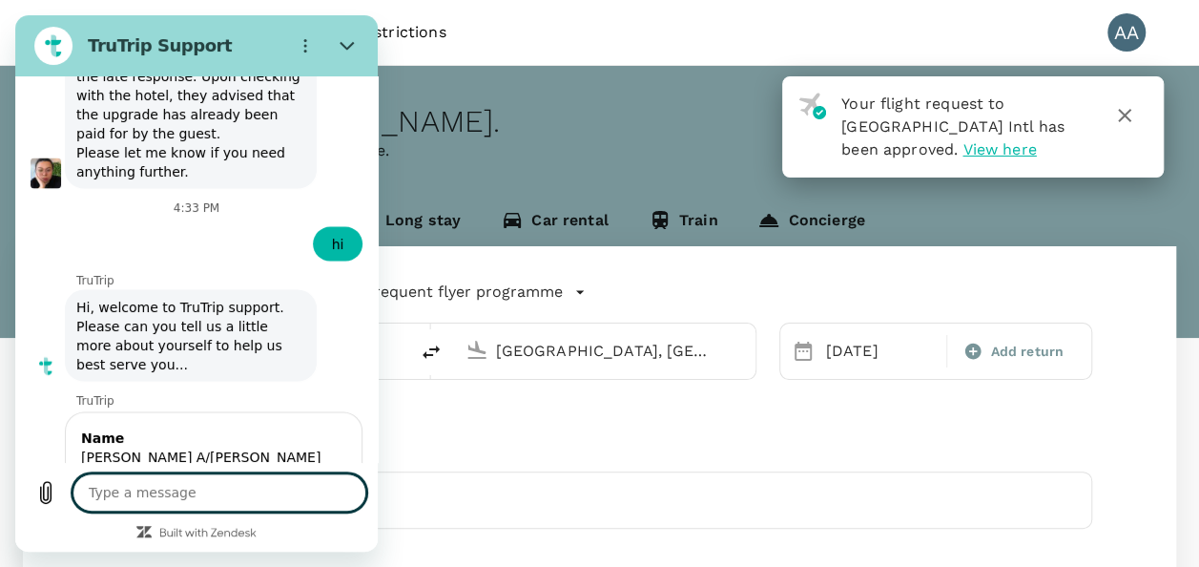
scroll to position [9093, 0]
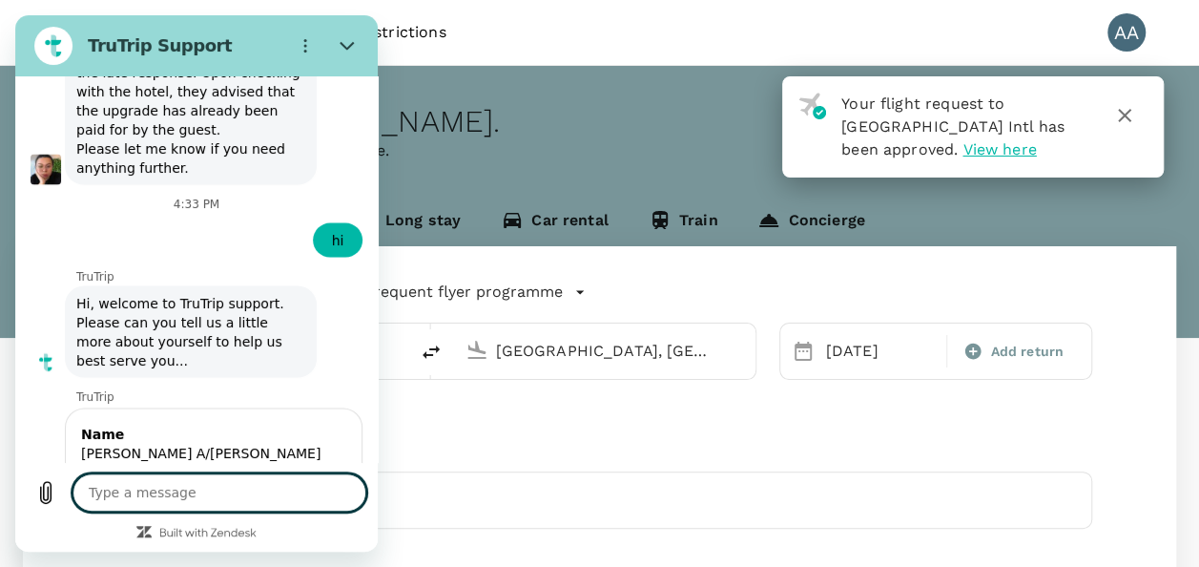
type textarea "x"
click at [274, 481] on textarea at bounding box center [220, 492] width 294 height 38
type textarea "H"
type textarea "x"
type textarea "Hi"
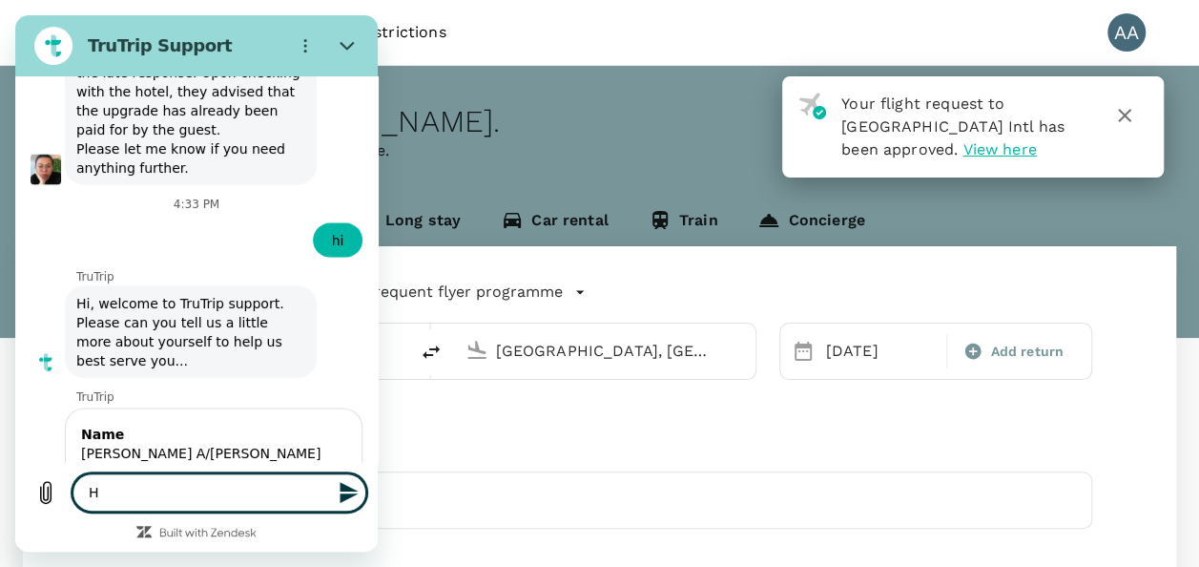
type textarea "x"
type textarea "Hi"
type textarea "x"
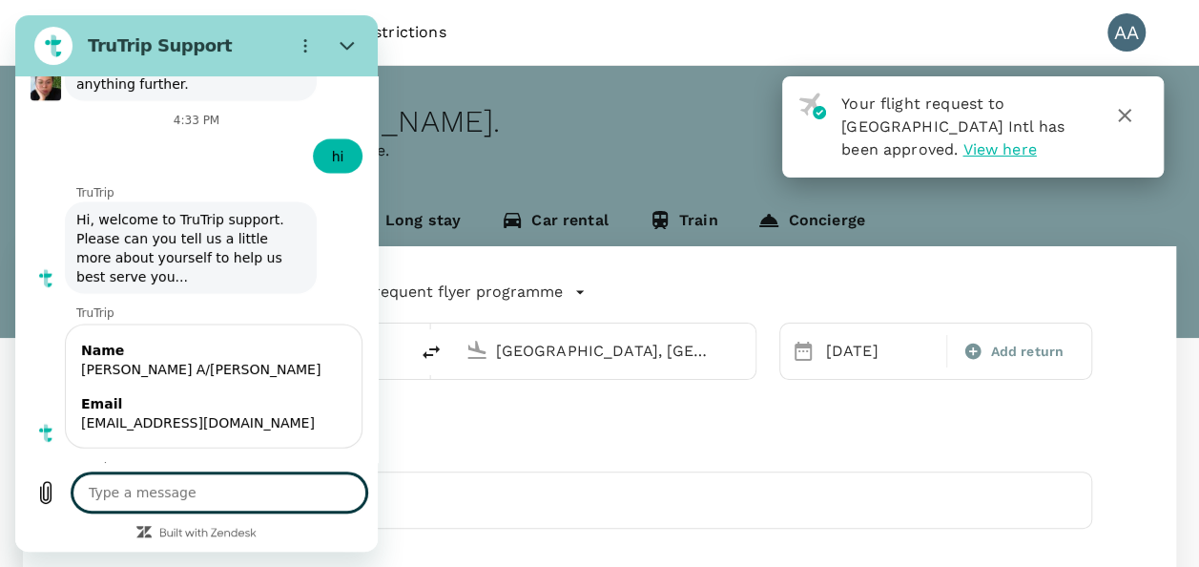
scroll to position [9176, 0]
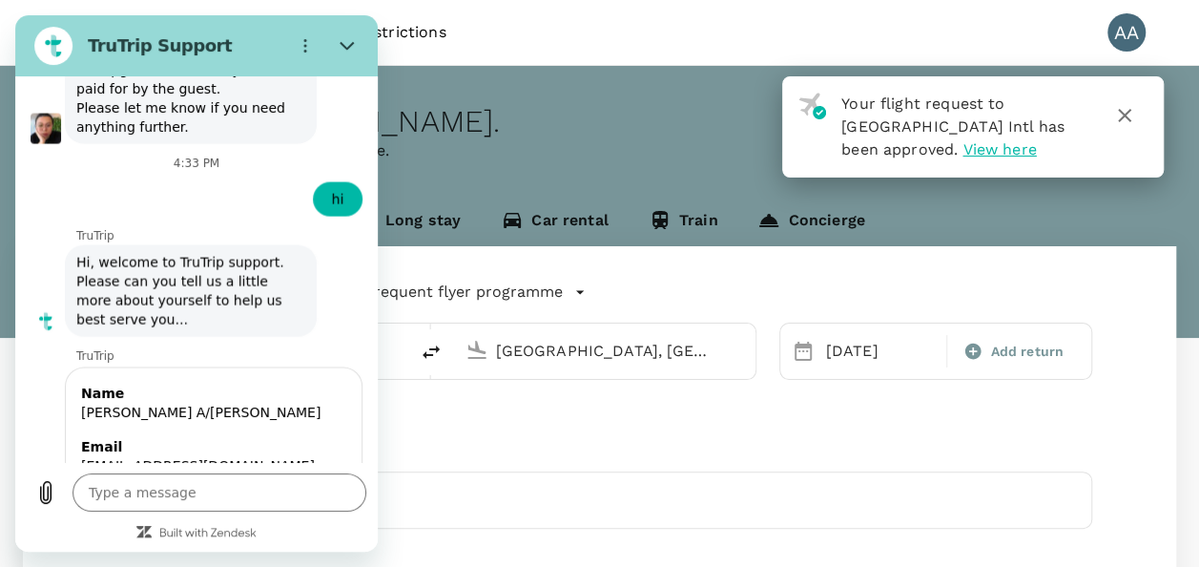
type textarea "x"
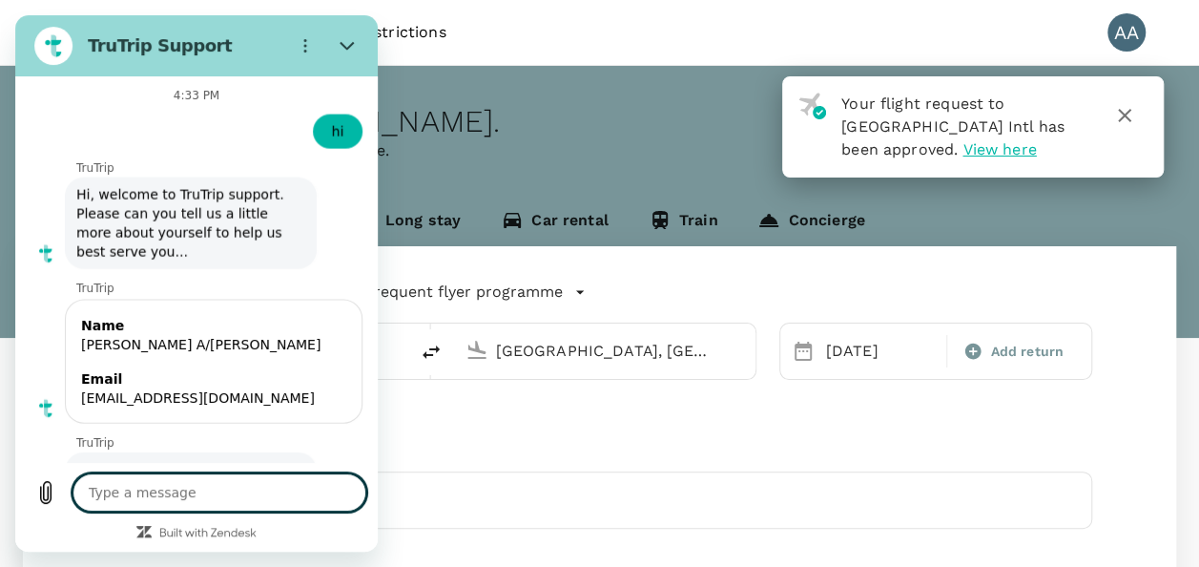
click at [169, 488] on textarea at bounding box center [220, 492] width 294 height 38
paste textarea "A20251007586929"
type textarea "A20251007586929"
type textarea "x"
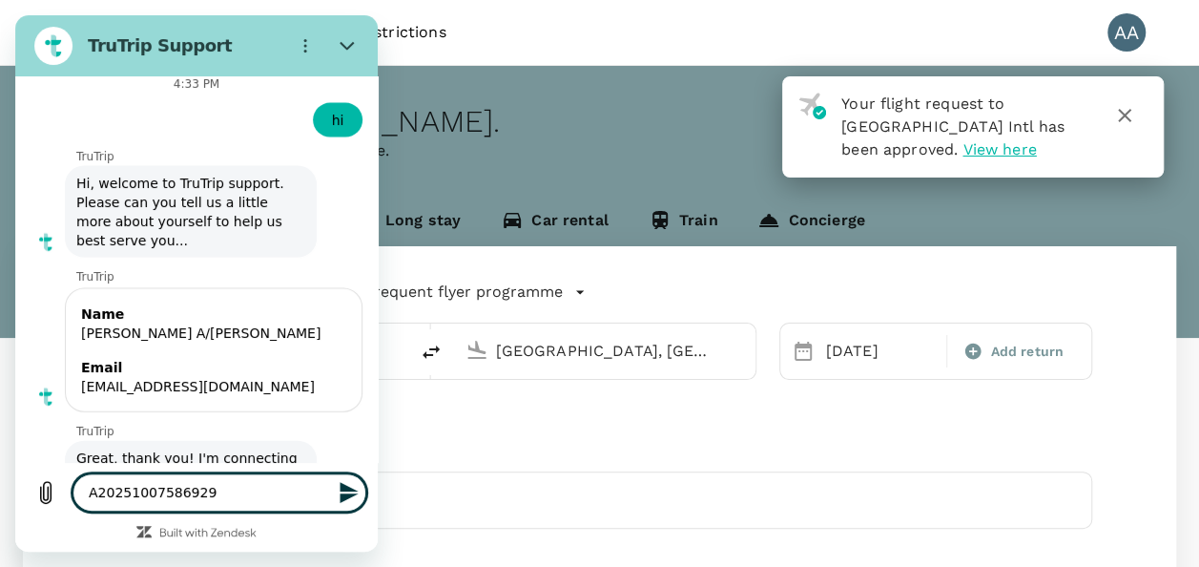
scroll to position [9212, 0]
type textarea "A20251007586929"
type textarea "x"
type textarea "A20251007586929 -"
type textarea "x"
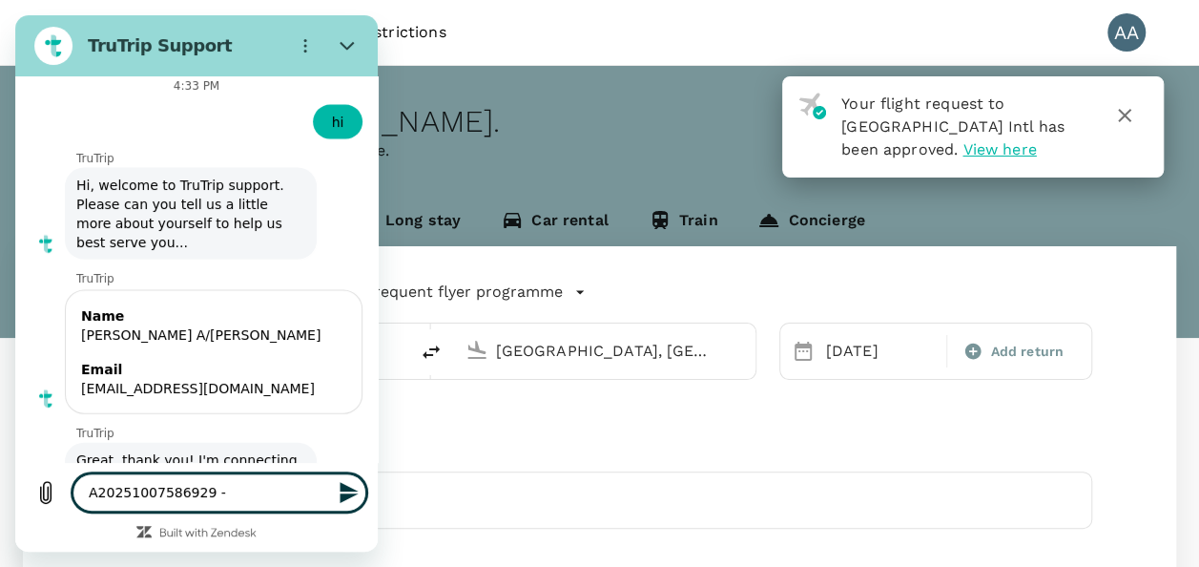
type textarea "A20251007586929 -"
type textarea "x"
type textarea "A20251007586929 - i"
type textarea "x"
type textarea "A20251007586929 - i"
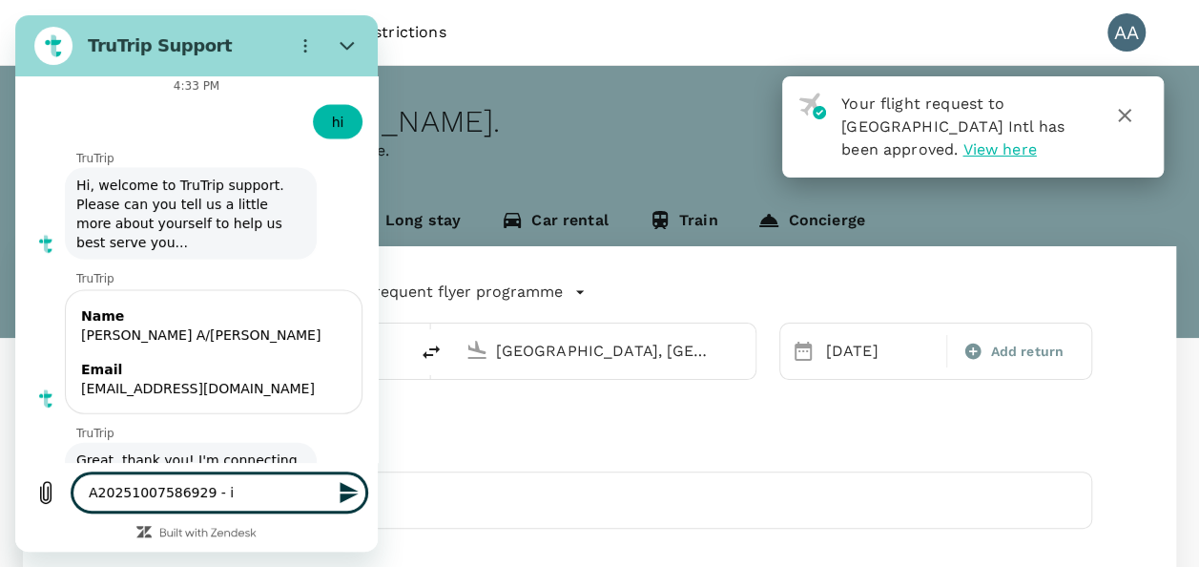
type textarea "x"
type textarea "A20251007586929 - i r"
type textarea "x"
type textarea "A20251007586929 - i re"
type textarea "x"
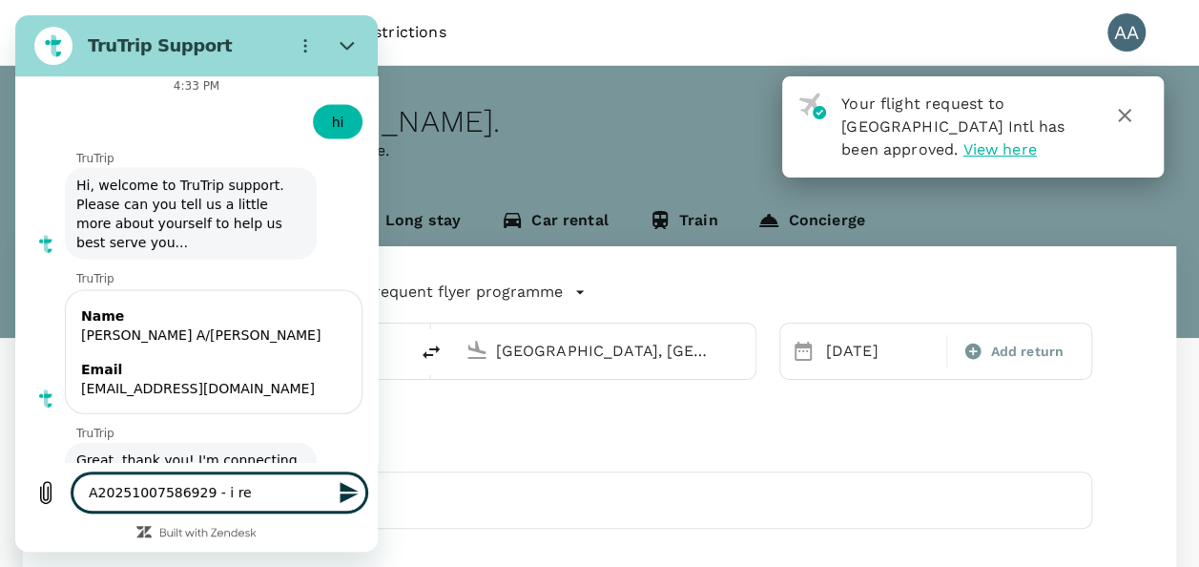
type textarea "A20251007586929 - i req"
type textarea "x"
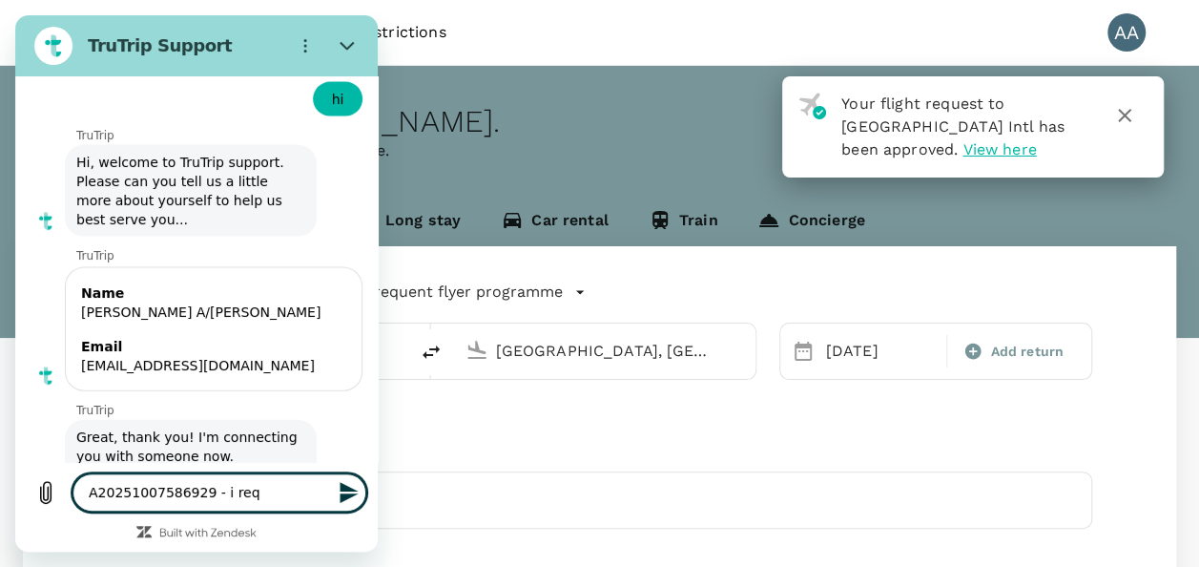
type textarea "A20251007586929 - i requ"
type textarea "x"
type textarea "A20251007586929 - i reque"
type textarea "x"
type textarea "A20251007586929 - i reques"
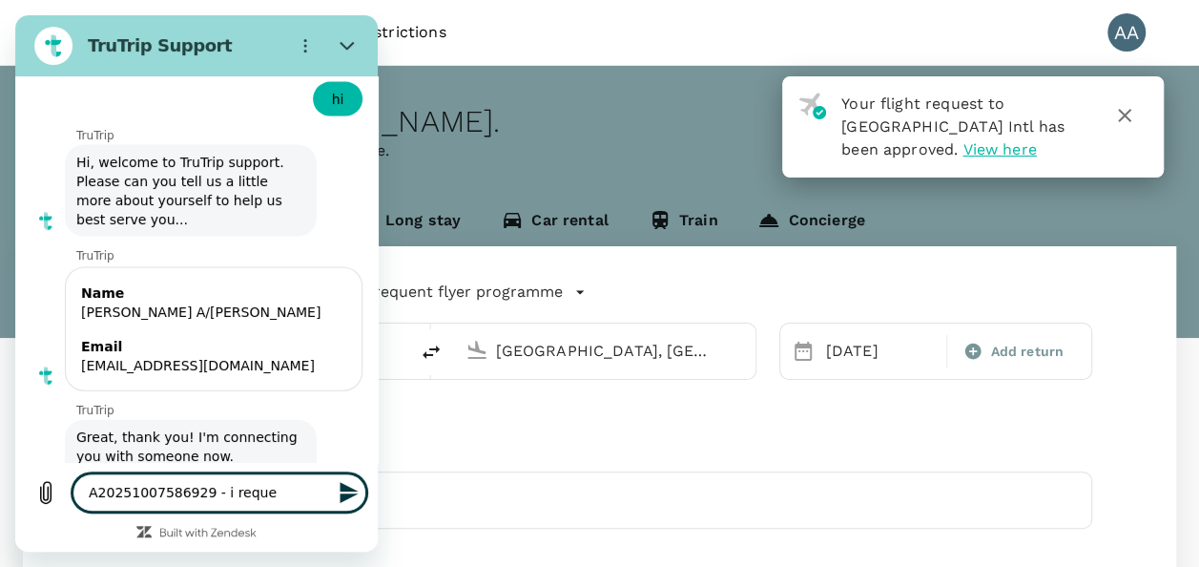
type textarea "x"
type textarea "A20251007586929 - i request"
type textarea "x"
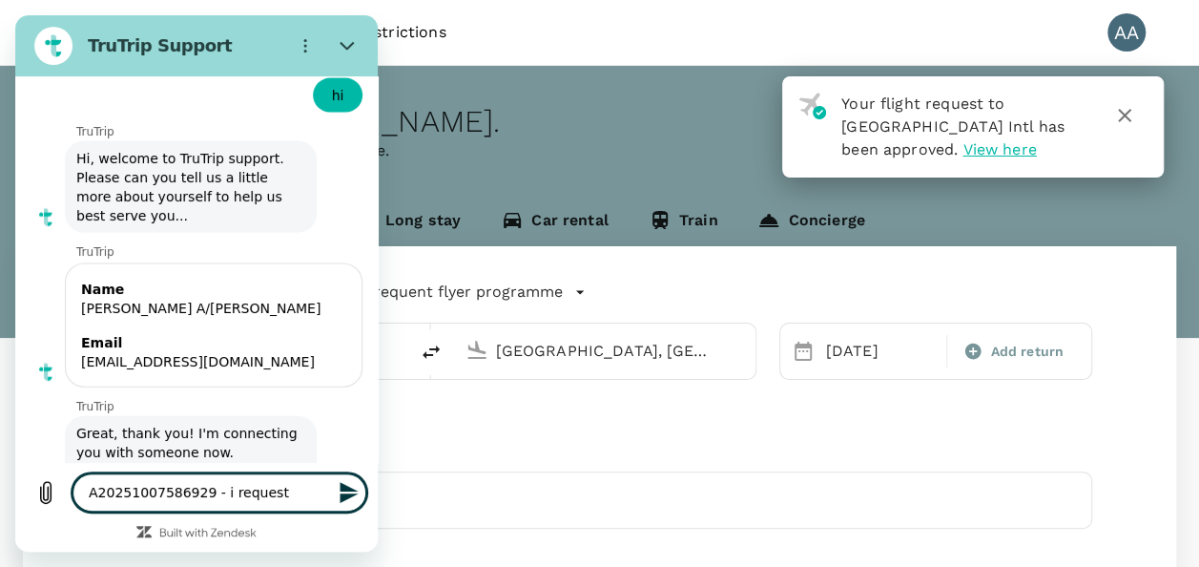
type textarea "A20251007586929 - i request"
type textarea "x"
type textarea "A20251007586929 - i request t"
type textarea "x"
type textarea "A20251007586929 - i request to"
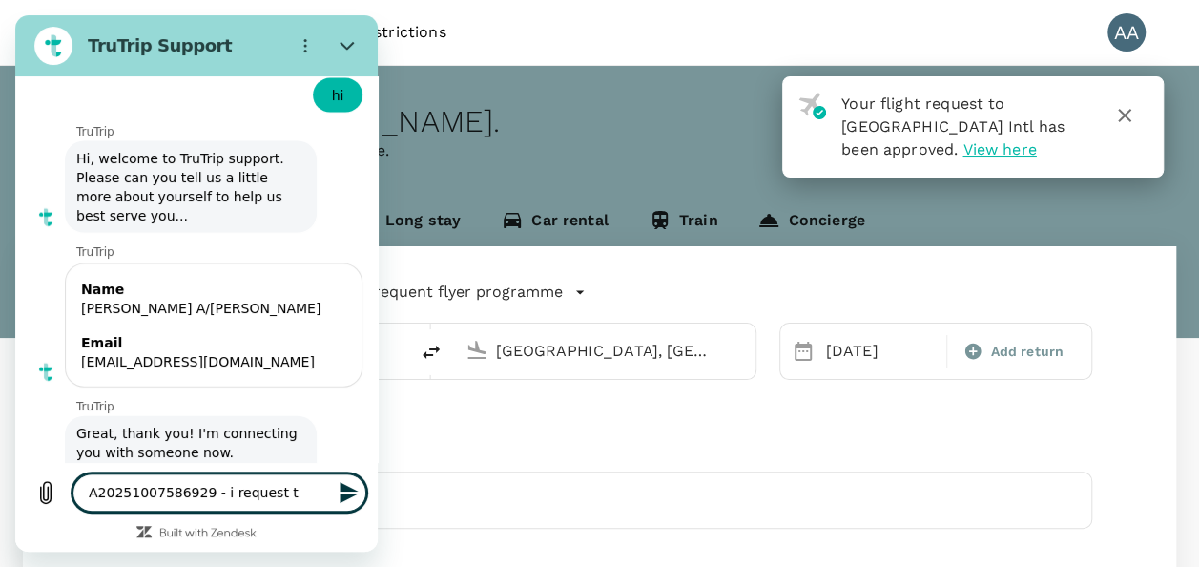
type textarea "x"
type textarea "A20251007586929 - i request to"
type textarea "x"
type textarea "A20251007586929 - i request to a"
type textarea "x"
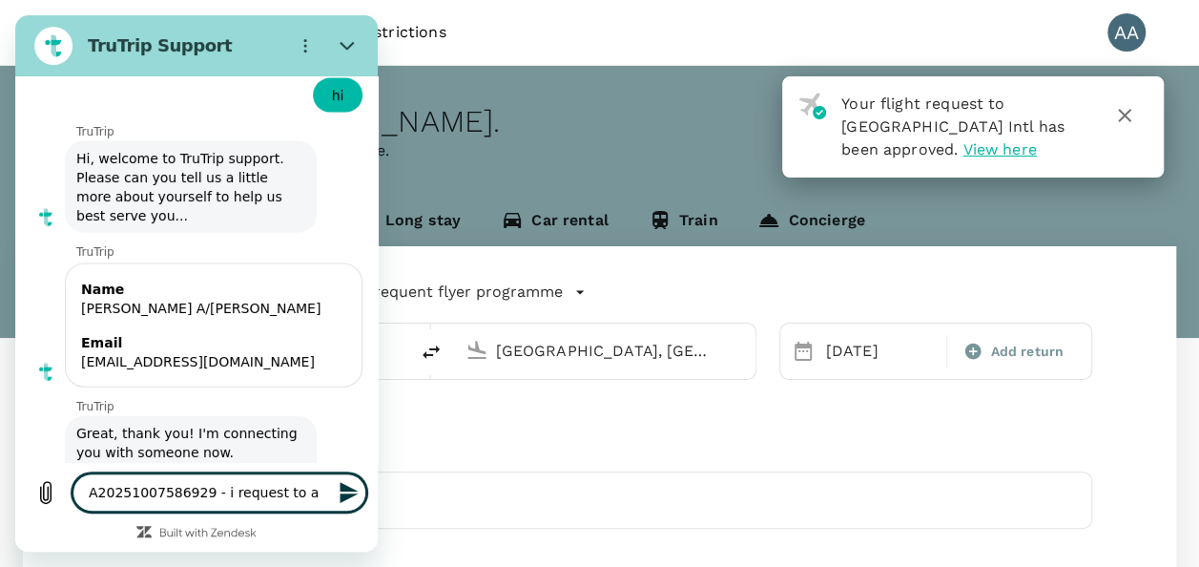
type textarea "A20251007586929 - i request to ad"
type textarea "x"
type textarea "A20251007586929 - i request to add"
type textarea "x"
type textarea "A20251007586929 - i request to add"
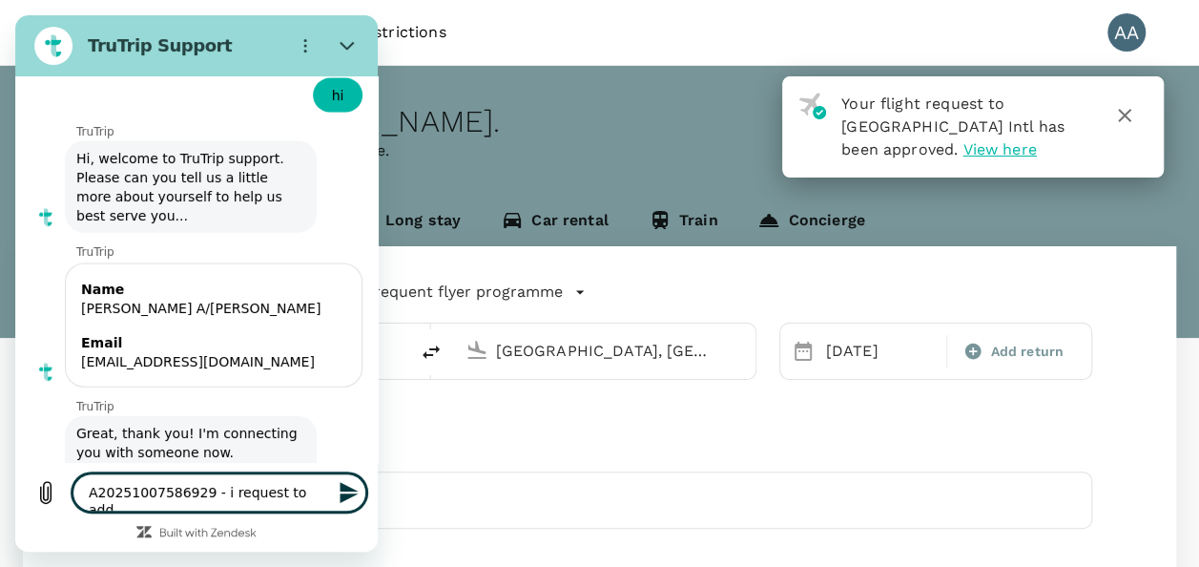
type textarea "x"
type textarea "A20251007586929 - i request to add t"
type textarea "x"
type textarea "A20251007586929 - i request to add th"
type textarea "x"
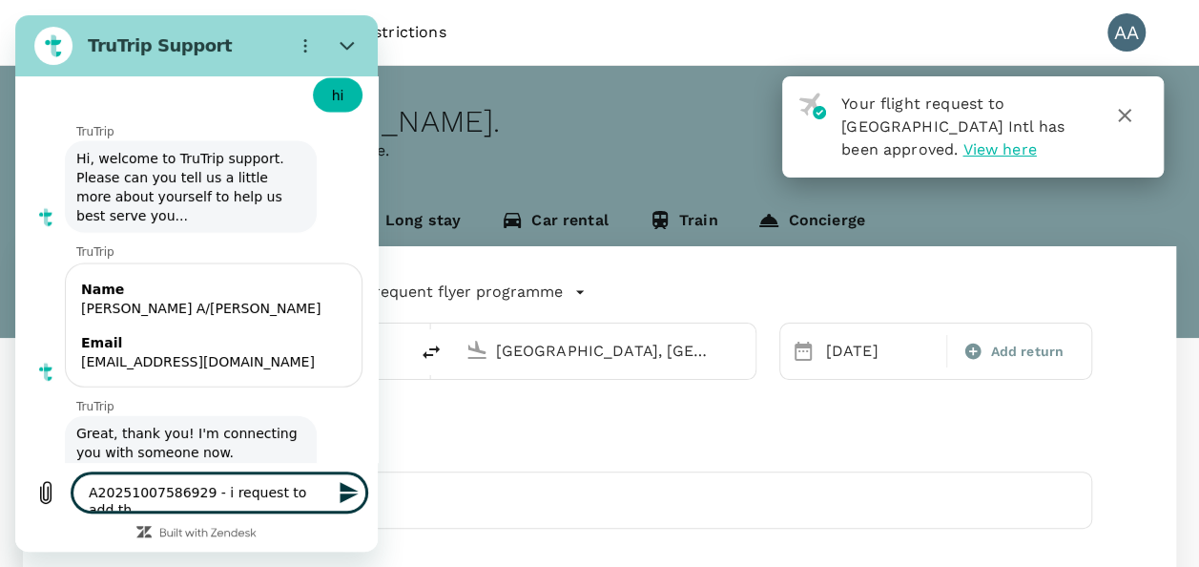
type textarea "A20251007586929 - i request to add the"
type textarea "x"
type textarea "A20251007586929 - i request to add the"
type textarea "x"
type textarea "A20251007586929 - i request to add the b"
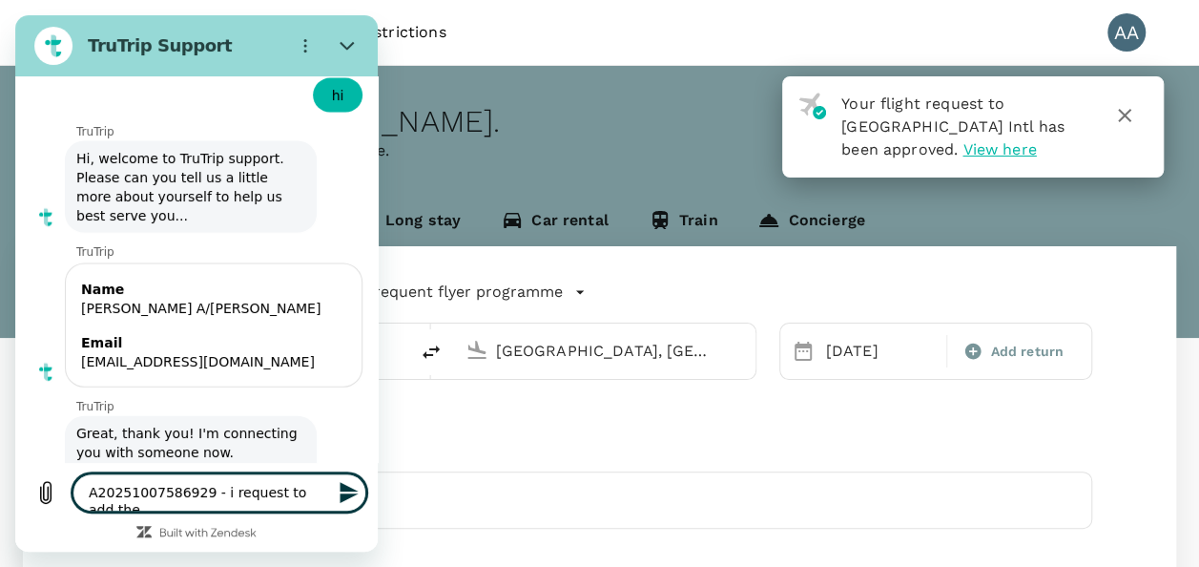
type textarea "x"
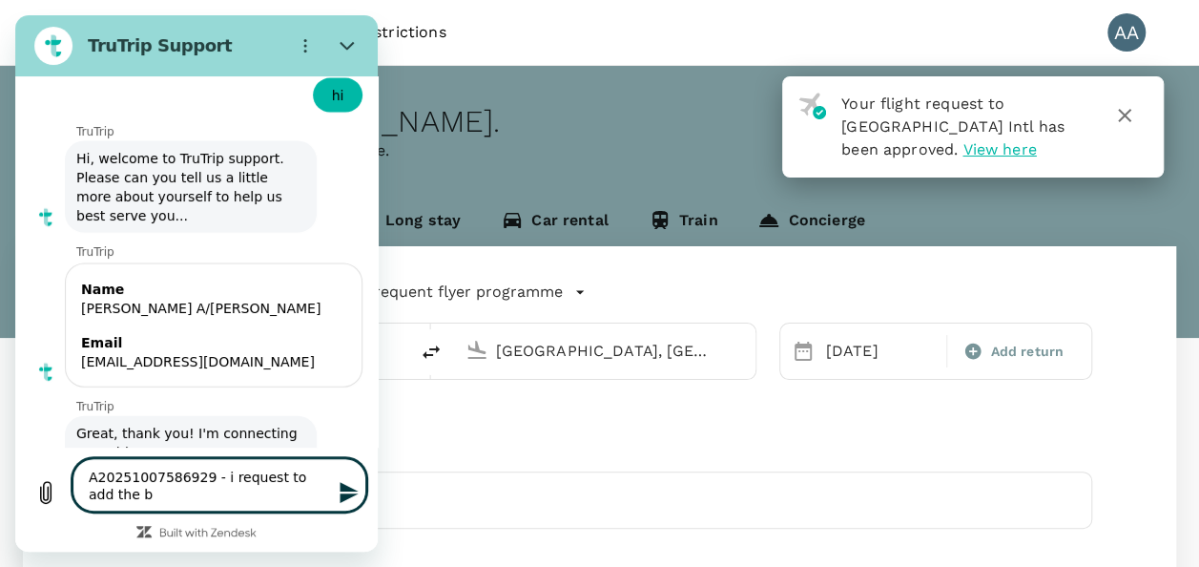
type textarea "A20251007586929 - i request to add the ba"
type textarea "x"
type textarea "A20251007586929 - i request to add the bag"
type textarea "x"
type textarea "A20251007586929 - i request to add the bagg"
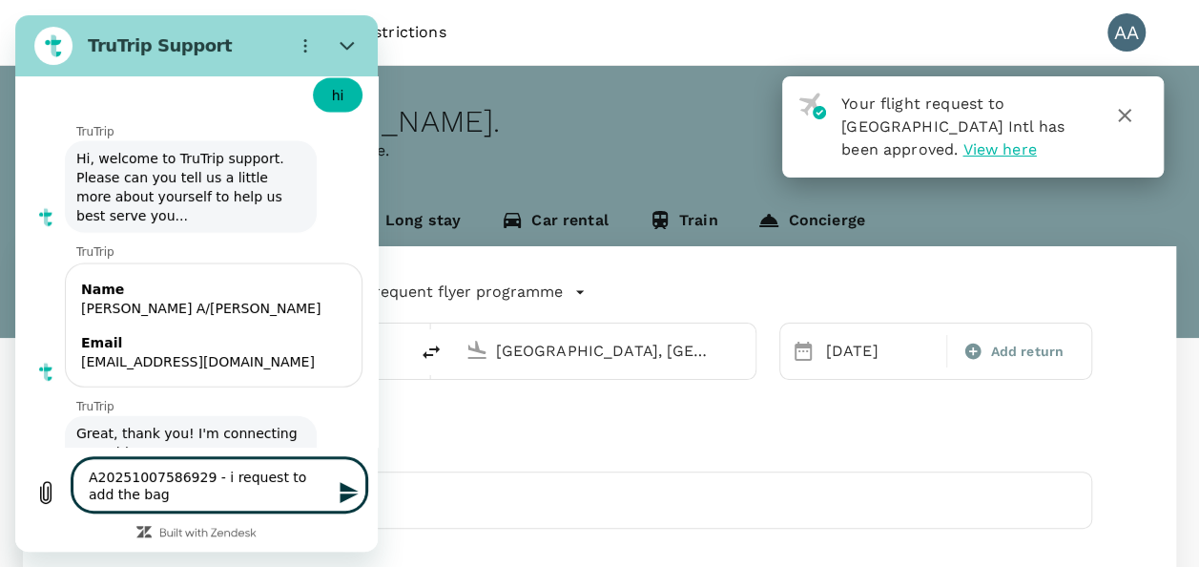
type textarea "x"
type textarea "A20251007586929 - i request to add the [PERSON_NAME]"
type textarea "x"
type textarea "A20251007586929 - i request to add the baggab"
type textarea "x"
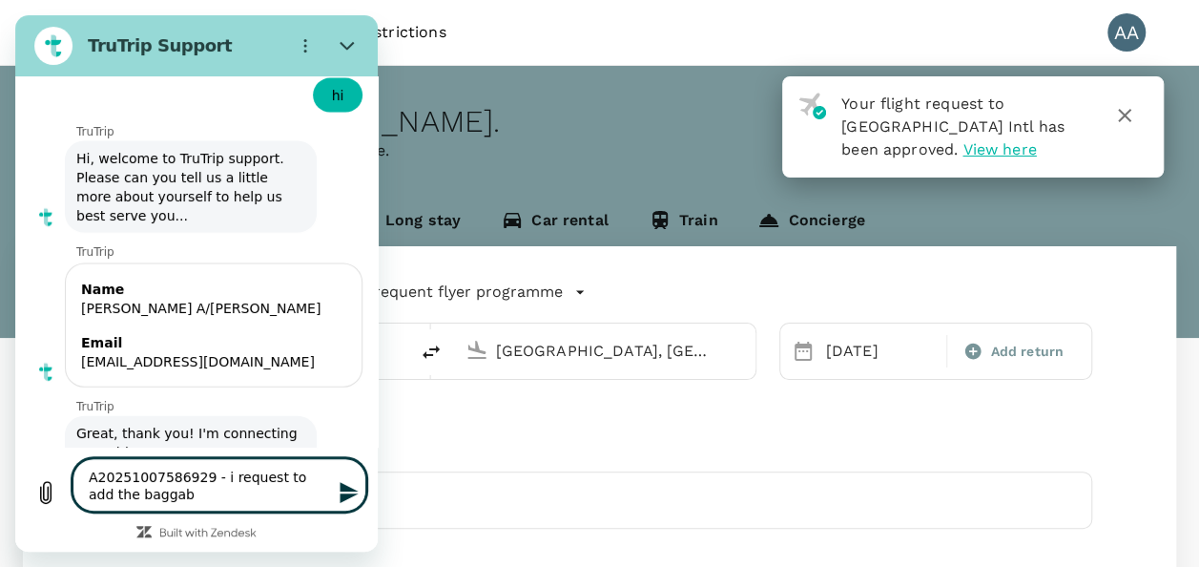
type textarea "A20251007586929 - i request to add the [PERSON_NAME]"
type textarea "x"
type textarea "A20251007586929 - i request to add the baggag"
type textarea "x"
type textarea "A20251007586929 - i request to add the baggage"
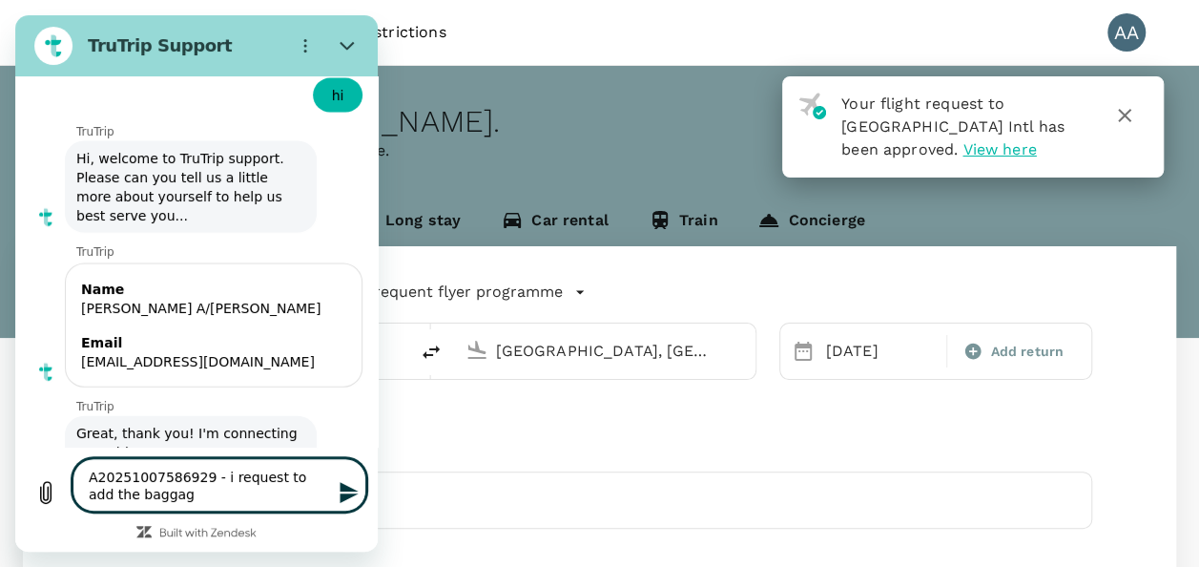
type textarea "x"
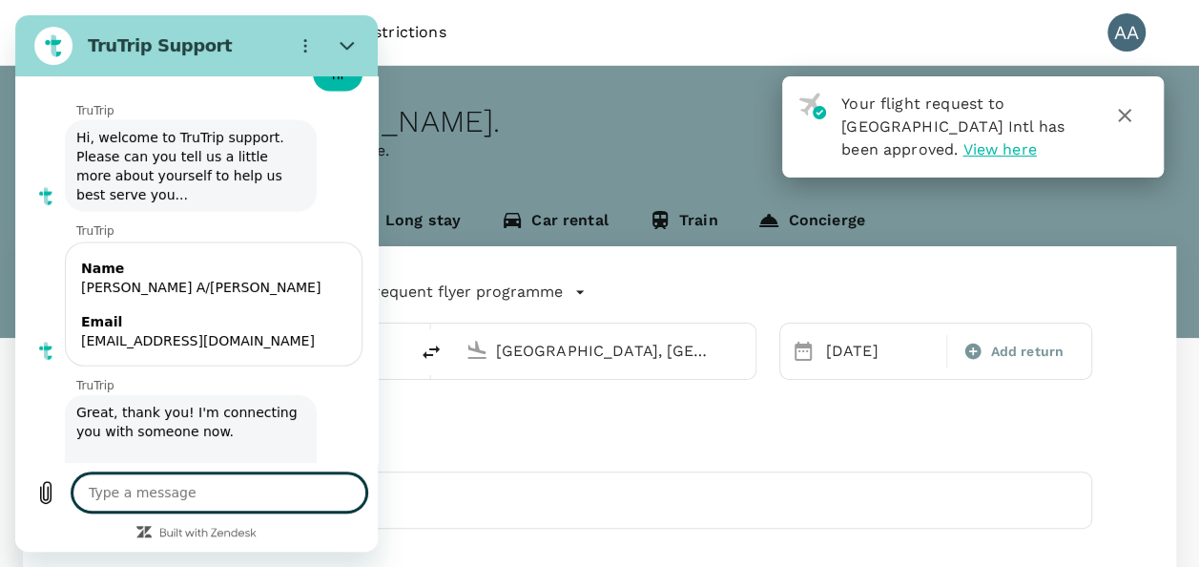
type textarea "x"
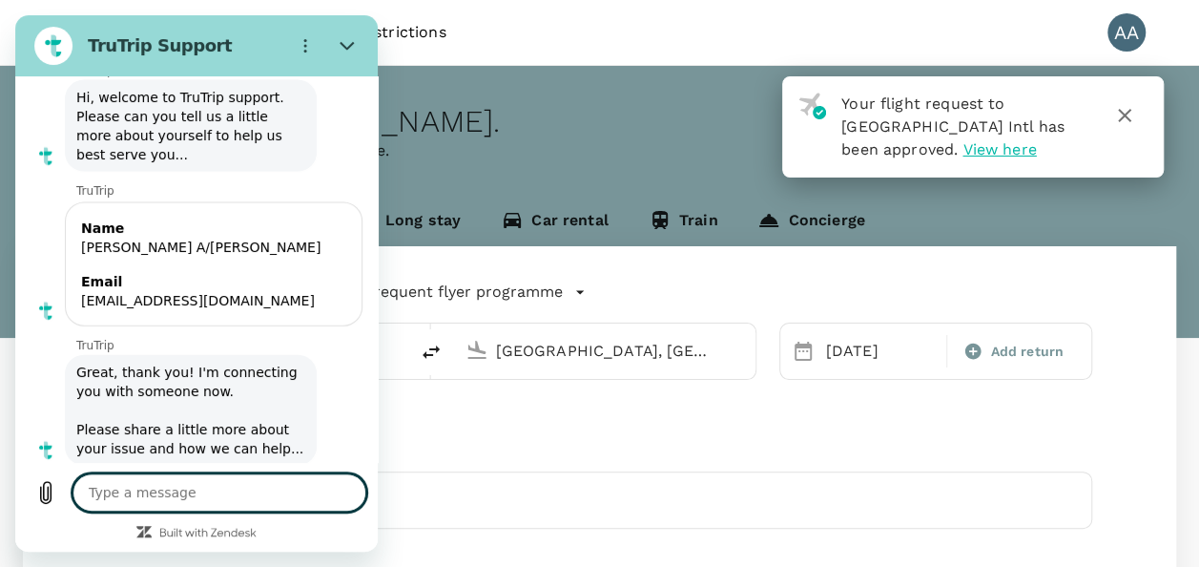
scroll to position [9303, 0]
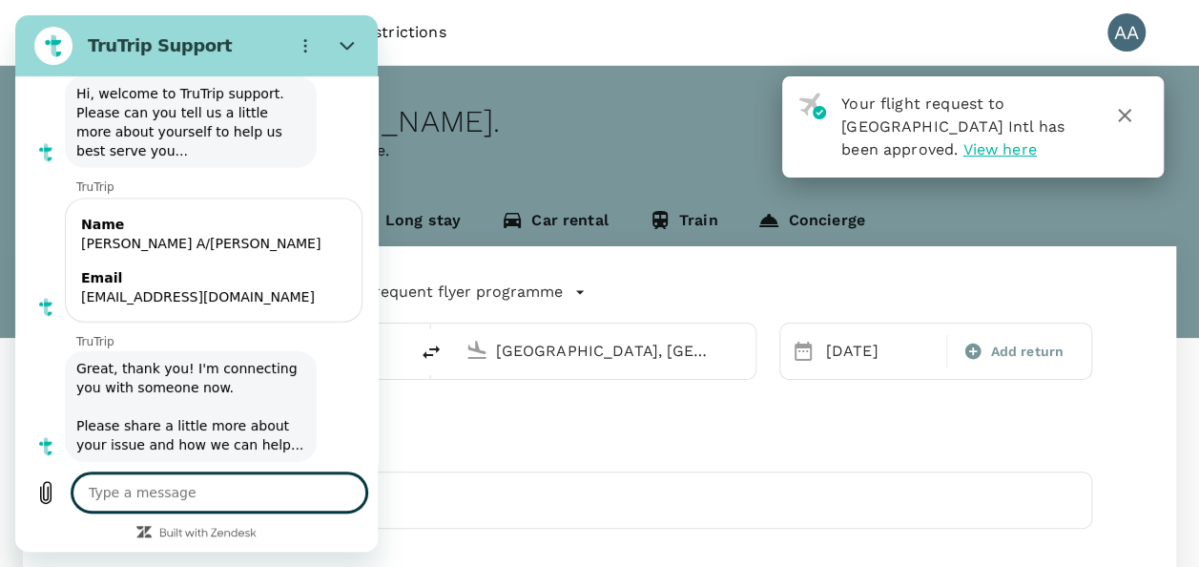
type textarea "p"
type textarea "x"
type textarea "pl"
type textarea "x"
type textarea "ple"
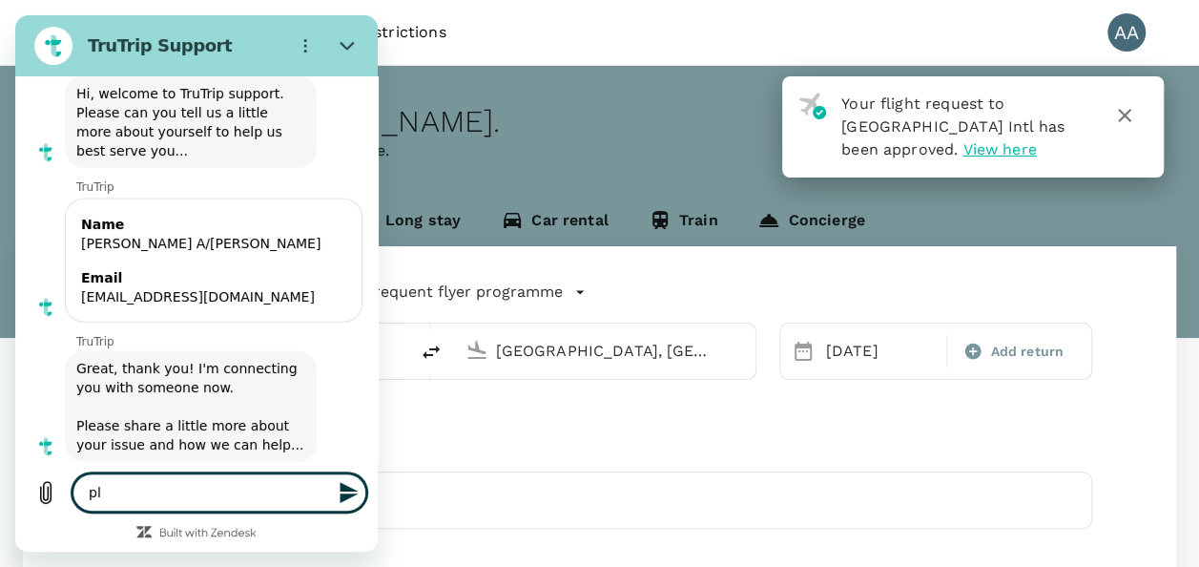
type textarea "x"
type textarea "plea"
type textarea "x"
type textarea "pleas"
type textarea "x"
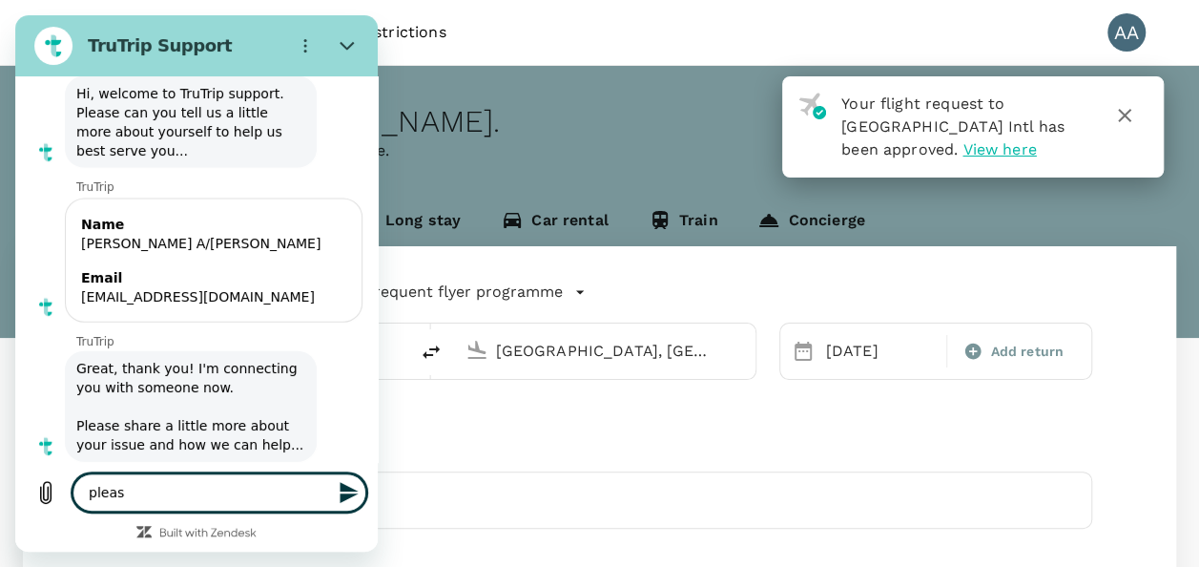
type textarea "please"
type textarea "x"
type textarea "please"
type textarea "x"
type textarea "please a"
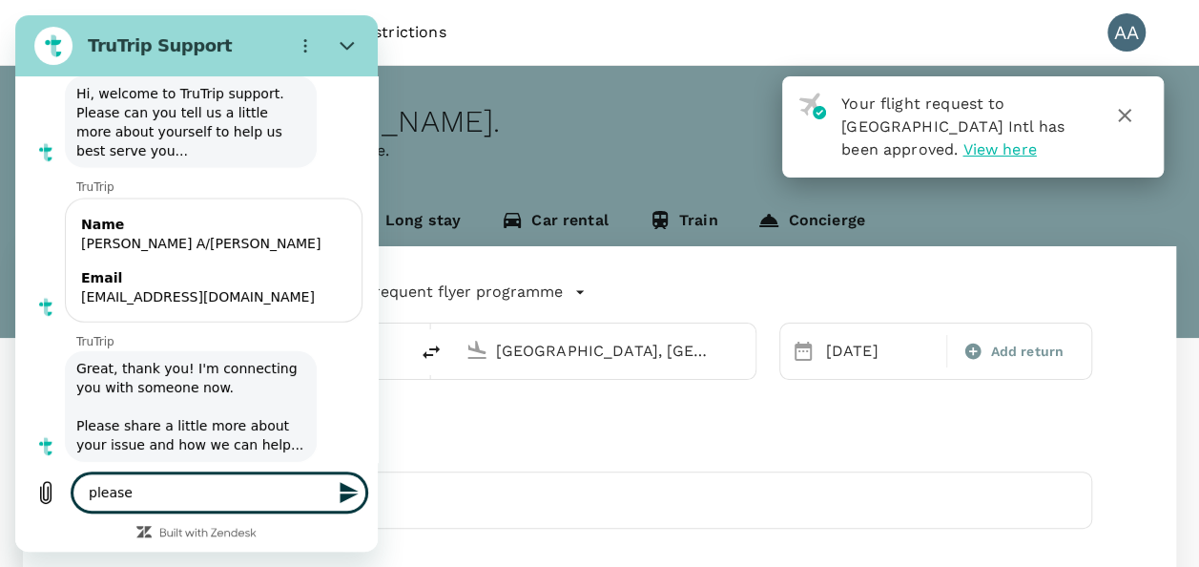
type textarea "x"
type textarea "please ad"
type textarea "x"
type textarea "please adv"
type textarea "x"
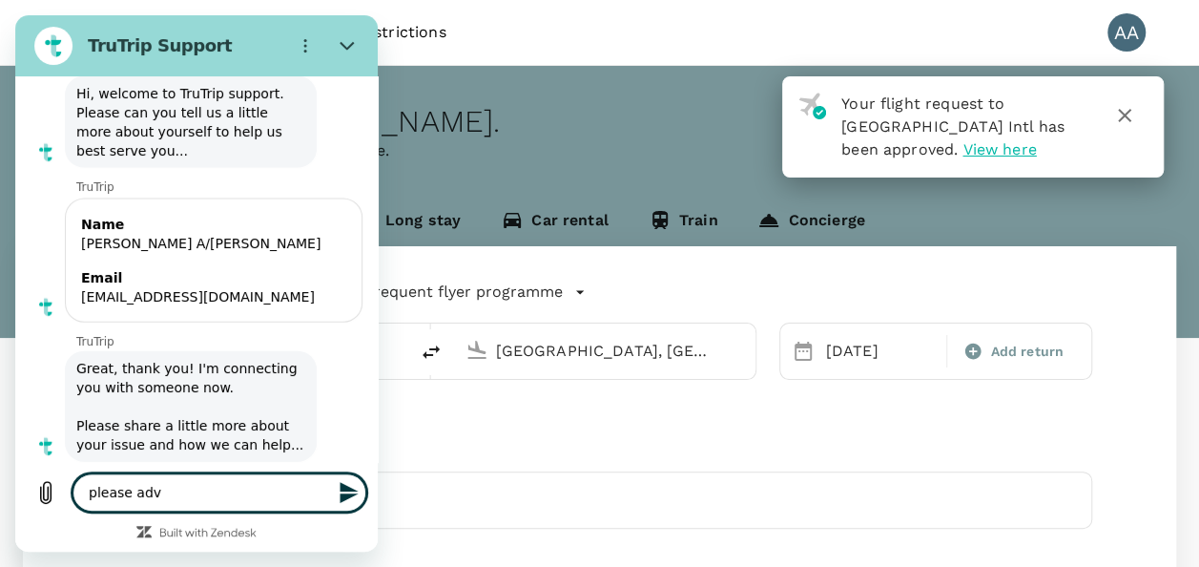
type textarea "please advi"
type textarea "x"
type textarea "please advis"
type textarea "x"
type textarea "please advise"
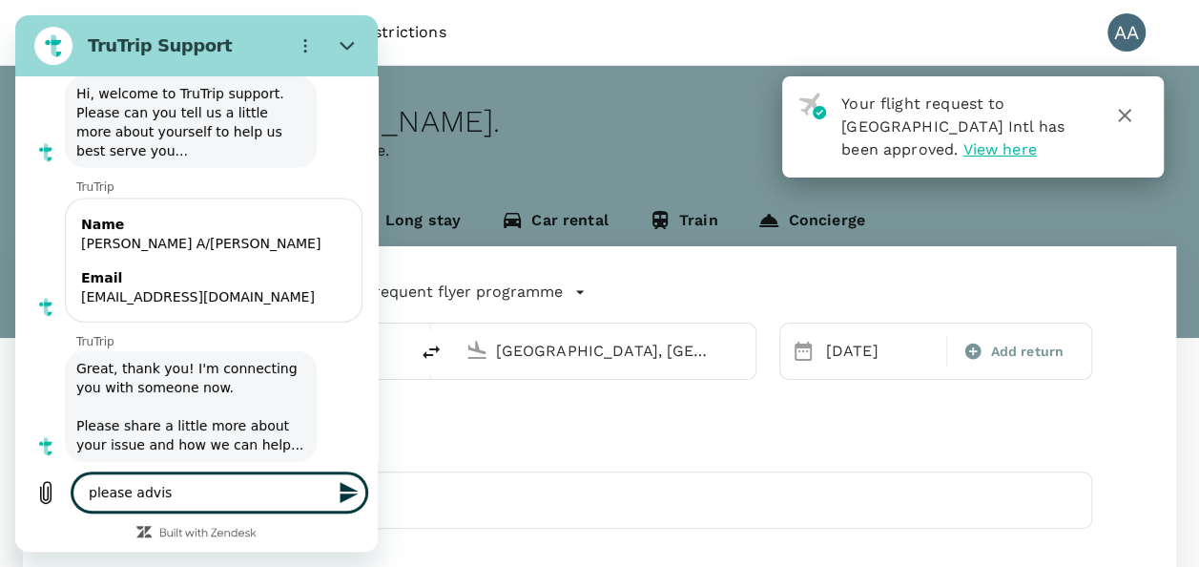
type textarea "x"
type textarea "please advise"
type textarea "x"
type textarea "please advise t"
type textarea "x"
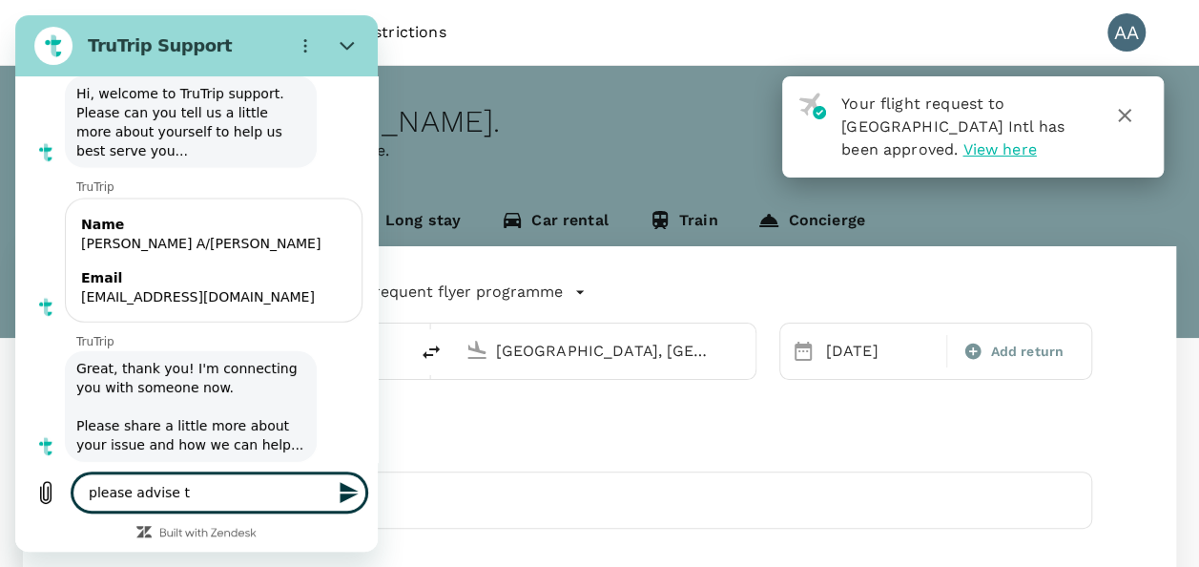
type textarea "please advise th"
type textarea "x"
type textarea "please advise the"
type textarea "x"
type textarea "please advise the"
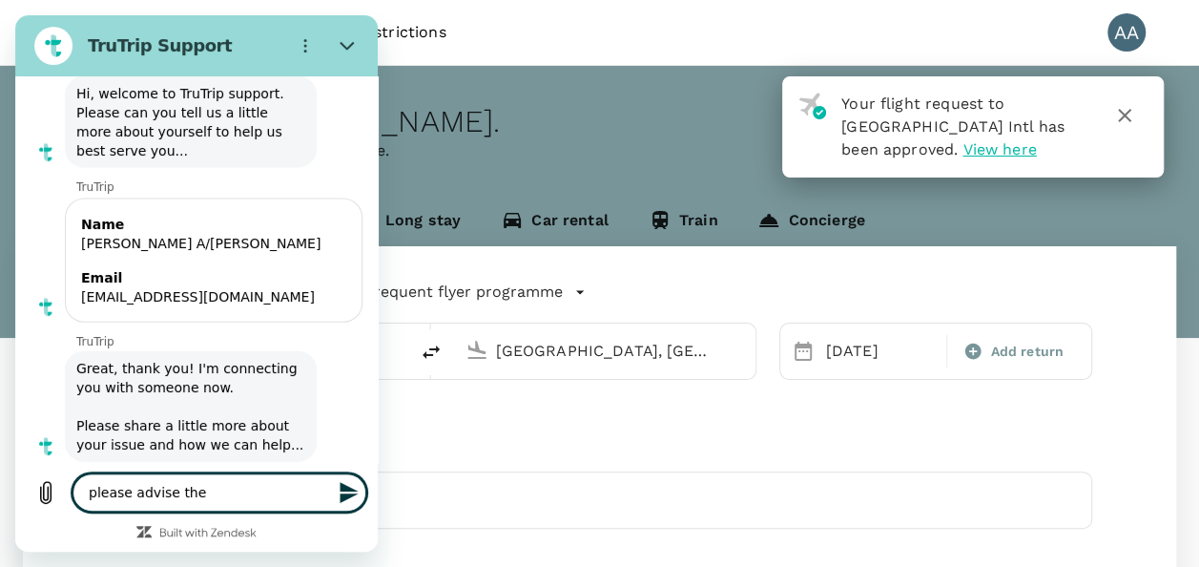
type textarea "x"
type textarea "please advise the e"
type textarea "x"
type textarea "please advise the"
type textarea "x"
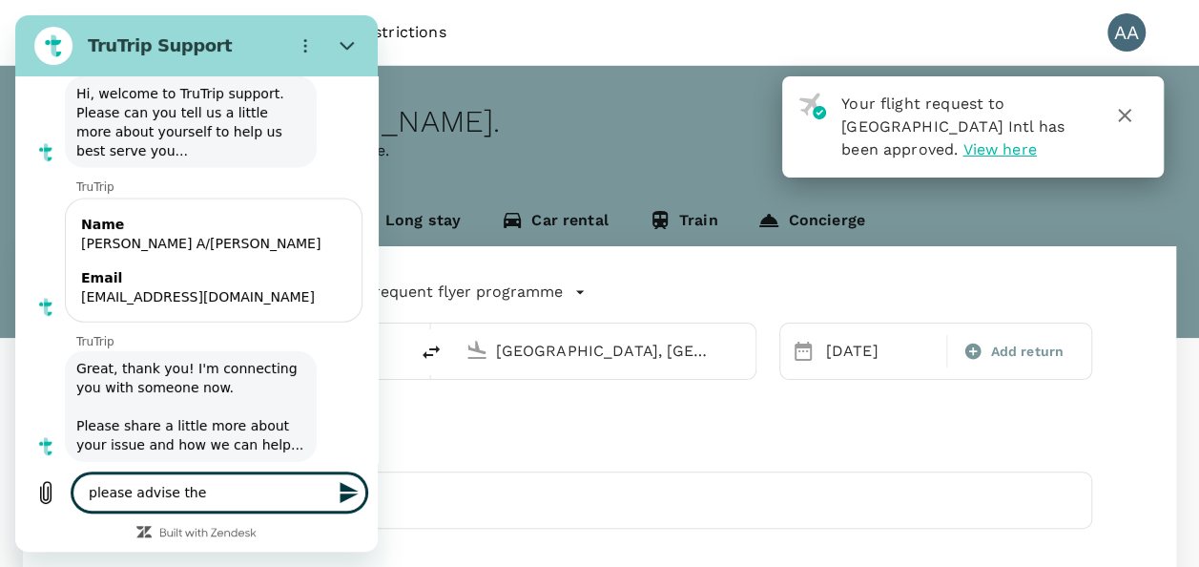
type textarea "please advise the s"
type textarea "x"
type textarea "please advise the st"
type textarea "x"
type textarea "please advise the sta"
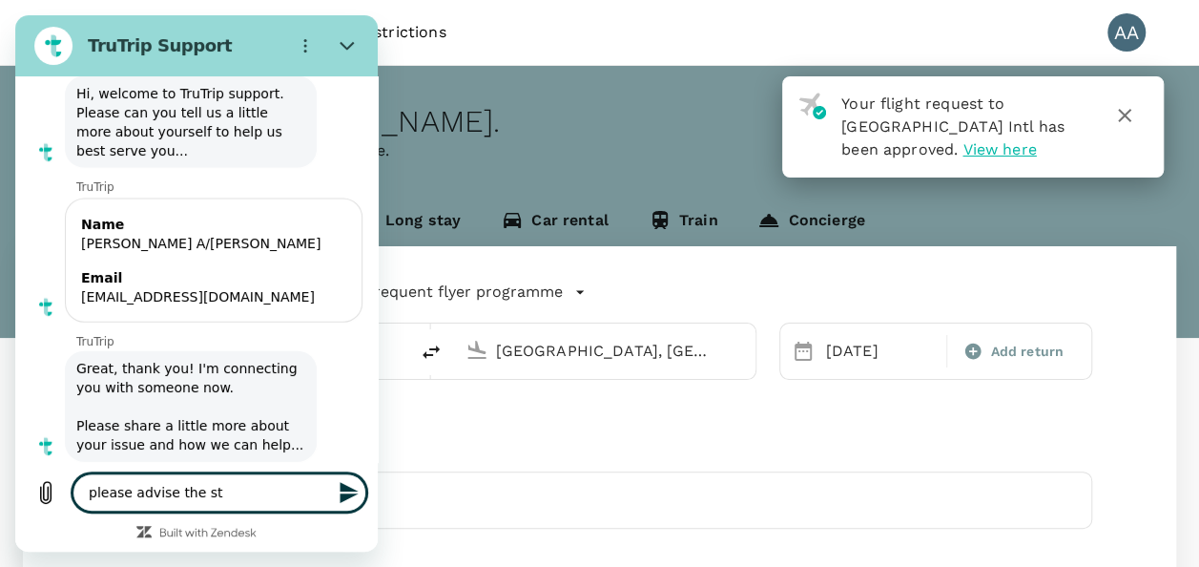
type textarea "x"
type textarea "please advise the stat"
type textarea "x"
type textarea "please advise the statu"
type textarea "x"
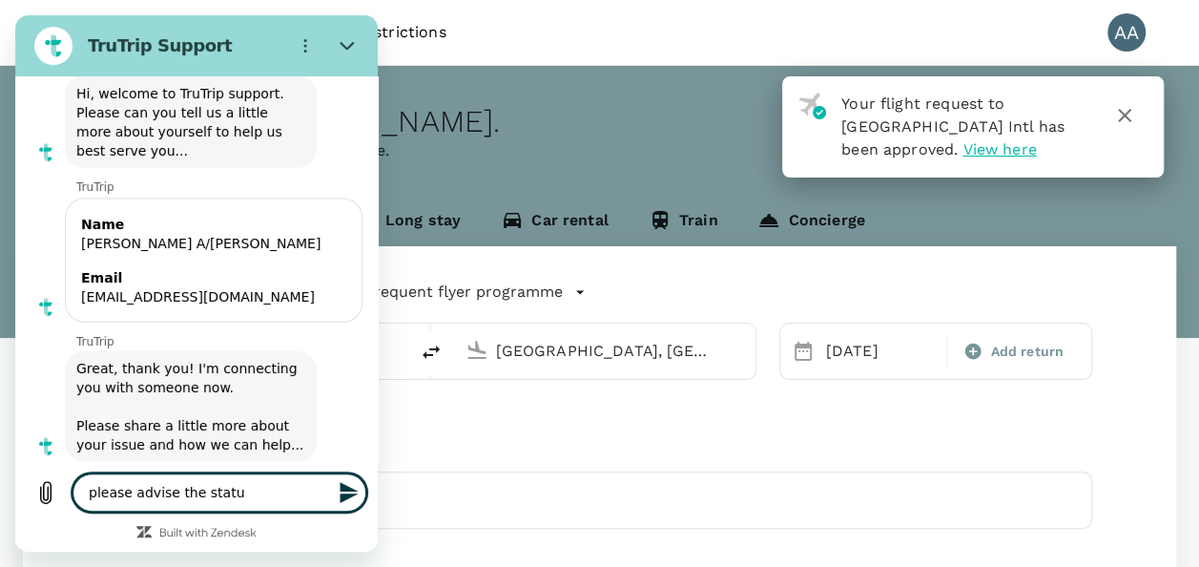
type textarea "please advise the status"
type textarea "x"
type textarea "please advise the status"
type textarea "x"
type textarea "please advise the status p"
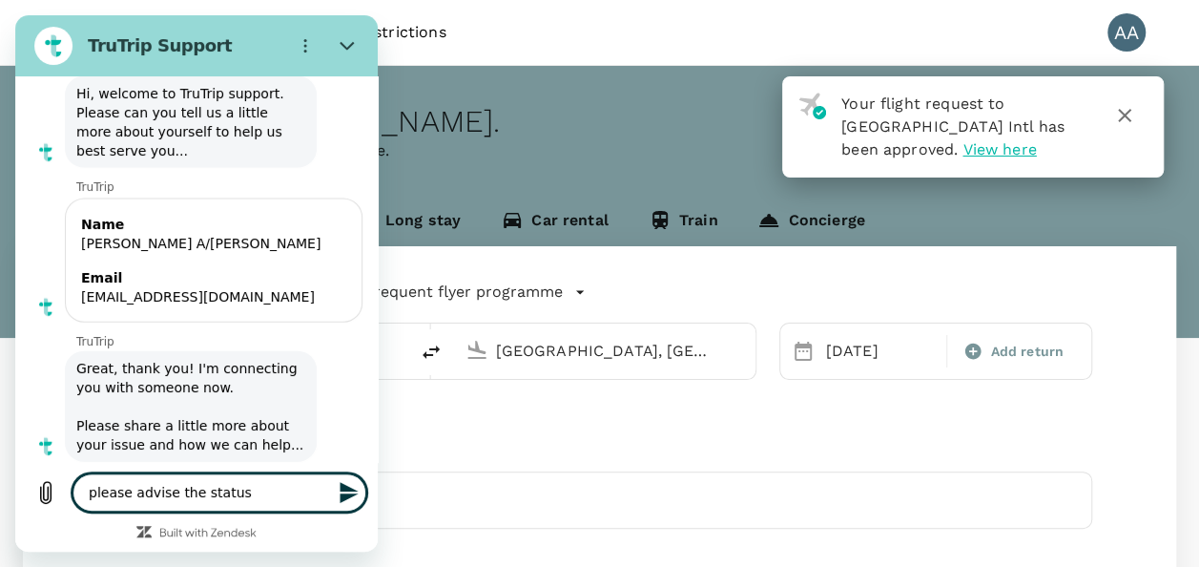
type textarea "x"
type textarea "please advise the status pl"
type textarea "x"
type textarea "please advise the status ple"
type textarea "x"
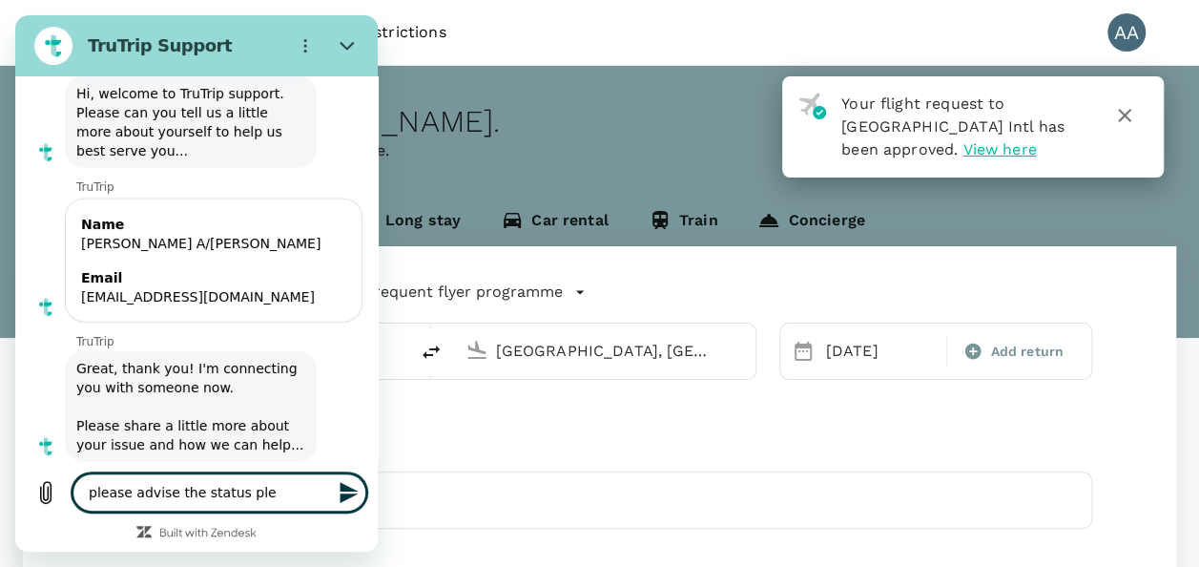
type textarea "please advise the status plea"
type textarea "x"
type textarea "please advise the status pleas"
type textarea "x"
type textarea "please advise the status please"
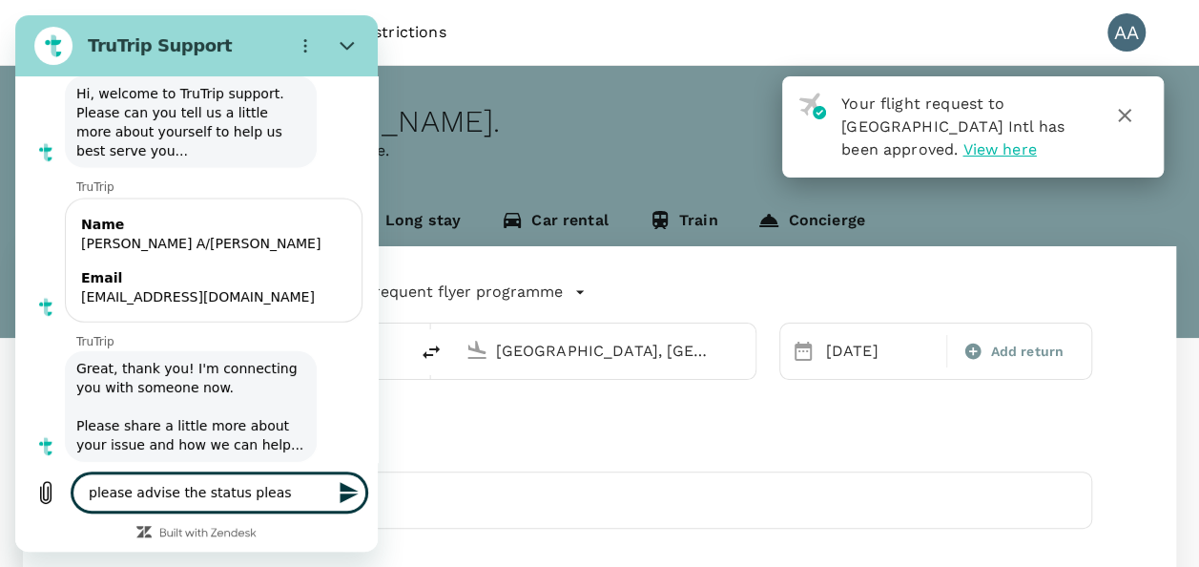
type textarea "x"
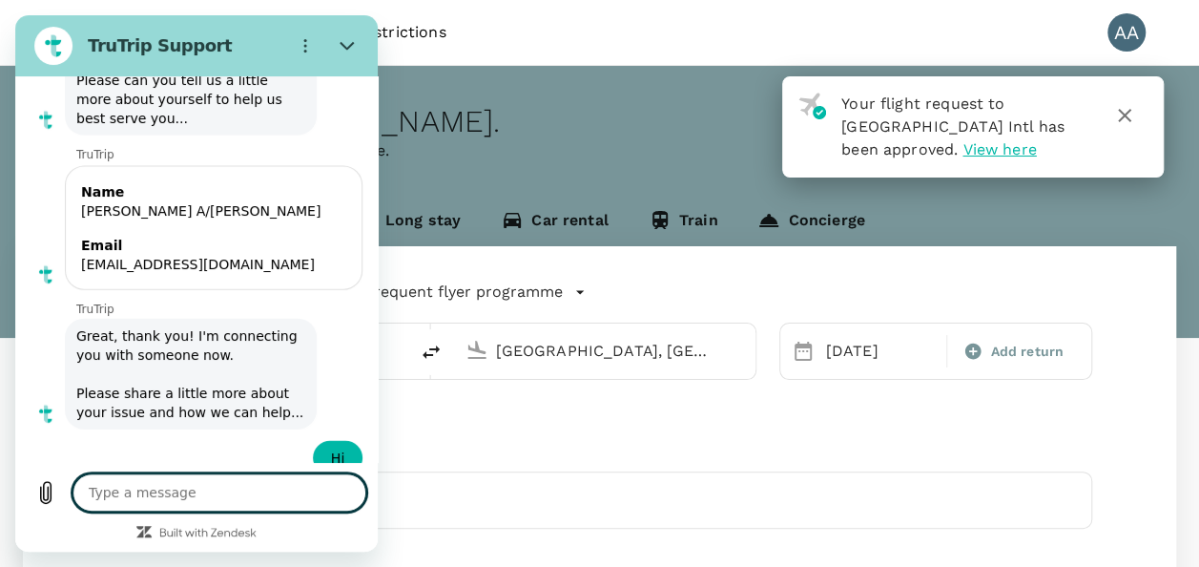
scroll to position [9340, 0]
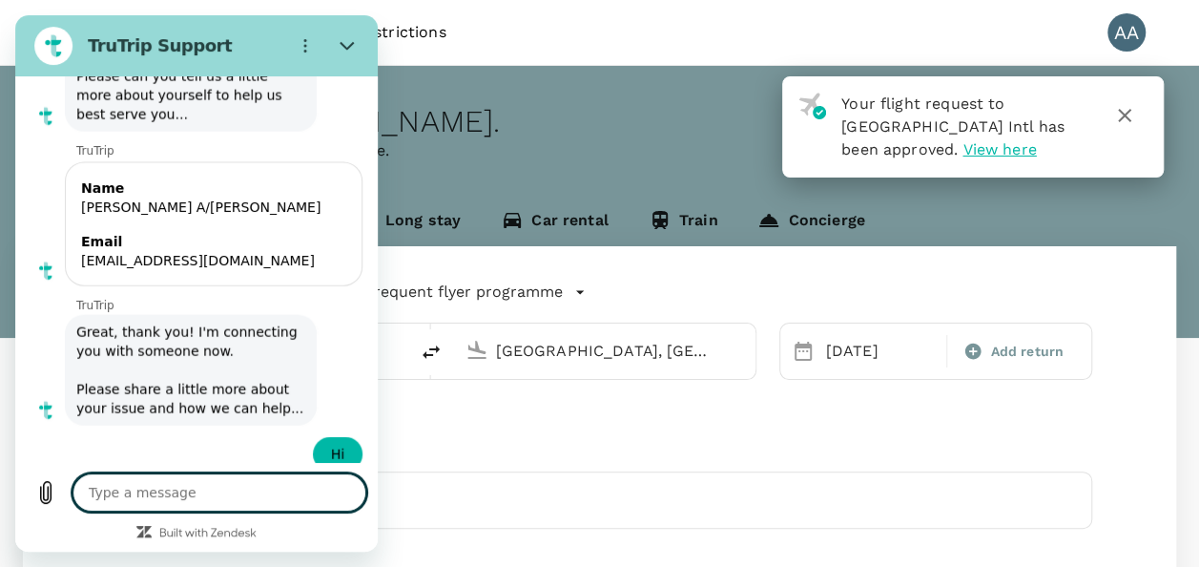
click at [1129, 113] on icon "button" at bounding box center [1124, 115] width 23 height 23
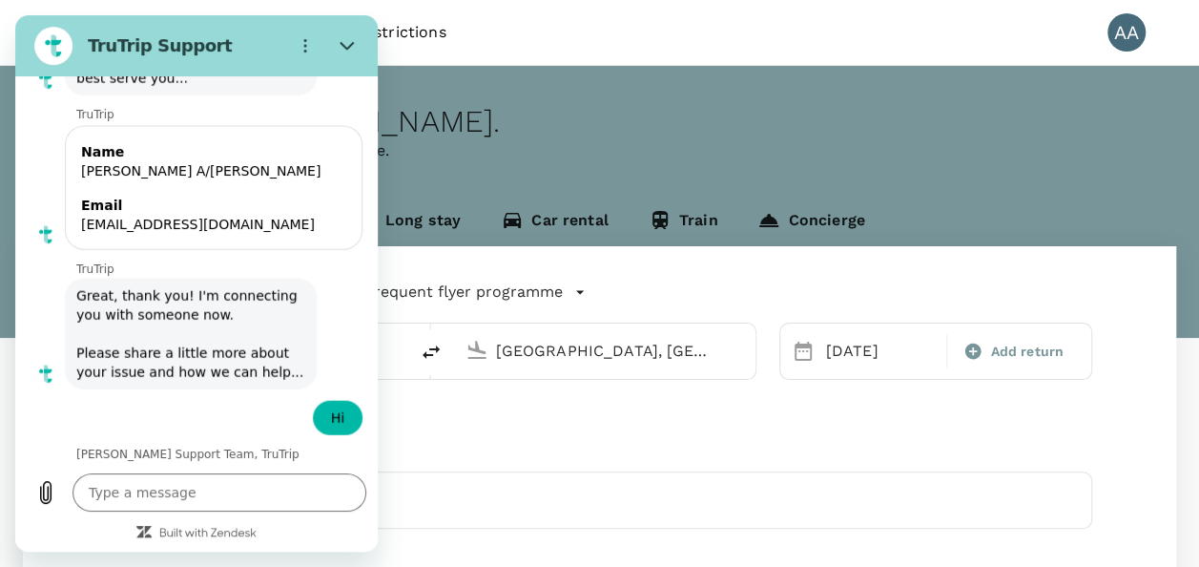
type textarea "x"
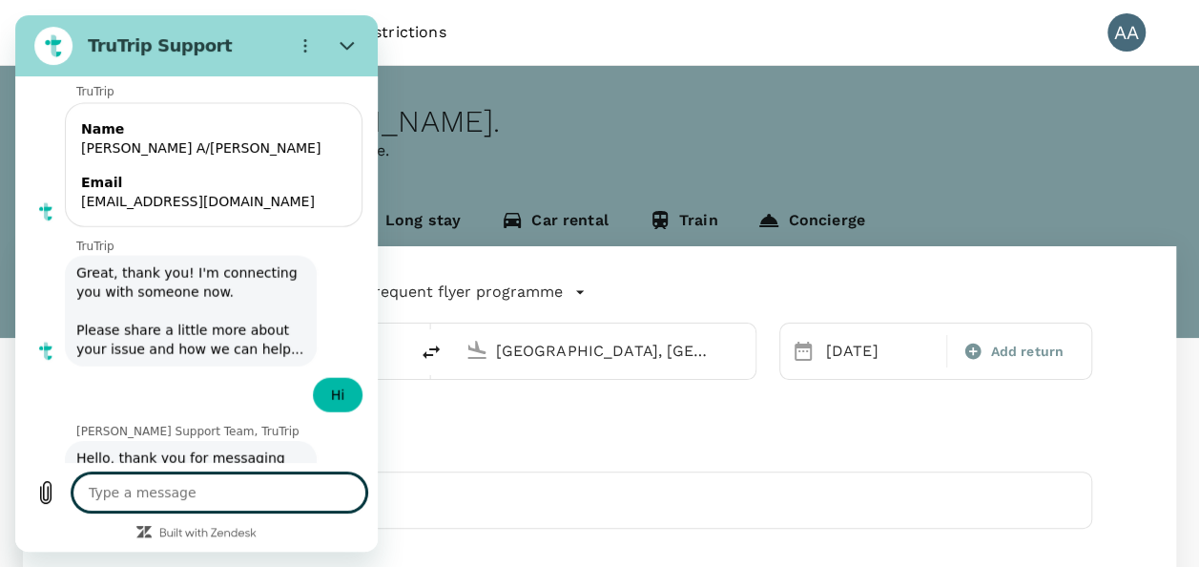
scroll to position [9403, 0]
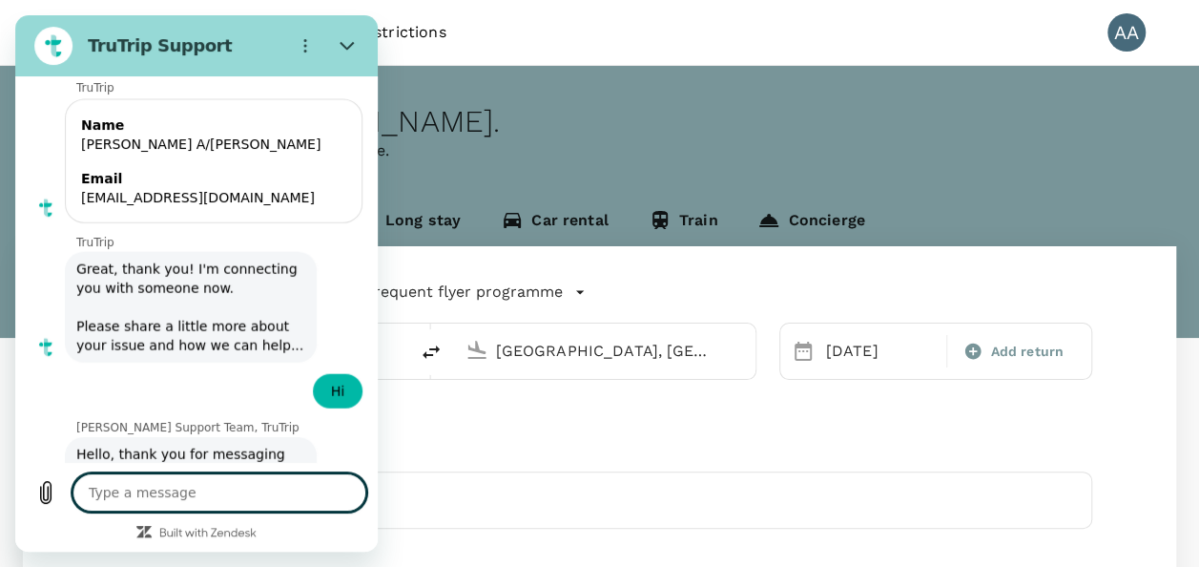
type textarea "o"
type textarea "x"
type textarea "oi"
type textarea "x"
type textarea "oik"
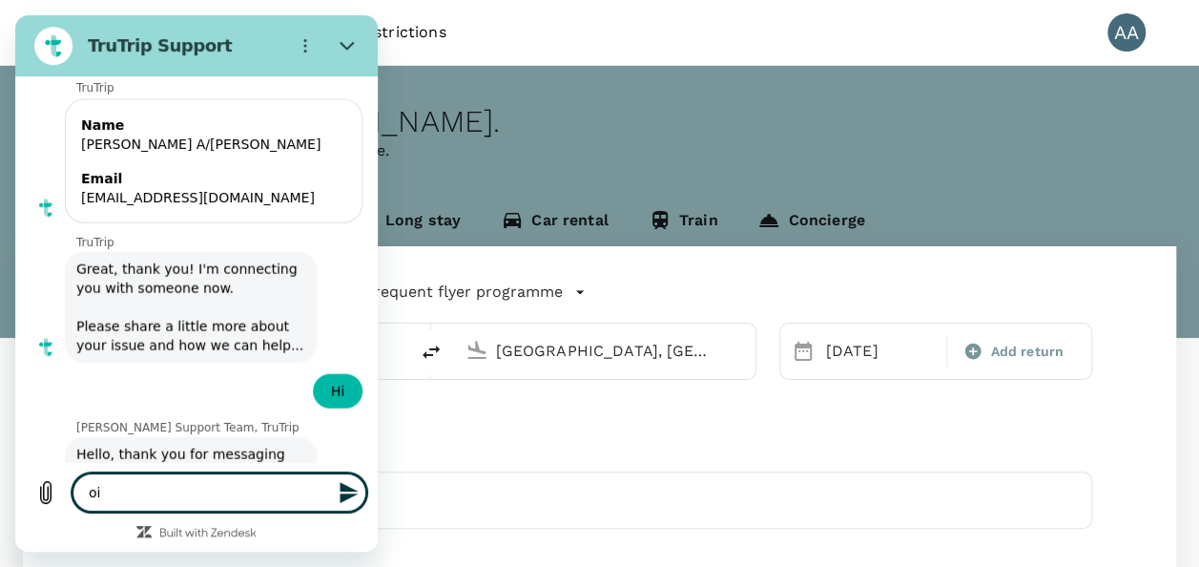
type textarea "x"
type textarea "oi"
type textarea "x"
type textarea "o"
type textarea "x"
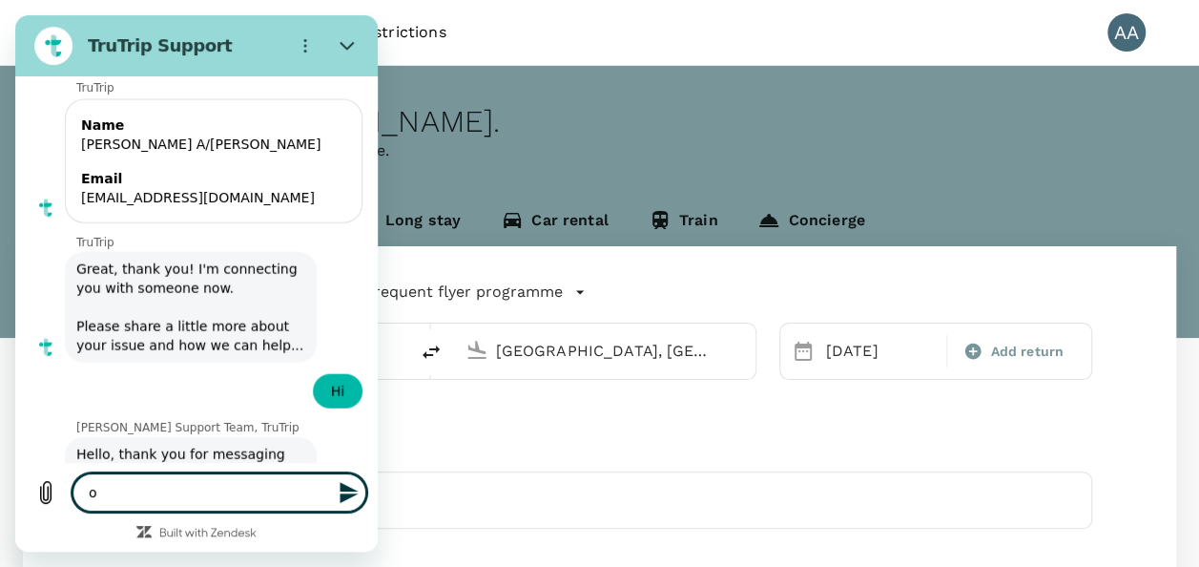
type textarea "oj"
type textarea "x"
type textarea "o"
type textarea "x"
type textarea "ok"
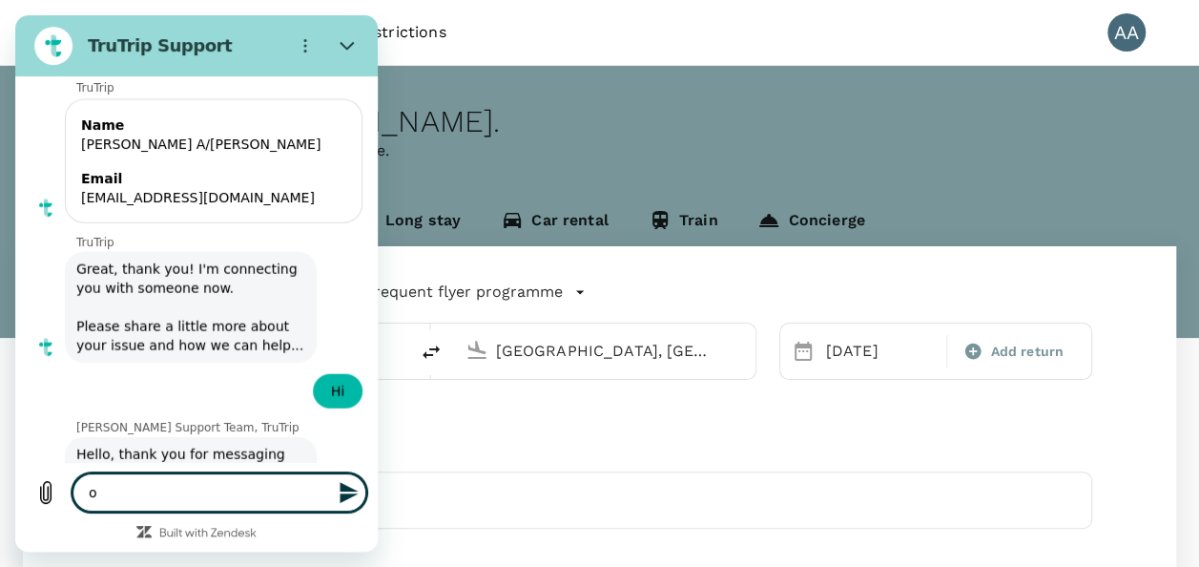
type textarea "x"
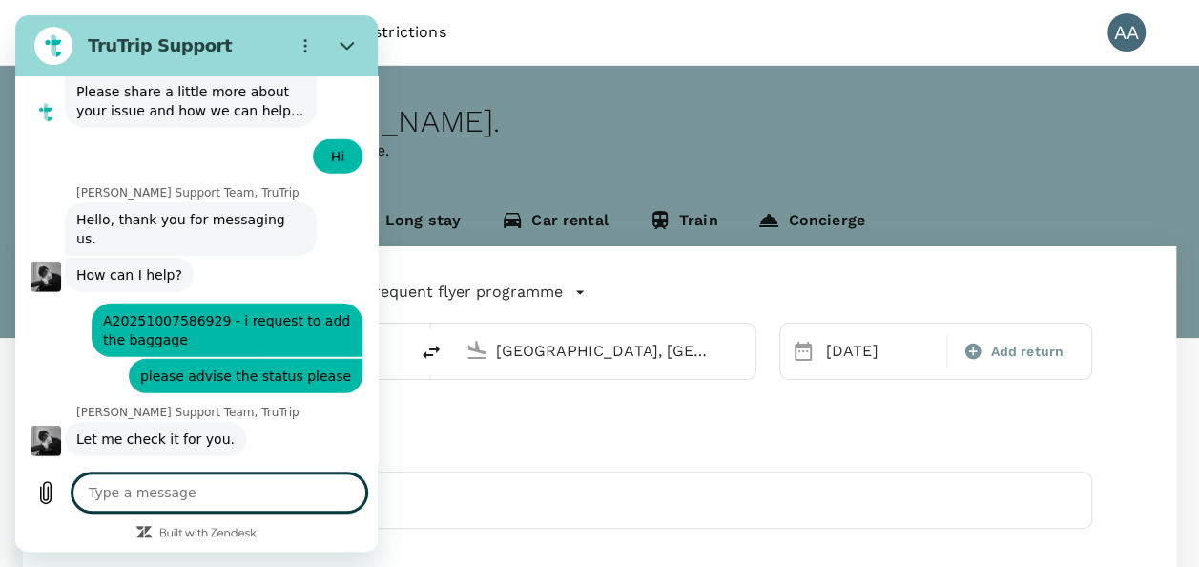
scroll to position [9635, 0]
type textarea "x"
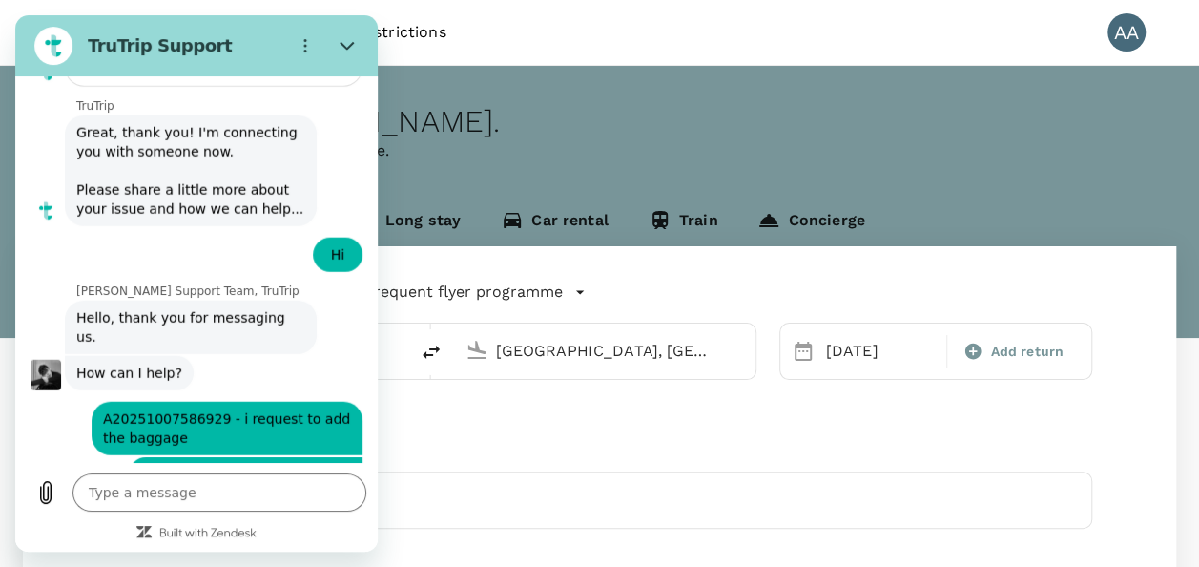
scroll to position [9700, 0]
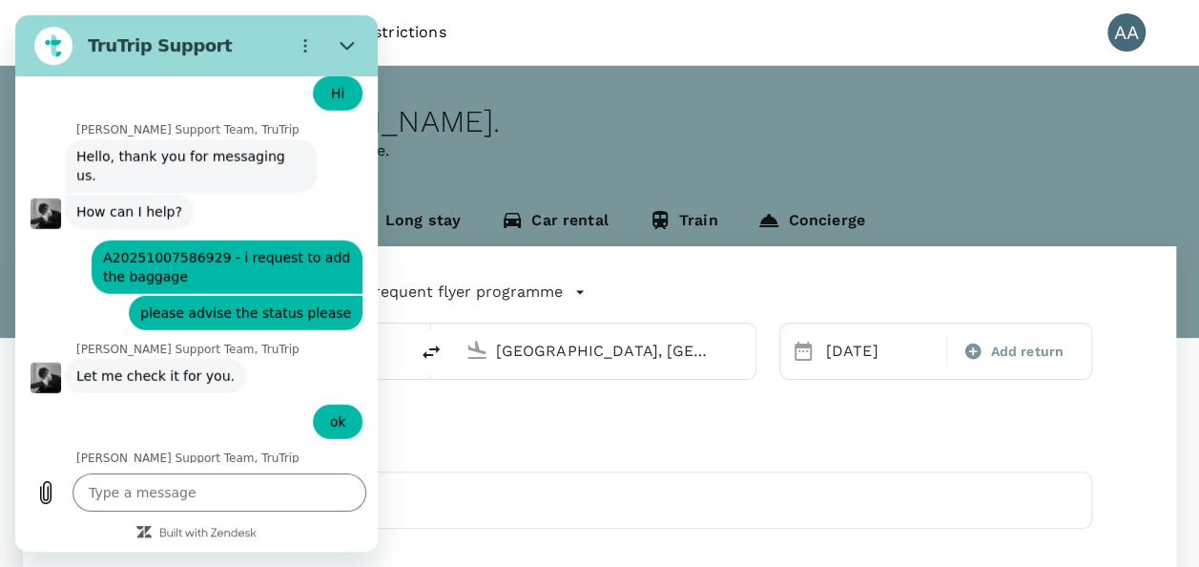
click at [198, 484] on textarea at bounding box center [220, 492] width 294 height 38
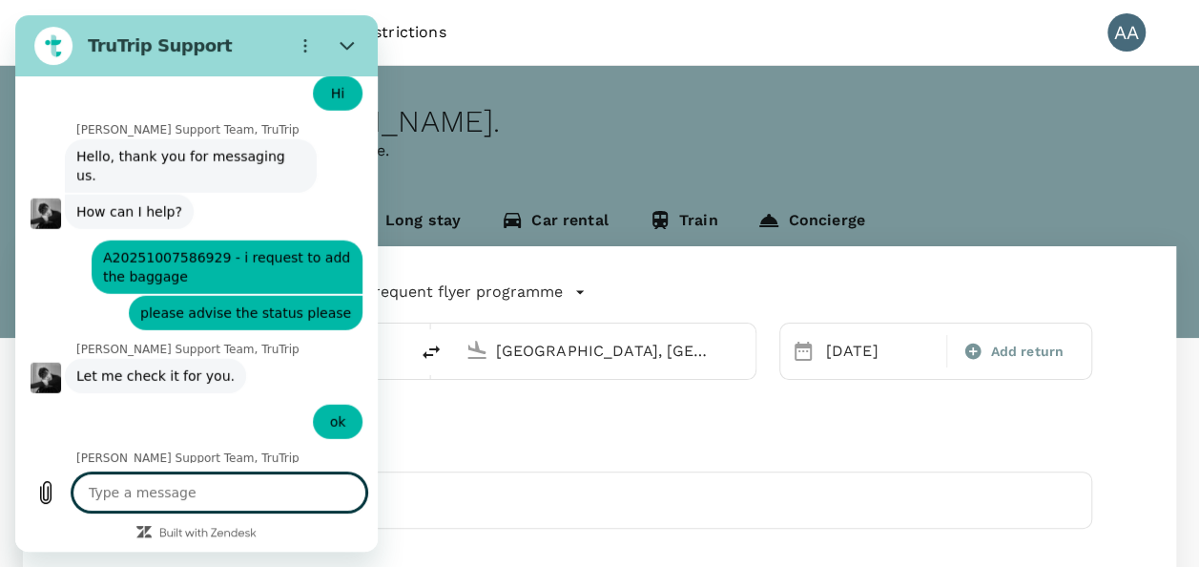
type textarea "i"
type textarea "x"
type textarea "i"
type textarea "x"
type textarea "i g"
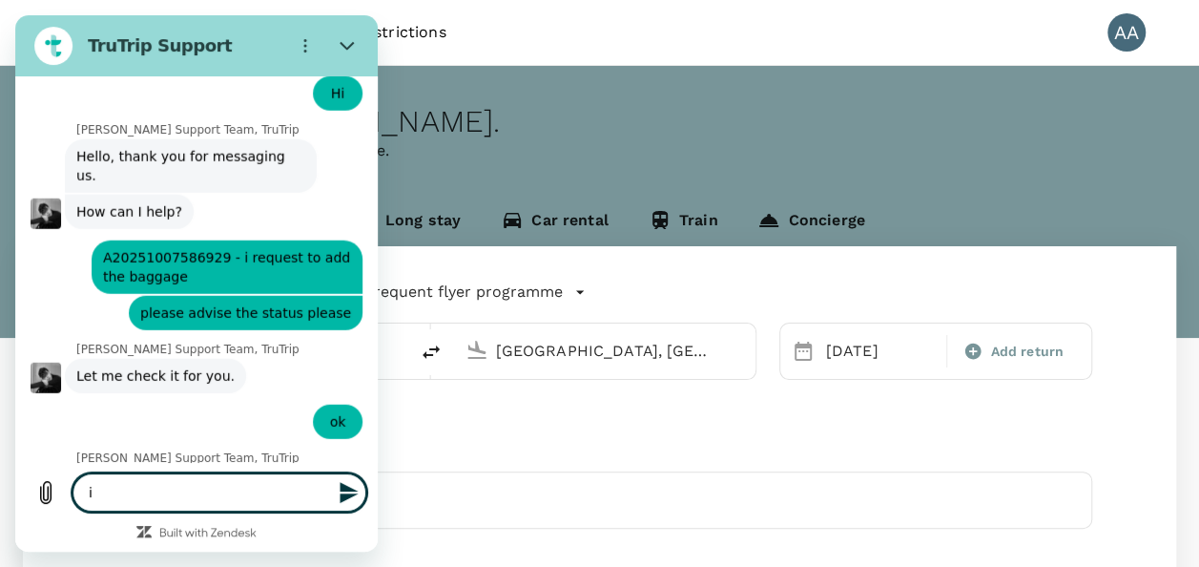
type textarea "x"
type textarea "i go"
type textarea "x"
type textarea "i got"
type textarea "x"
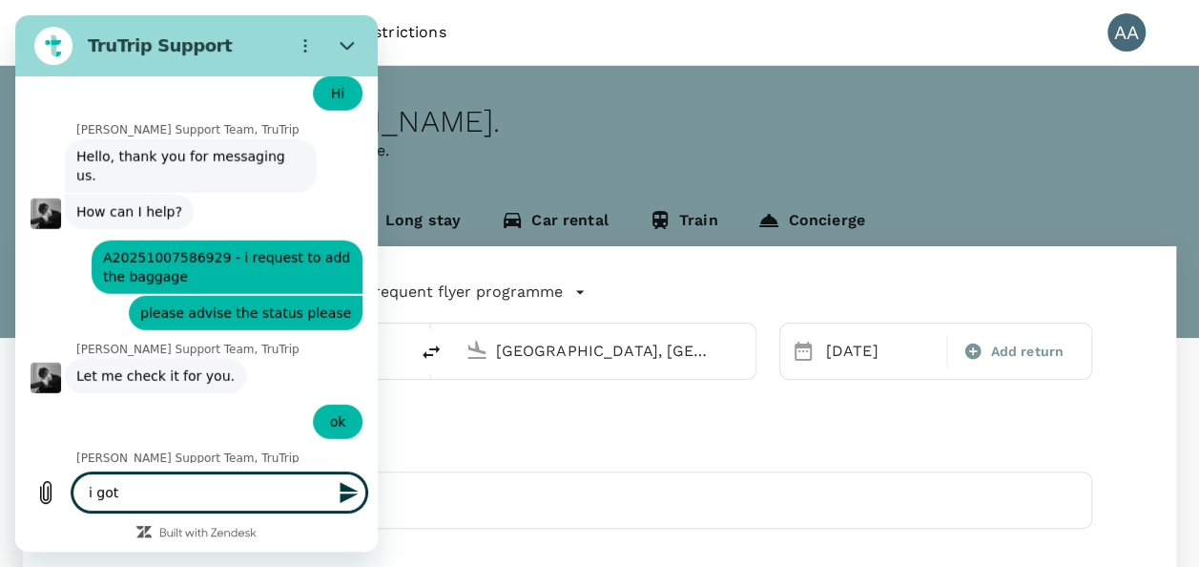
type textarea "i got"
type textarea "x"
type textarea "i got"
type textarea "x"
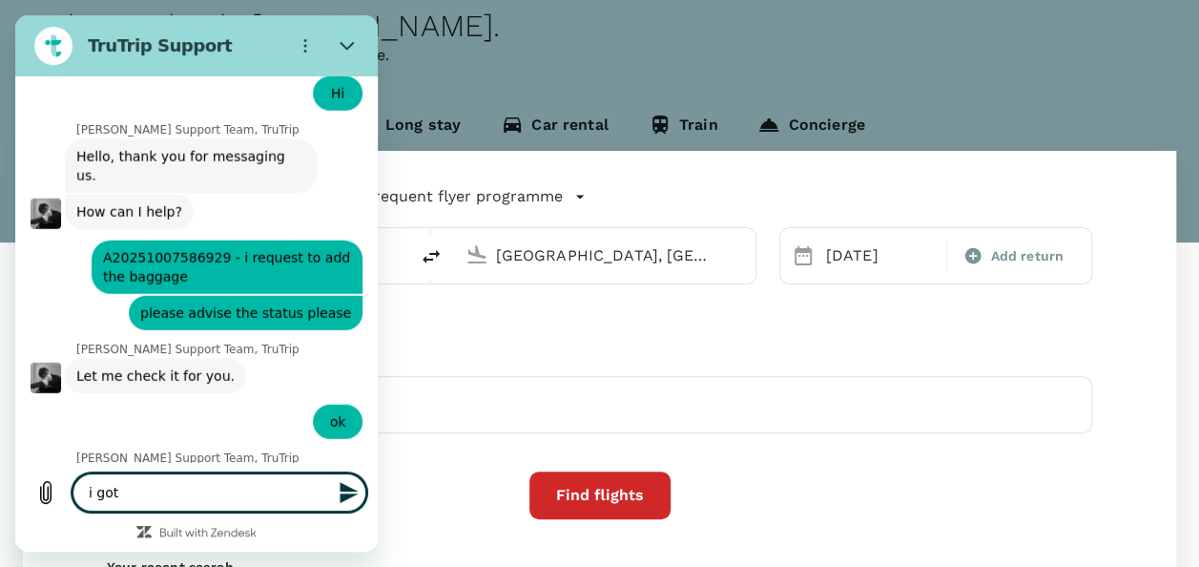
click at [218, 483] on textarea "i got" at bounding box center [220, 492] width 294 height 38
drag, startPoint x: 218, startPoint y: 483, endPoint x: -27, endPoint y: 424, distance: 252.2
click at [15, 424] on html "TruTrip Support This chat is recorded using a cloud service and is subject to t…" at bounding box center [196, 283] width 363 height 536
type textarea "p"
type textarea "x"
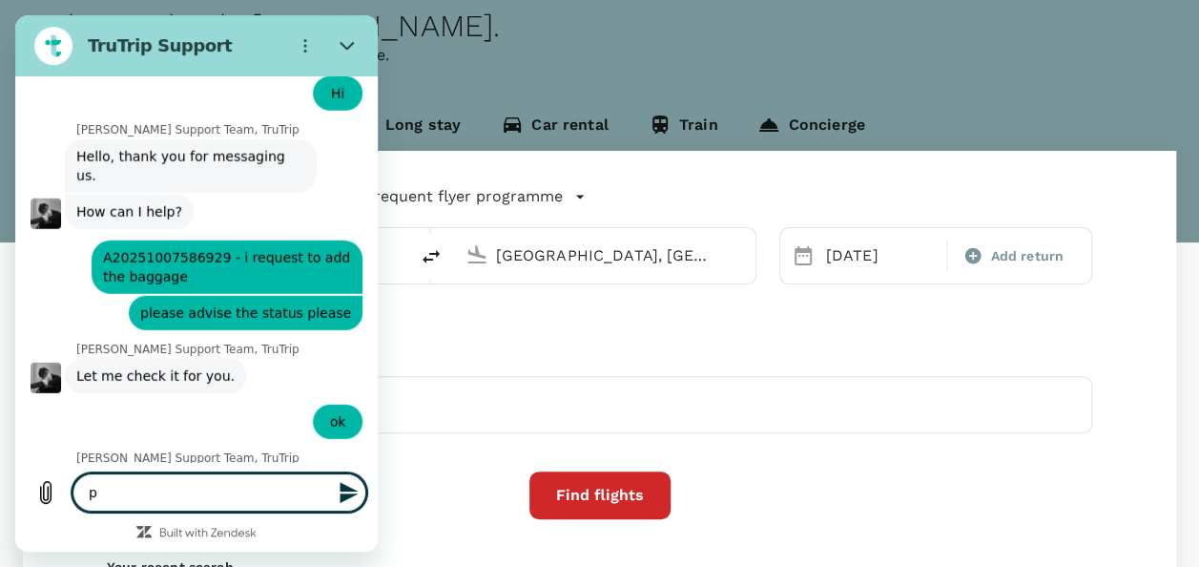
type textarea "pl"
type textarea "x"
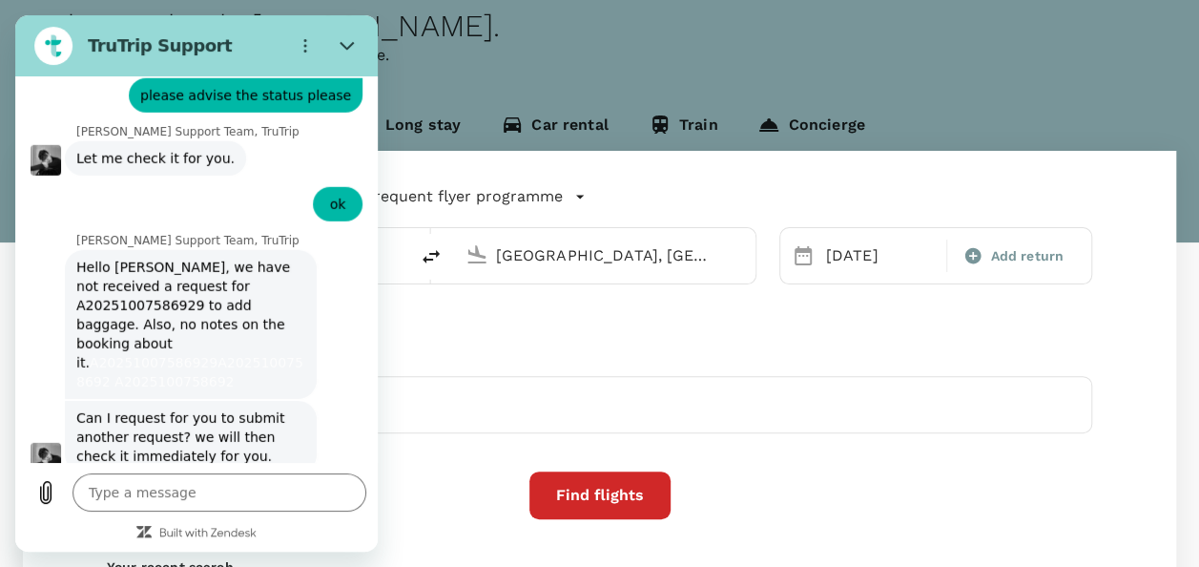
scroll to position [9922, 0]
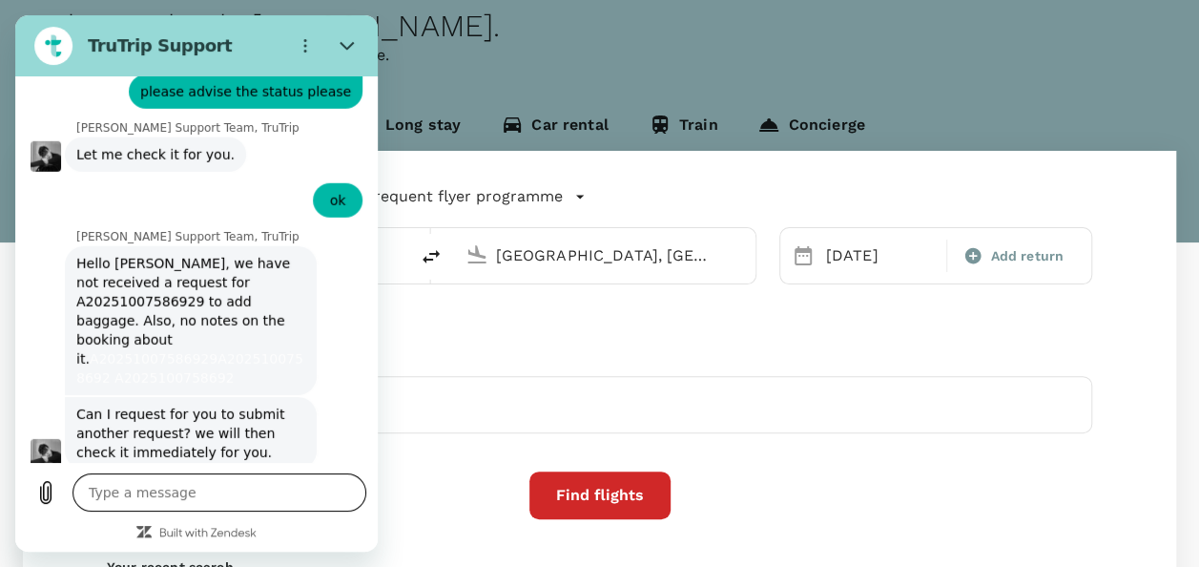
click at [182, 495] on textarea at bounding box center [220, 492] width 294 height 38
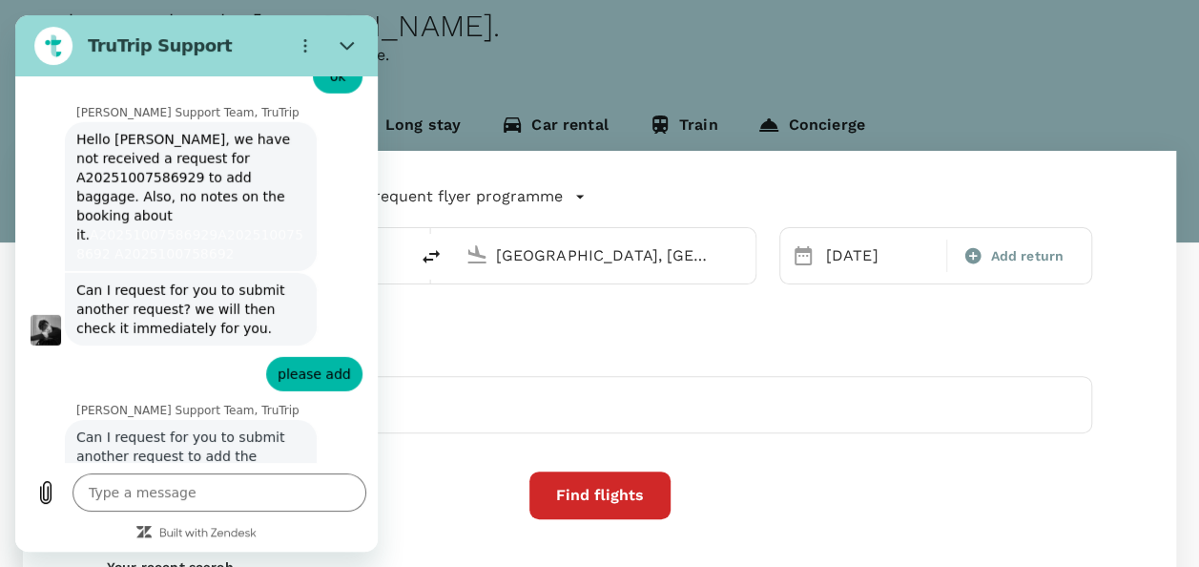
scroll to position [10049, 0]
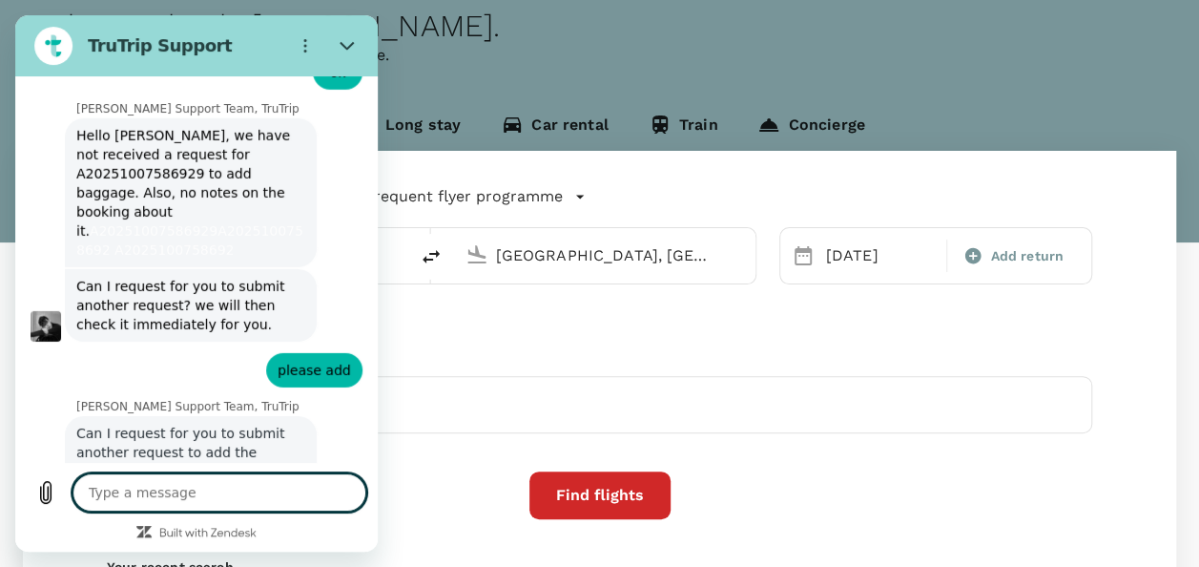
click at [264, 488] on textarea at bounding box center [220, 492] width 294 height 38
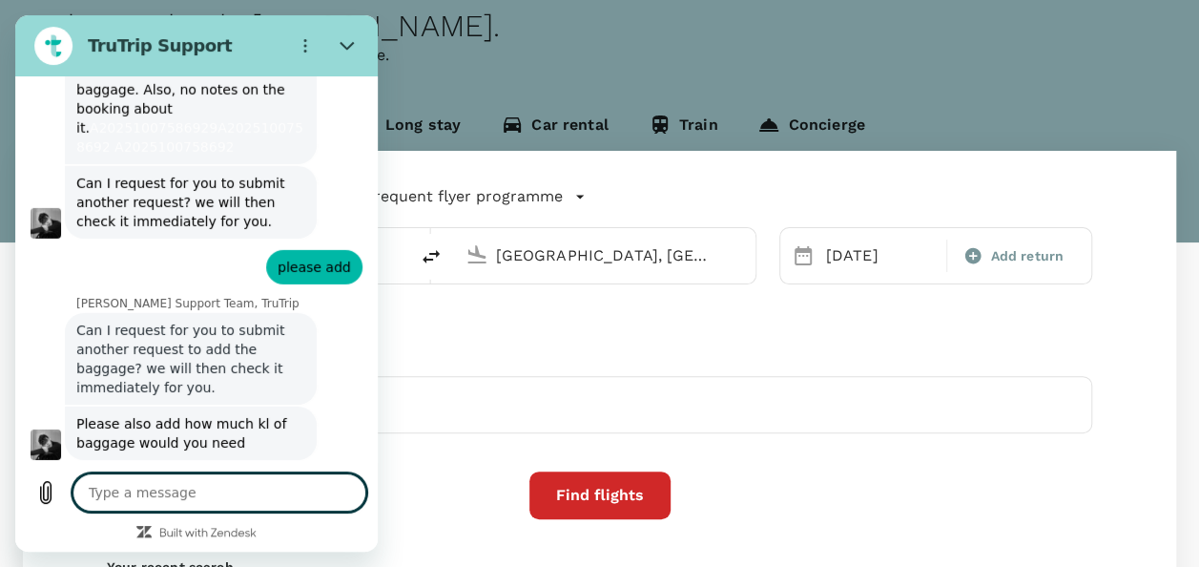
scroll to position [10177, 0]
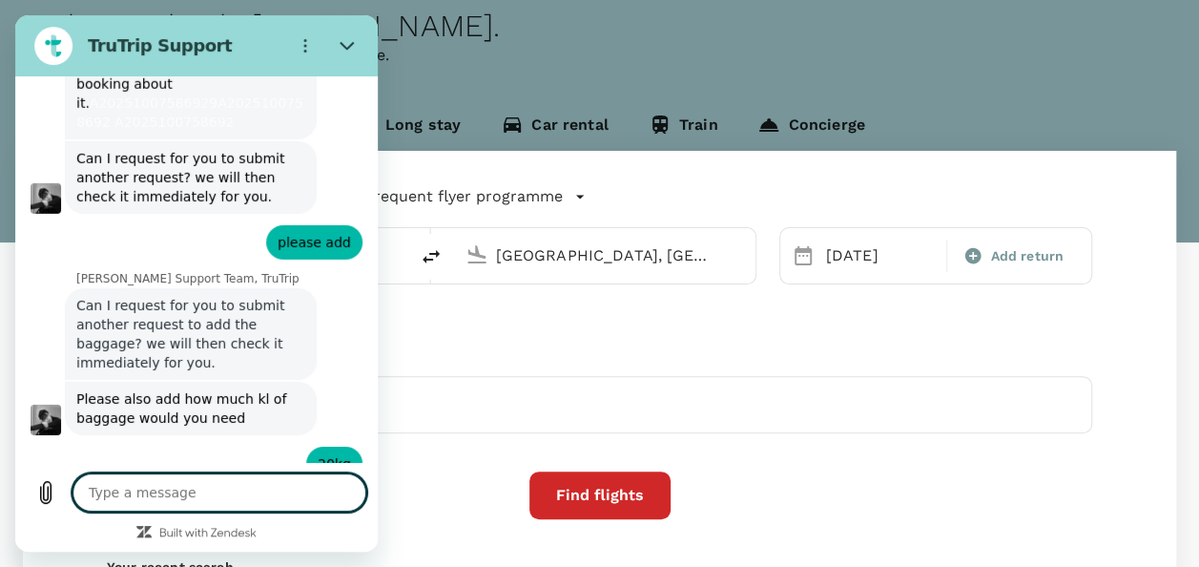
click at [227, 499] on textarea at bounding box center [220, 492] width 294 height 38
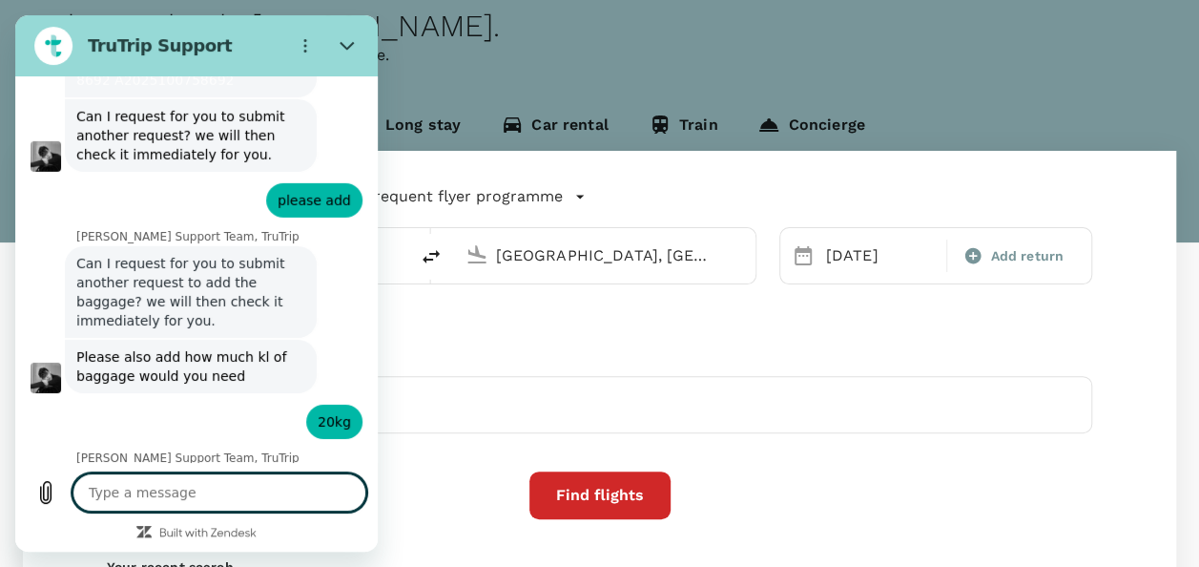
scroll to position [10223, 0]
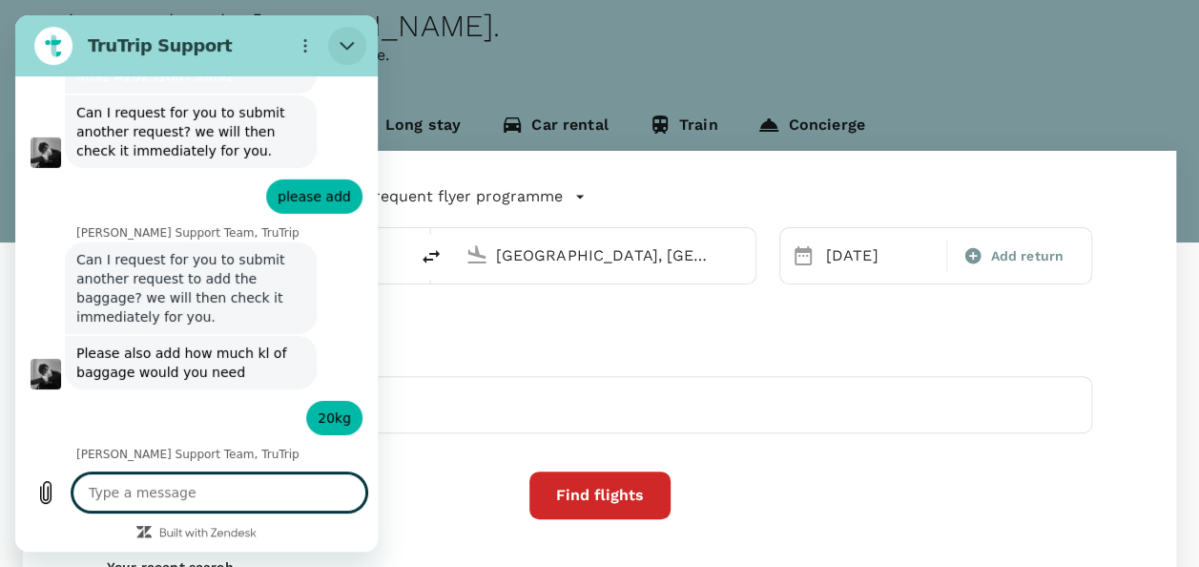
click at [357, 52] on button "Close" at bounding box center [347, 46] width 38 height 38
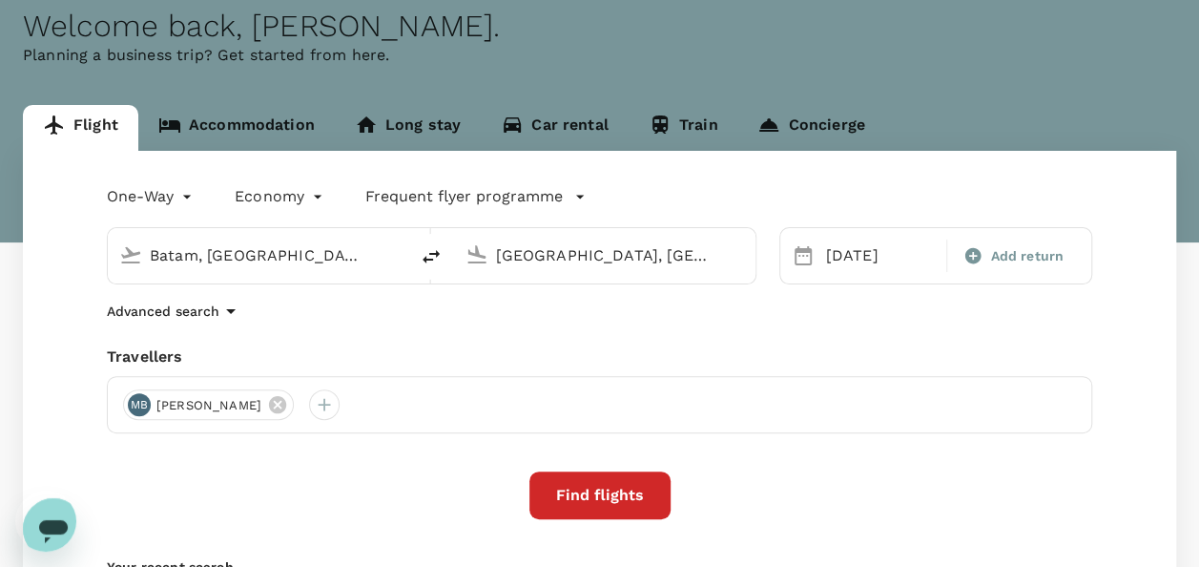
click at [47, 523] on icon "Open messaging window" at bounding box center [53, 531] width 29 height 23
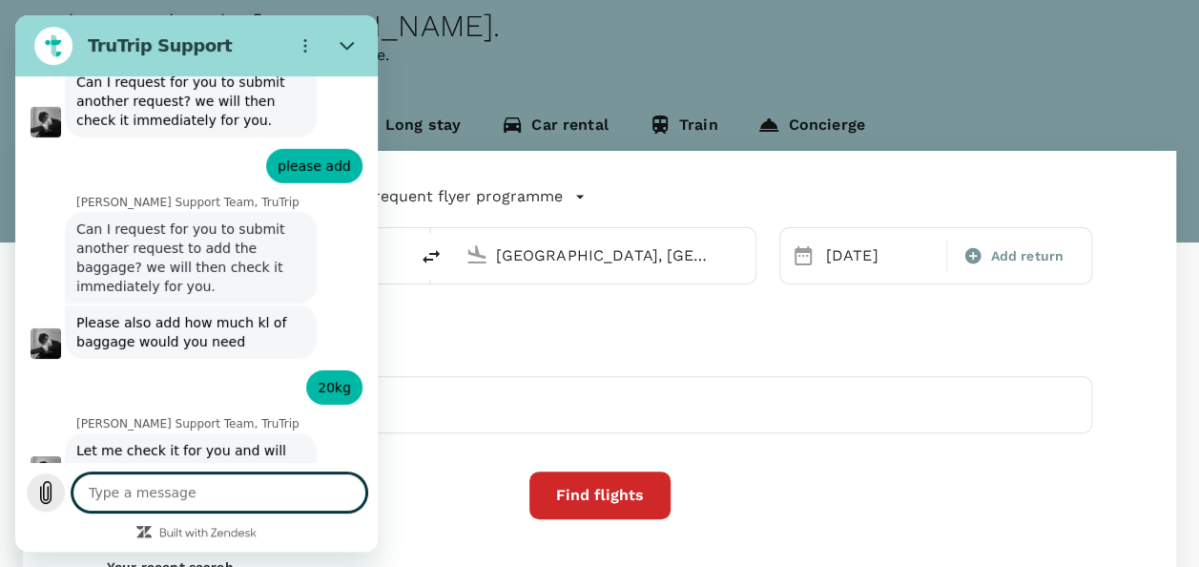
scroll to position [10193, 0]
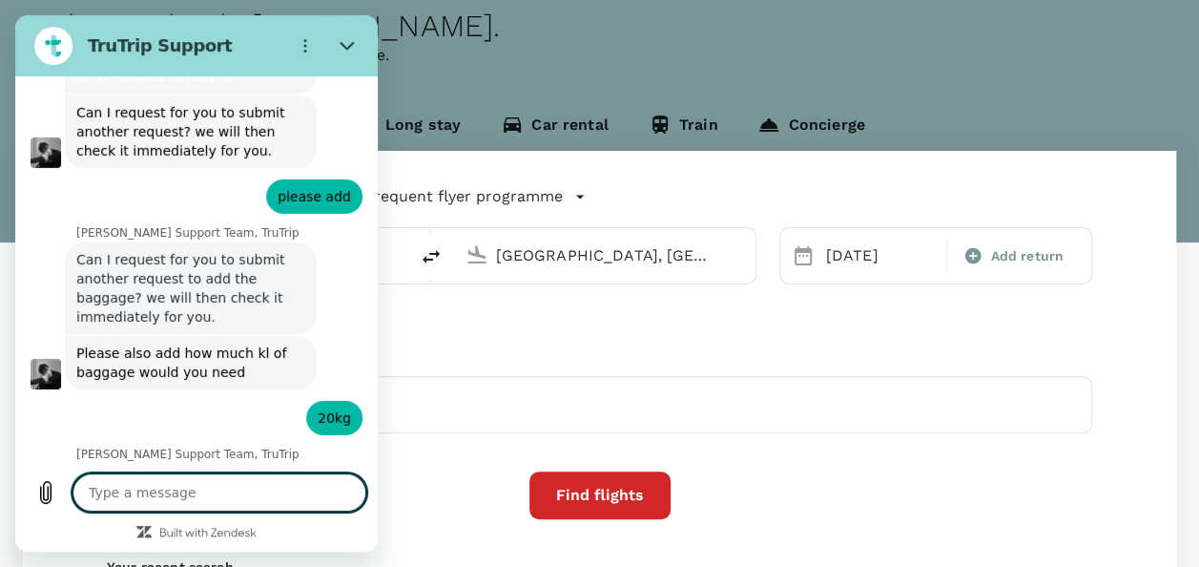
click at [206, 496] on textarea at bounding box center [220, 492] width 294 height 38
click at [272, 489] on textarea at bounding box center [220, 492] width 294 height 38
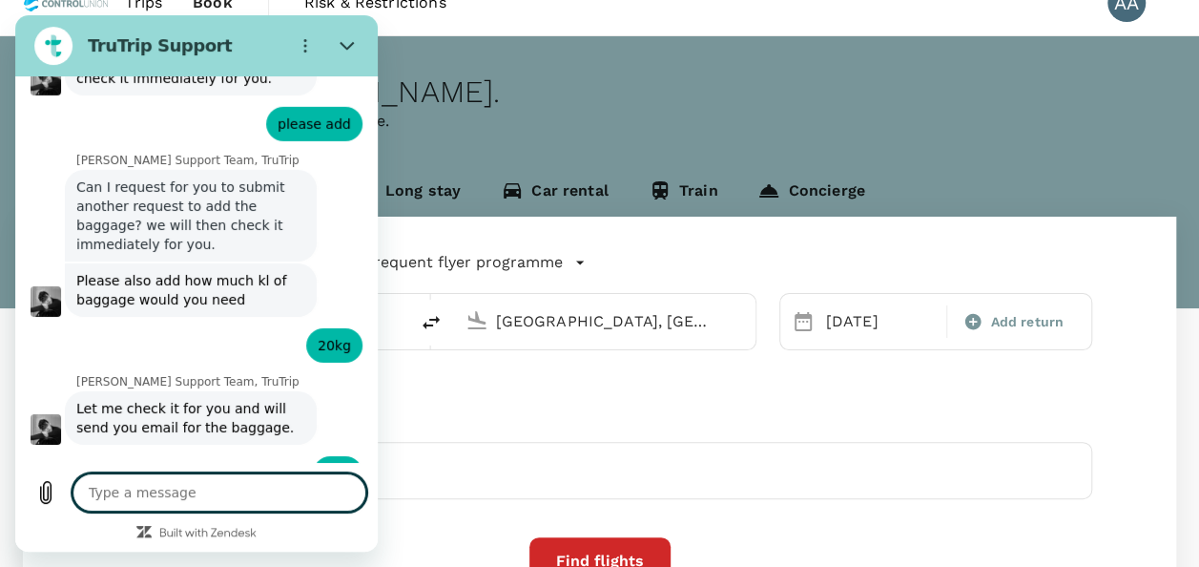
scroll to position [0, 0]
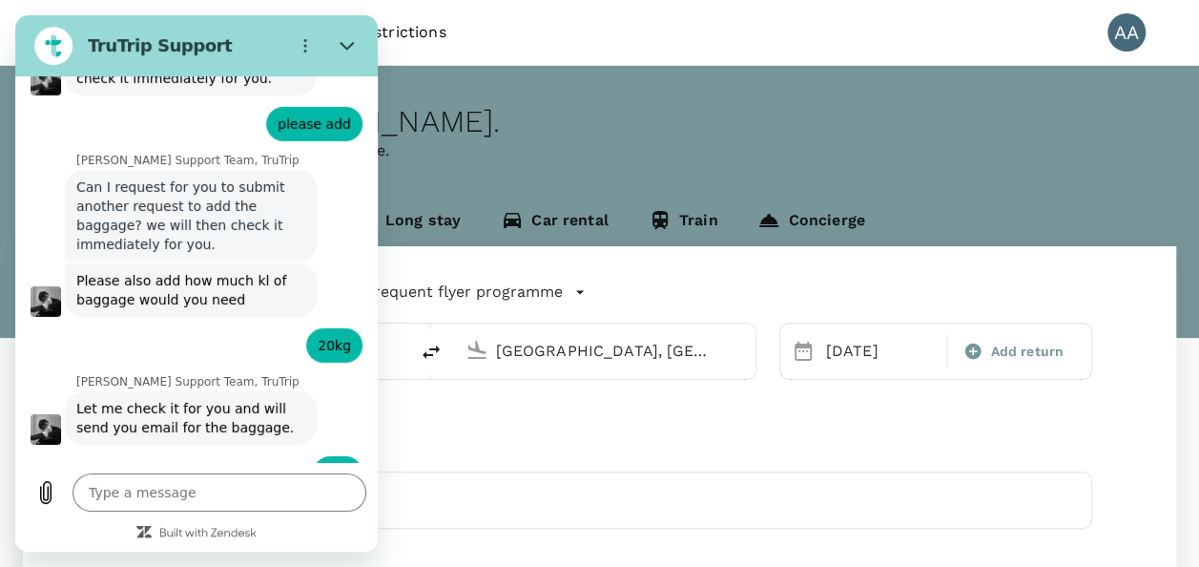
click at [689, 422] on div "One-Way oneway Economy economy Frequent flyer programme [GEOGRAPHIC_DATA], [GEO…" at bounding box center [599, 515] width 1153 height 539
